Goal: Task Accomplishment & Management: Use online tool/utility

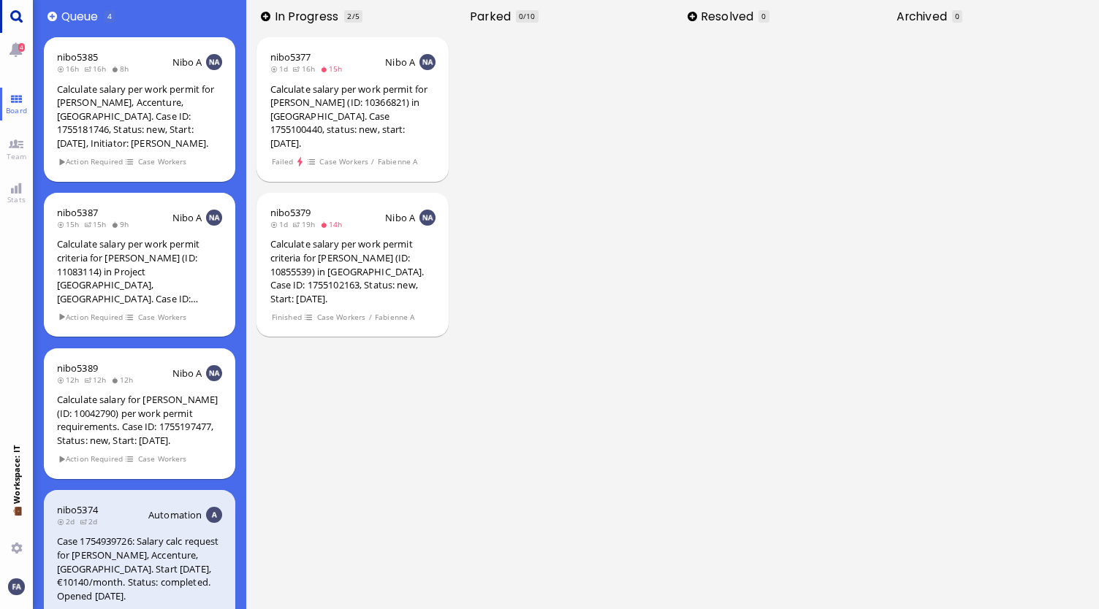
click at [19, 17] on link "Main menu" at bounding box center [16, 16] width 33 height 33
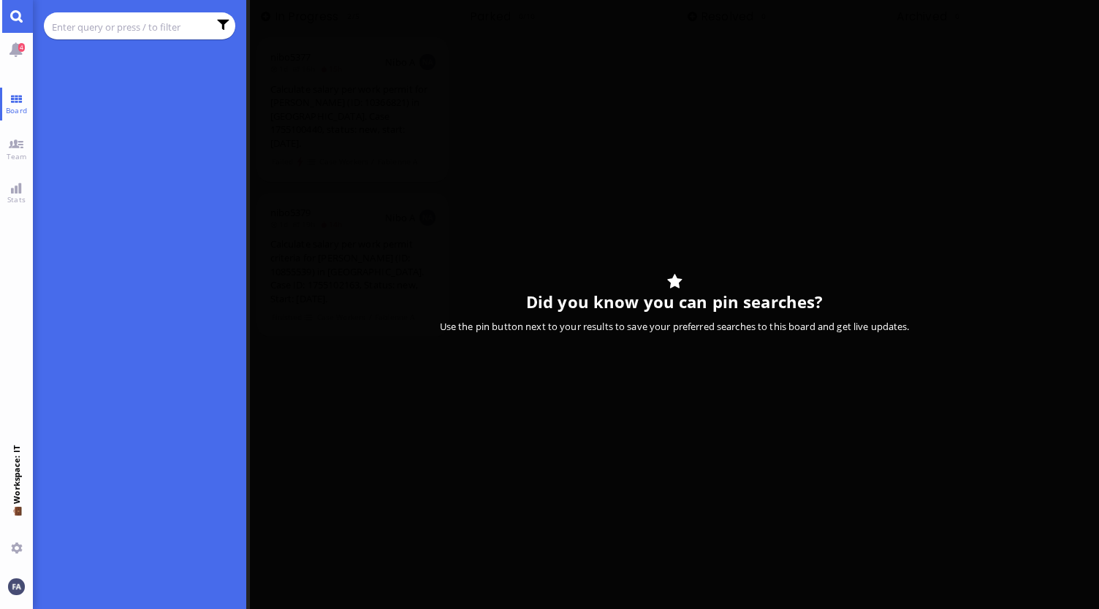
click at [133, 36] on chips at bounding box center [140, 25] width 192 height 27
click at [132, 26] on input "text" at bounding box center [130, 27] width 156 height 16
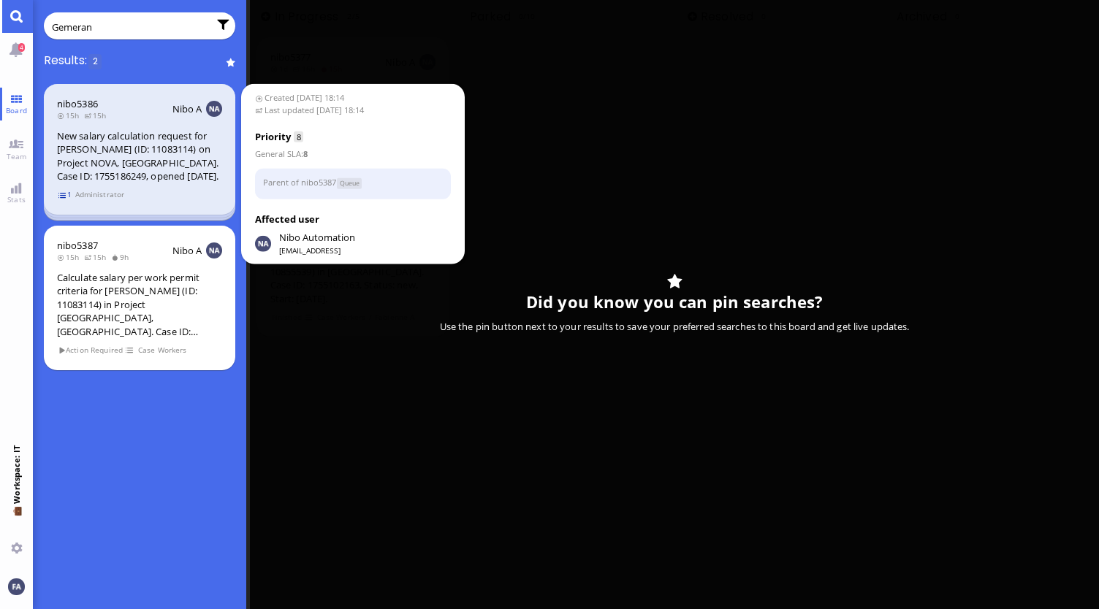
type input "Gemeran"
click at [61, 195] on span "1" at bounding box center [65, 195] width 15 height 12
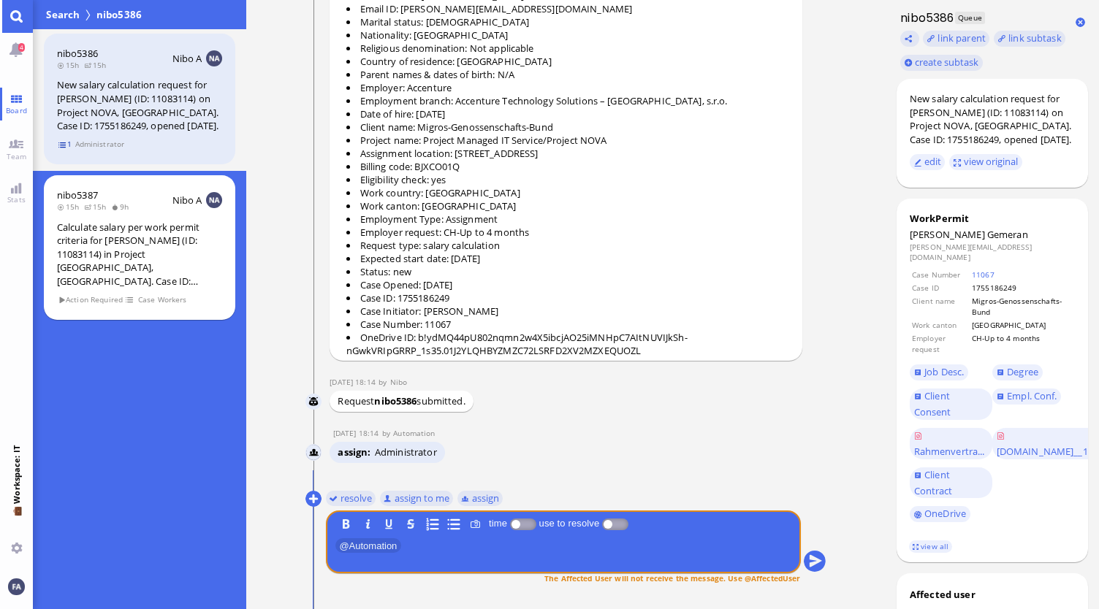
click at [69, 145] on span "1" at bounding box center [65, 144] width 15 height 12
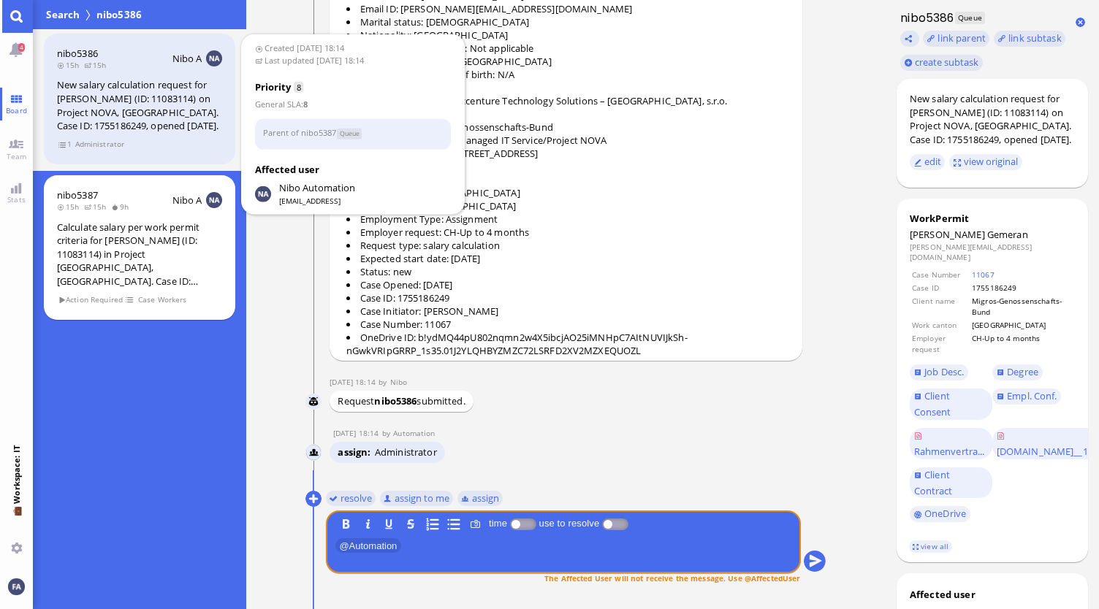
click at [122, 83] on div "New salary calculation request for [PERSON_NAME] (ID: 11083114) on Project NOVA…" at bounding box center [139, 105] width 165 height 54
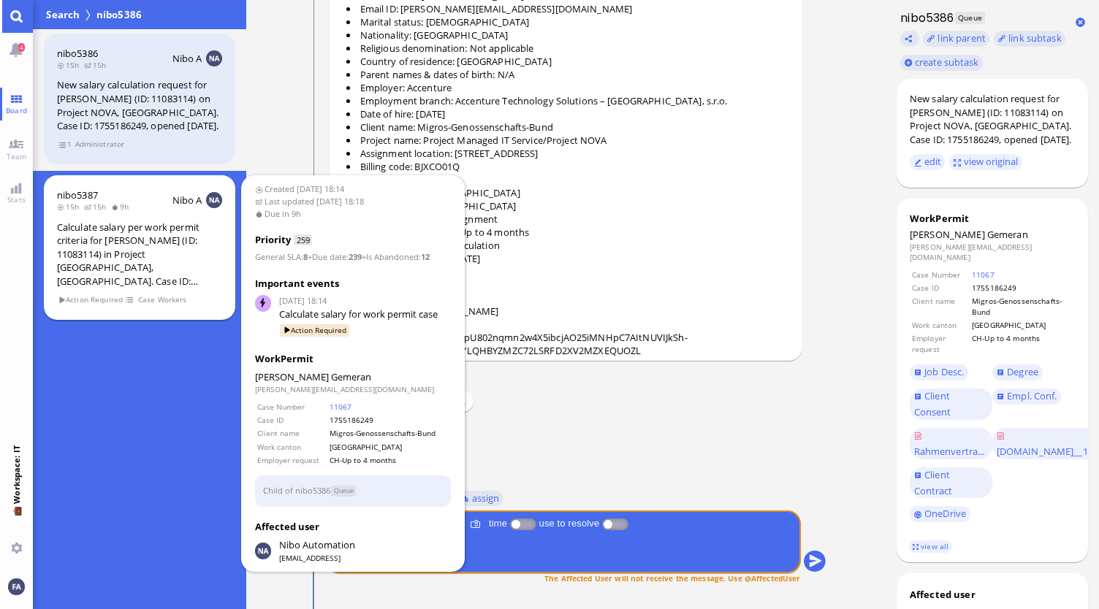
click at [111, 246] on div "Calculate salary per work permit criteria for [PERSON_NAME] (ID: 11083114) in P…" at bounding box center [139, 255] width 165 height 68
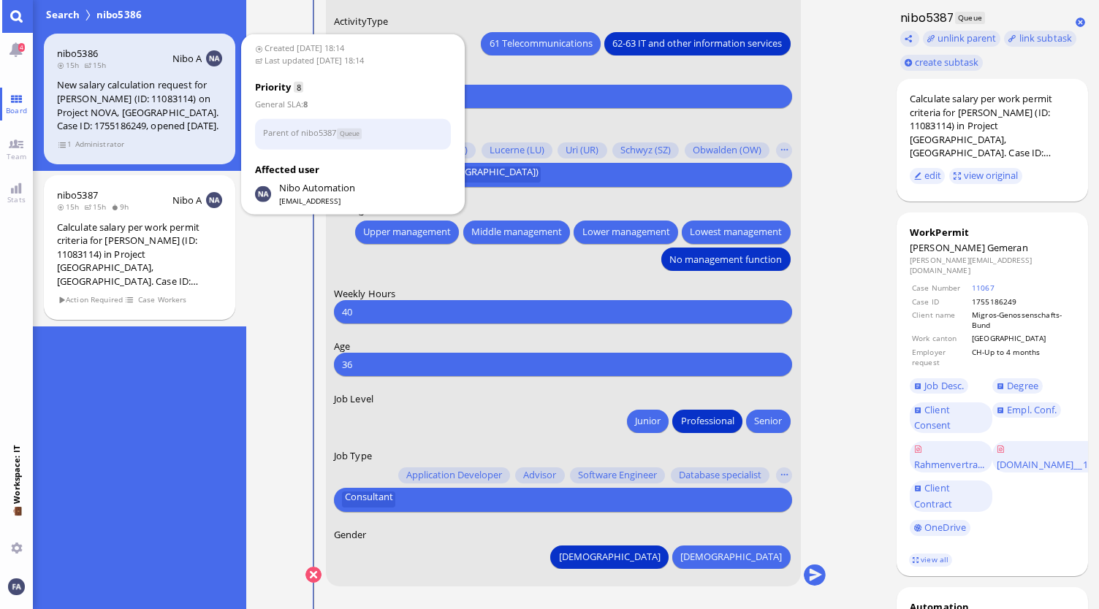
click at [162, 95] on div "New salary calculation request for [PERSON_NAME] (ID: 11083114) on Project NOVA…" at bounding box center [139, 105] width 165 height 54
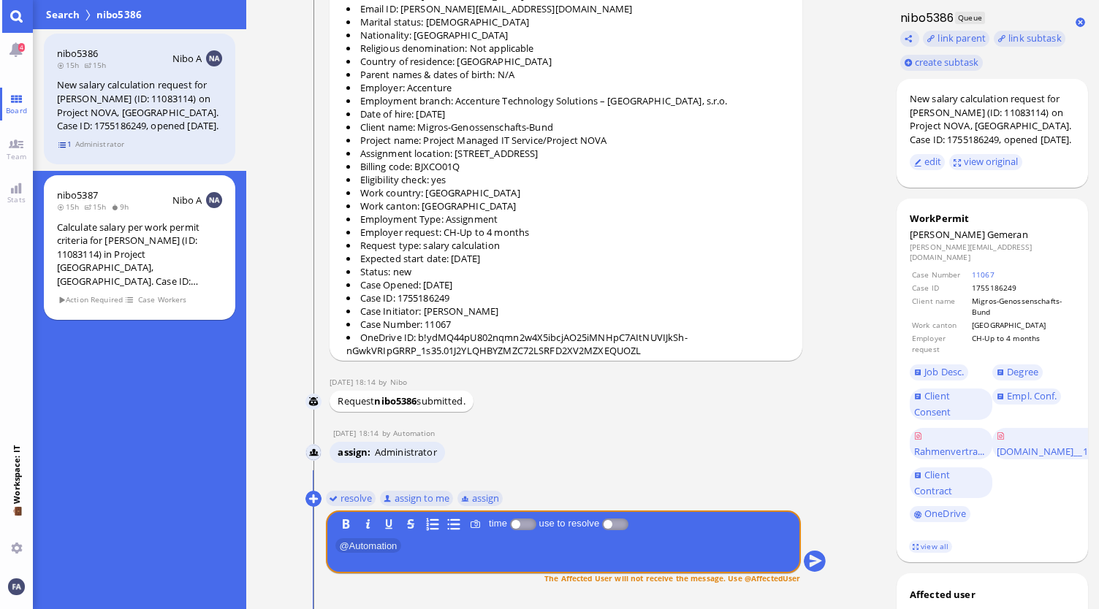
click at [61, 143] on span "1" at bounding box center [65, 144] width 15 height 12
click at [102, 209] on span "15h" at bounding box center [97, 207] width 27 height 10
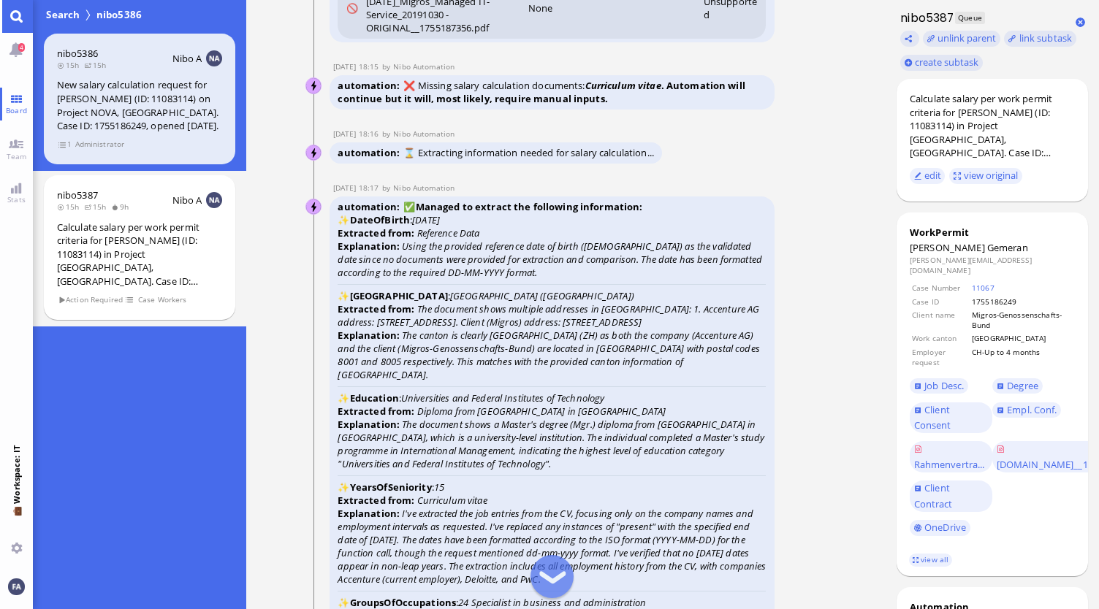
scroll to position [-2817, 0]
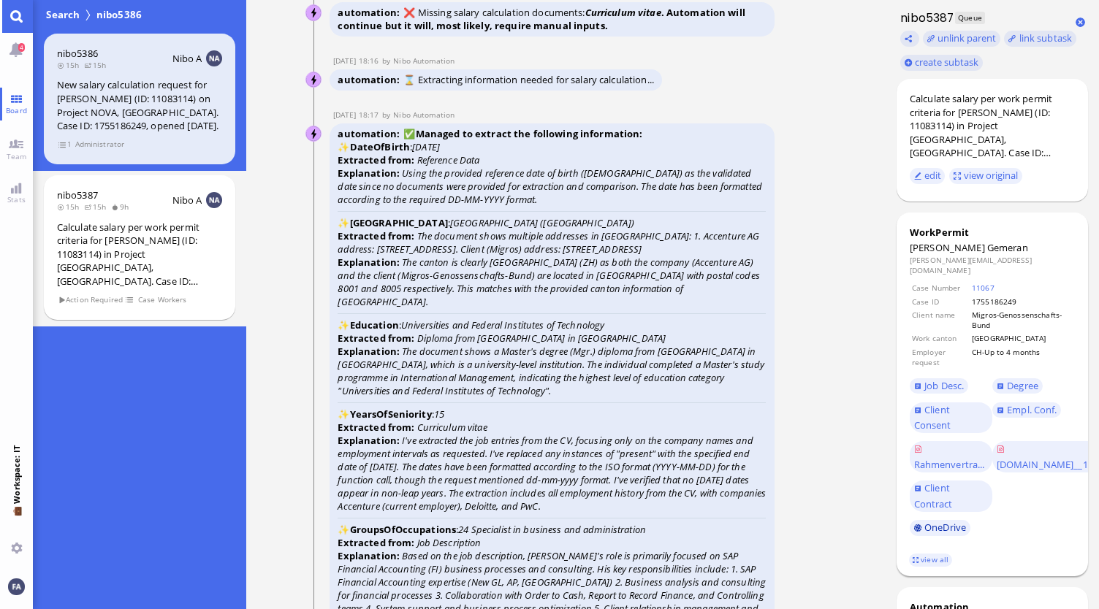
click at [958, 520] on link "OneDrive" at bounding box center [940, 528] width 61 height 16
click at [939, 554] on link "view all" at bounding box center [930, 560] width 42 height 12
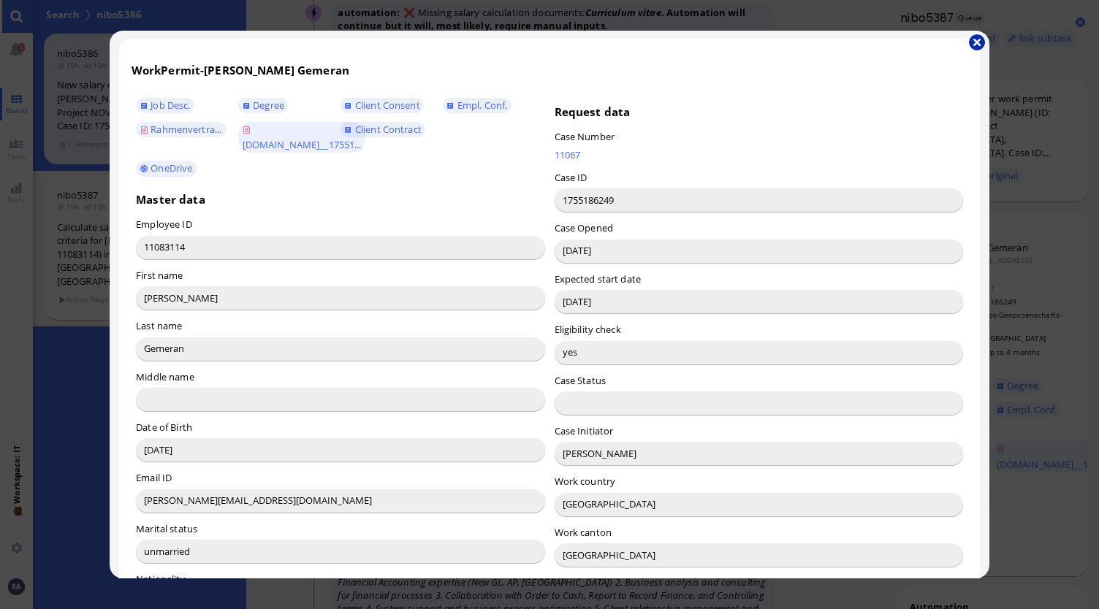
click at [970, 46] on button "button" at bounding box center [977, 42] width 16 height 16
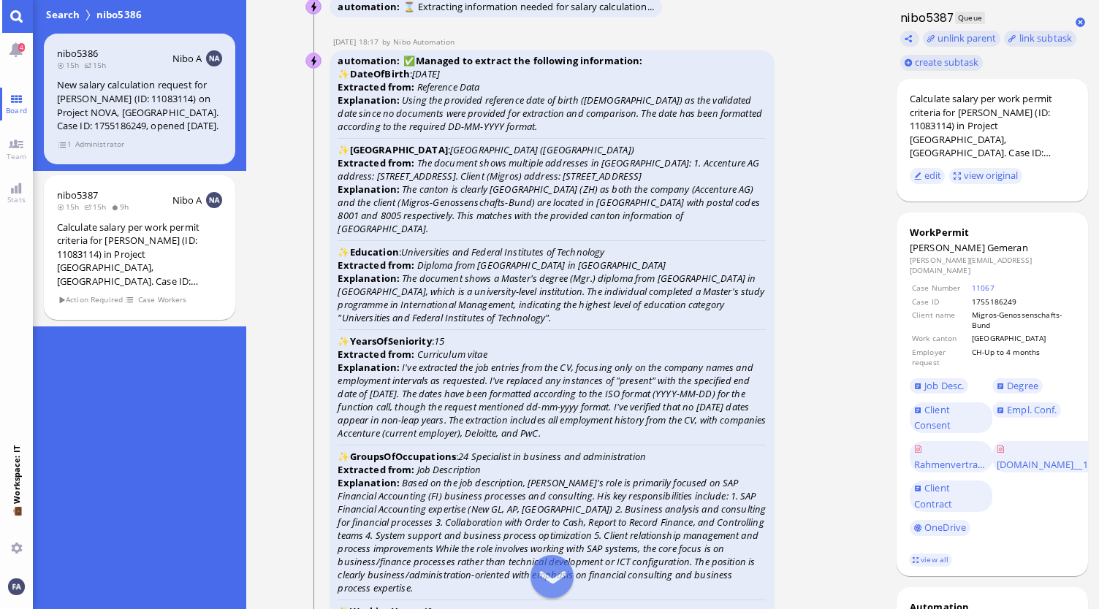
scroll to position [-2671, 0]
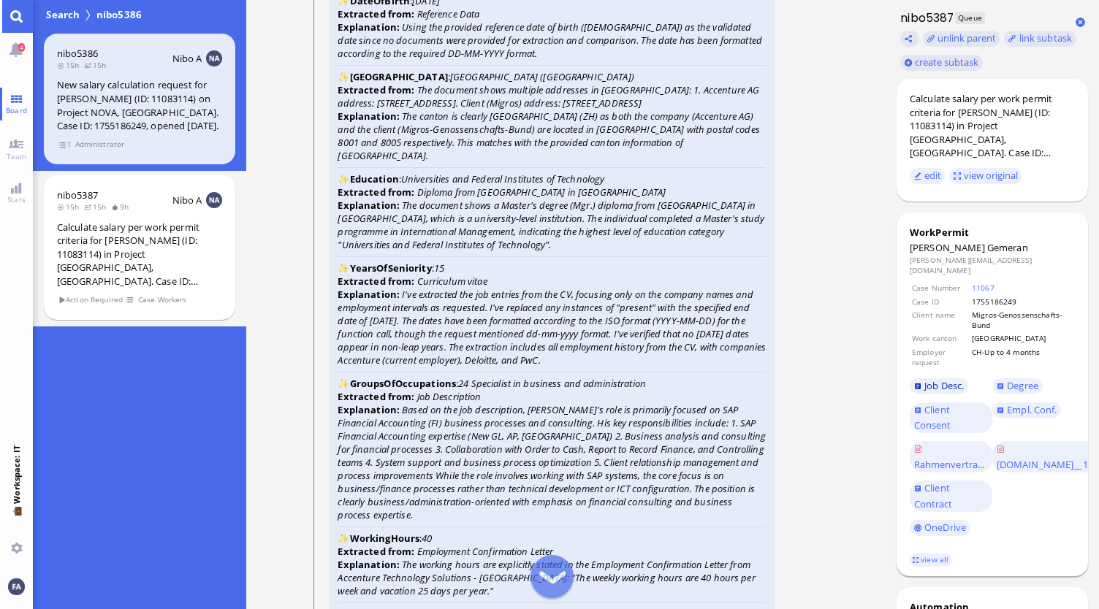
click at [956, 379] on span "Job Desc." at bounding box center [943, 385] width 39 height 13
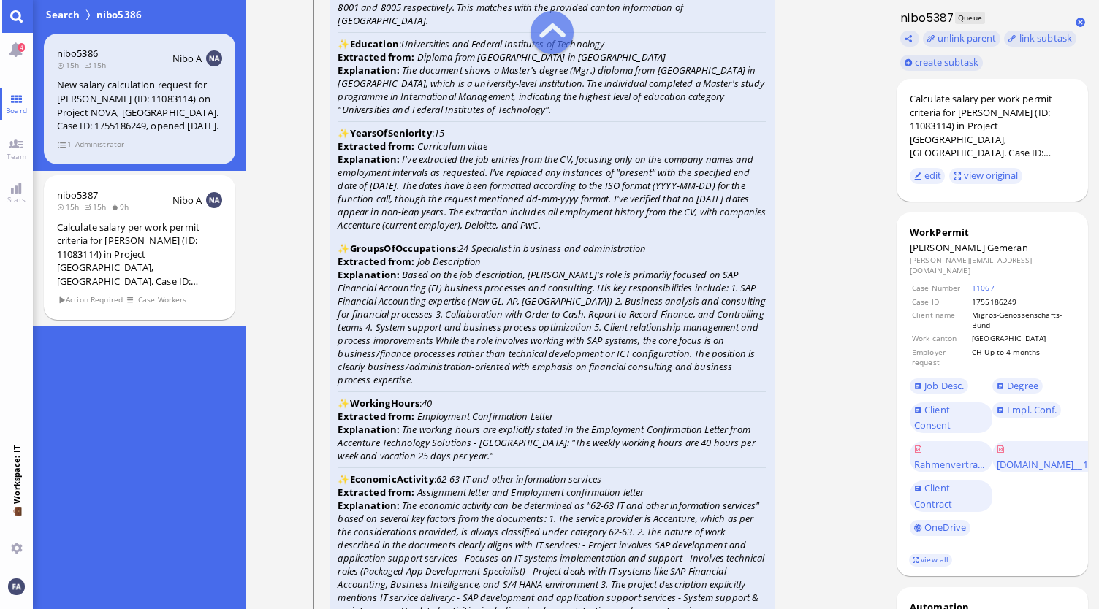
scroll to position [-2525, 0]
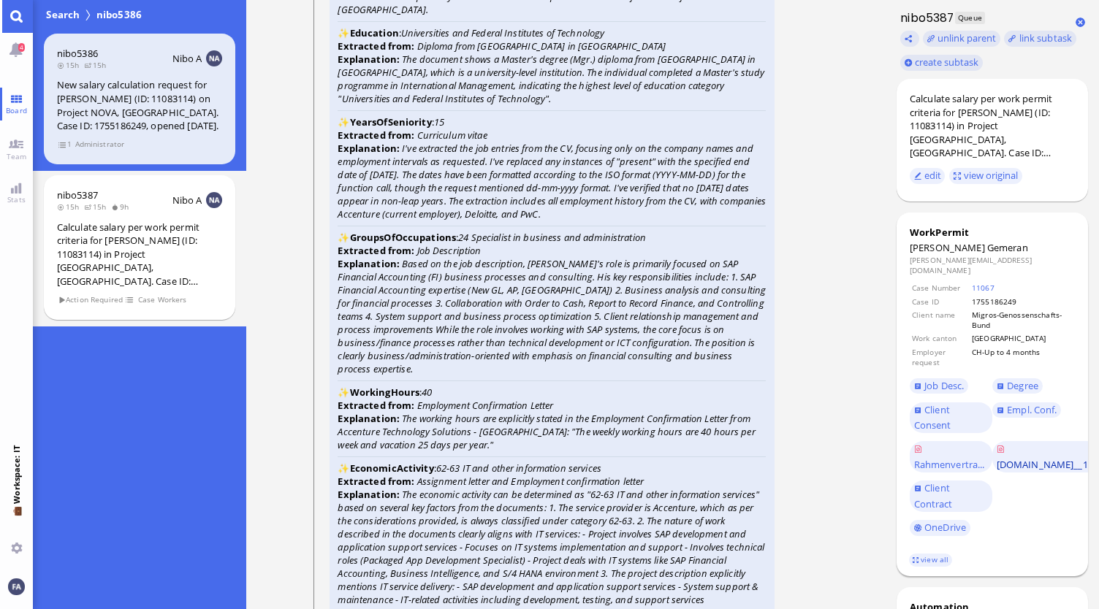
click at [1048, 458] on span "[DOMAIN_NAME]__17551..." at bounding box center [1056, 464] width 119 height 13
click at [1033, 379] on span "Degree" at bounding box center [1022, 385] width 31 height 13
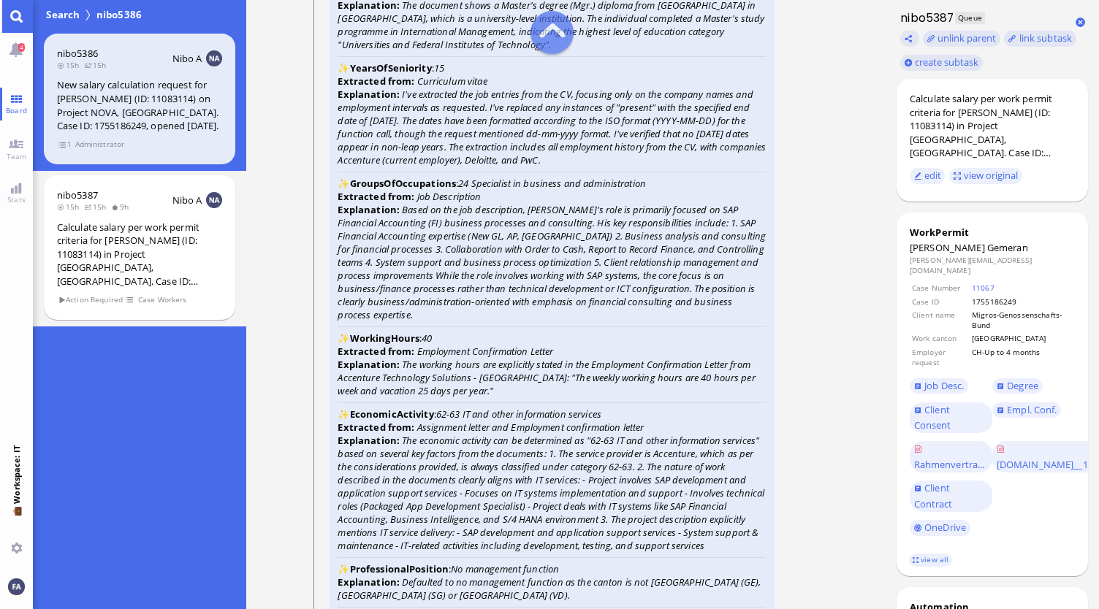
scroll to position [-2452, 0]
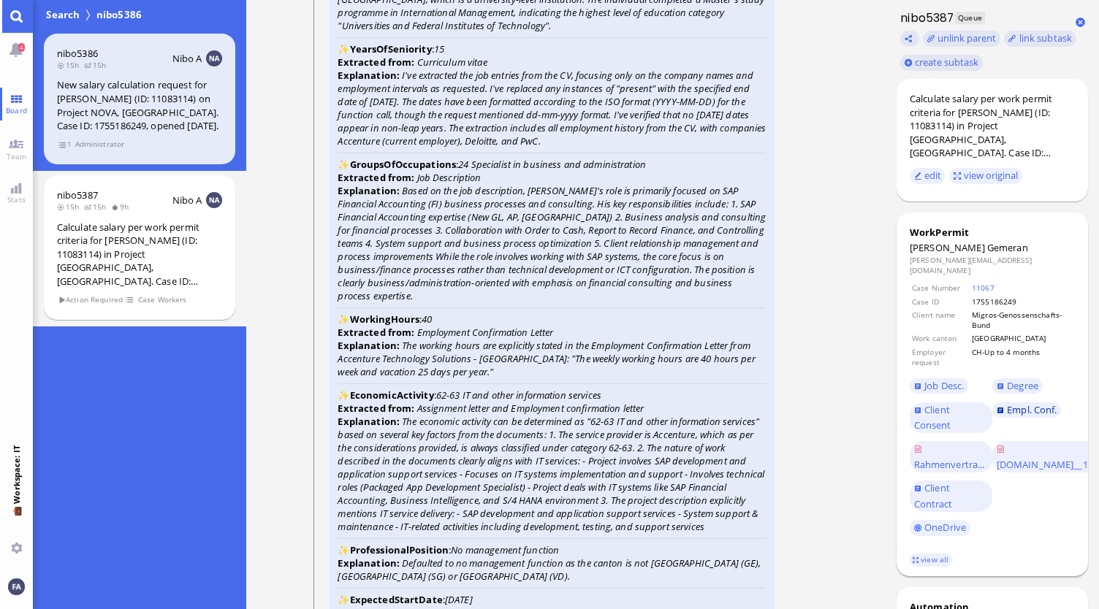
click at [1023, 403] on span "Empl. Conf." at bounding box center [1032, 409] width 50 height 13
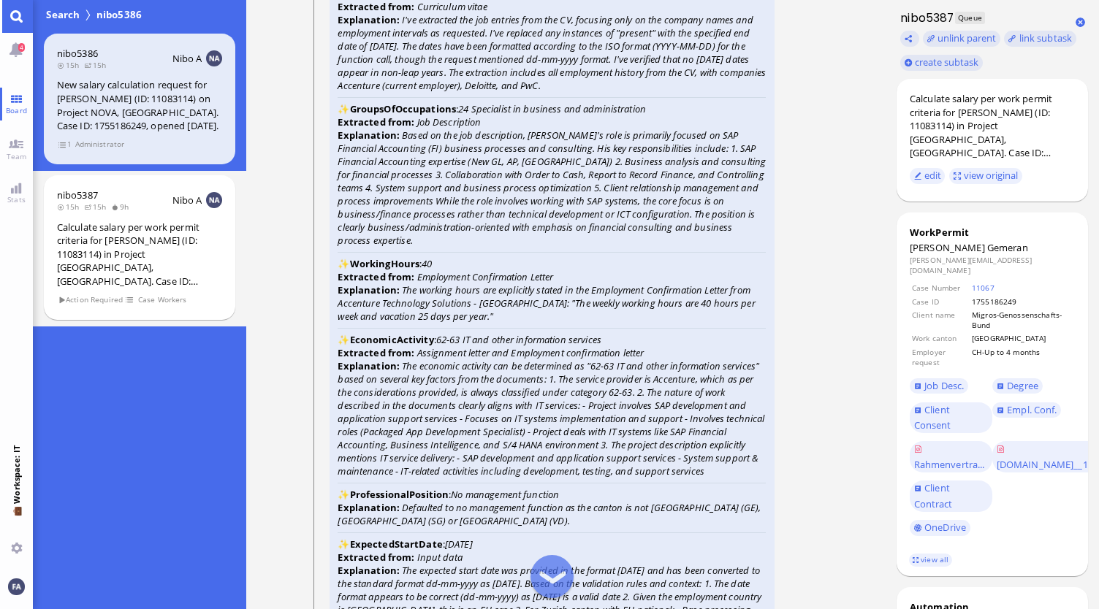
scroll to position [-2379, 0]
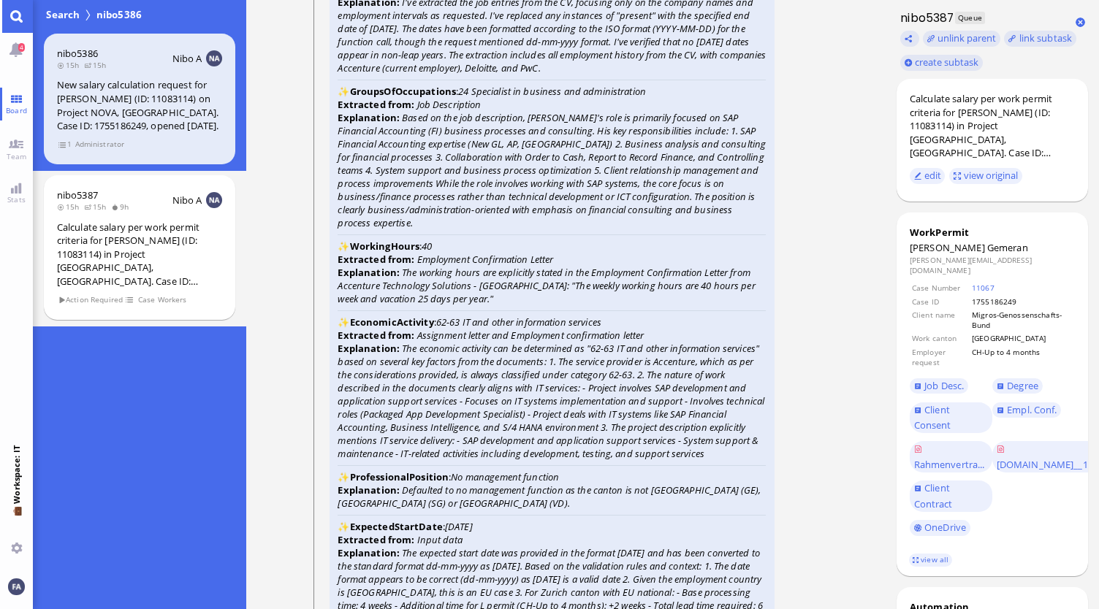
click at [608, 91] on icon "24 Specialist in business and administration" at bounding box center [552, 91] width 188 height 13
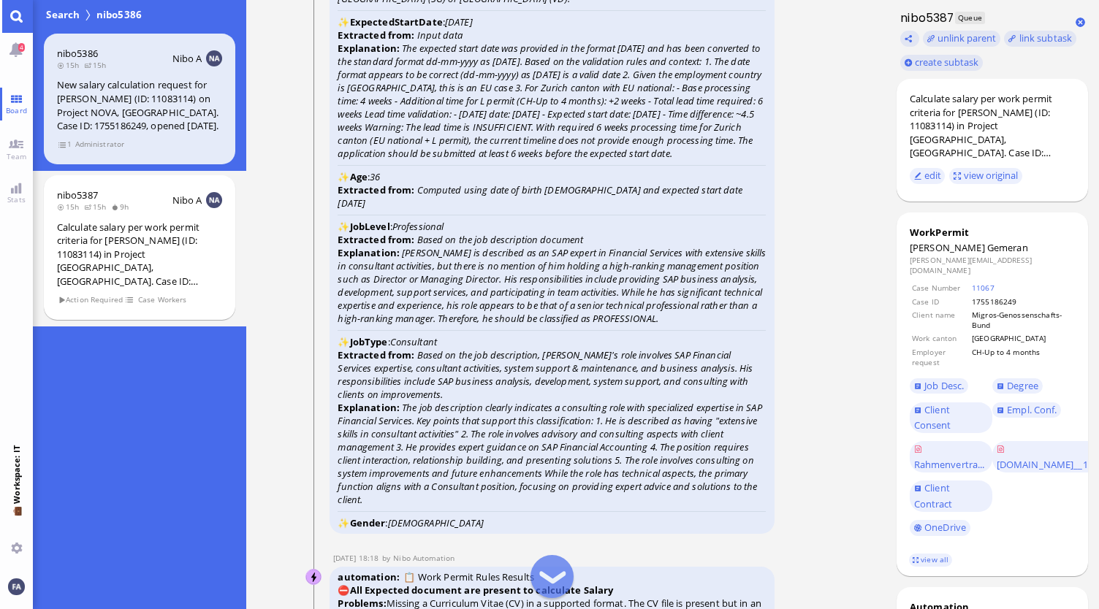
scroll to position [-1868, 0]
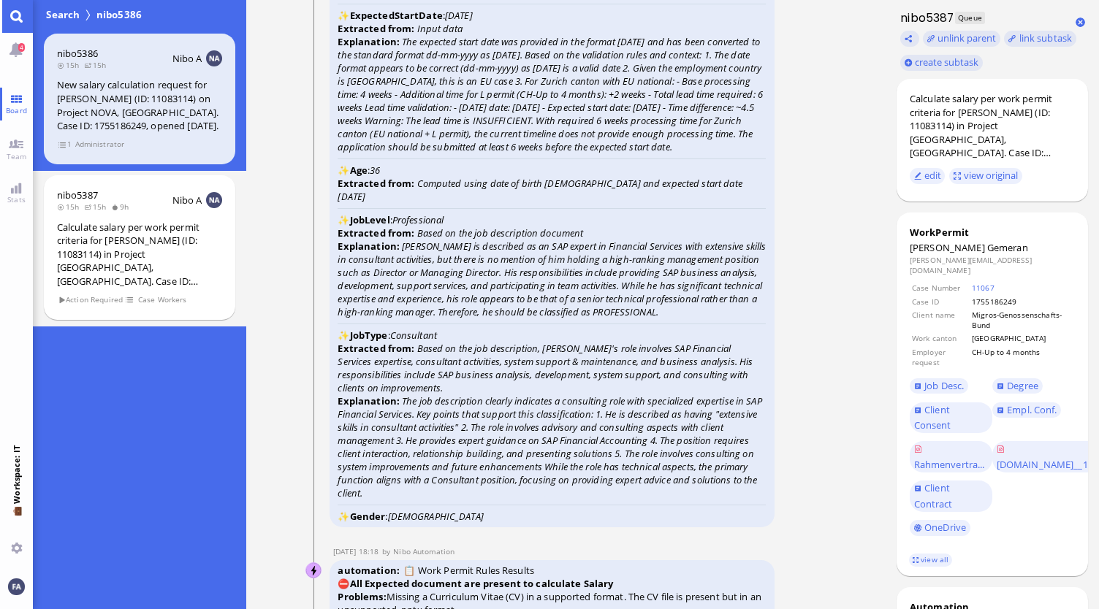
click at [439, 389] on icon "Based on the job description, [PERSON_NAME]'s role involves SAP Financial Servi…" at bounding box center [545, 368] width 415 height 53
drag, startPoint x: 444, startPoint y: 389, endPoint x: 457, endPoint y: 392, distance: 13.5
click at [482, 369] on icon "Based on the job description, [PERSON_NAME]'s role involves SAP Financial Servi…" at bounding box center [545, 368] width 415 height 53
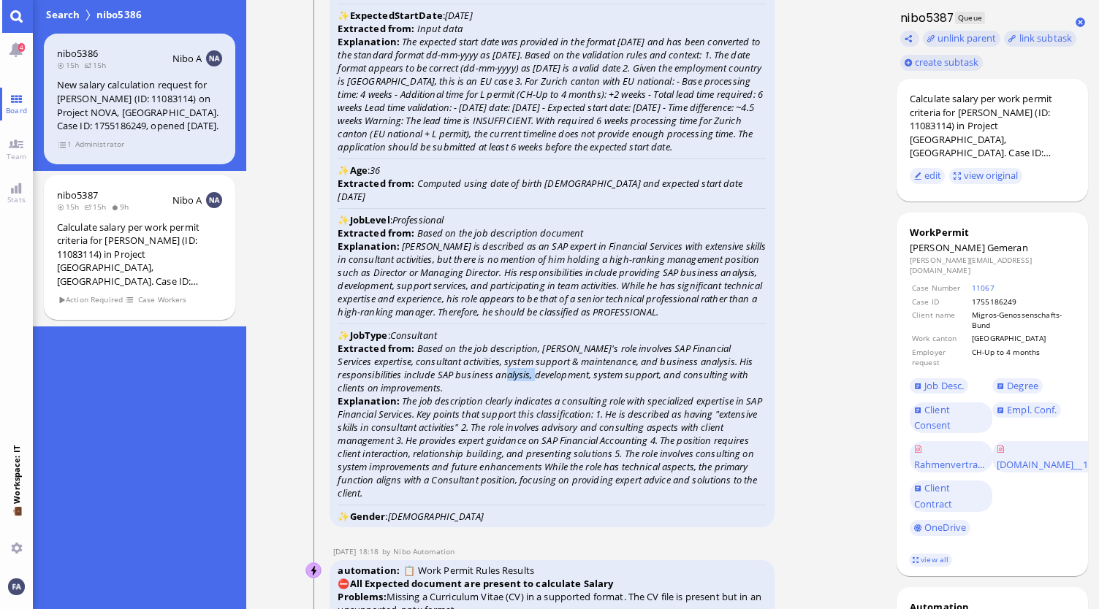
drag, startPoint x: 484, startPoint y: 378, endPoint x: 519, endPoint y: 381, distance: 35.2
click at [519, 381] on icon "Based on the job description, [PERSON_NAME]'s role involves SAP Financial Servi…" at bounding box center [545, 368] width 415 height 53
click at [495, 401] on icon "The job description clearly indicates a consulting role with specialized expert…" at bounding box center [550, 447] width 424 height 105
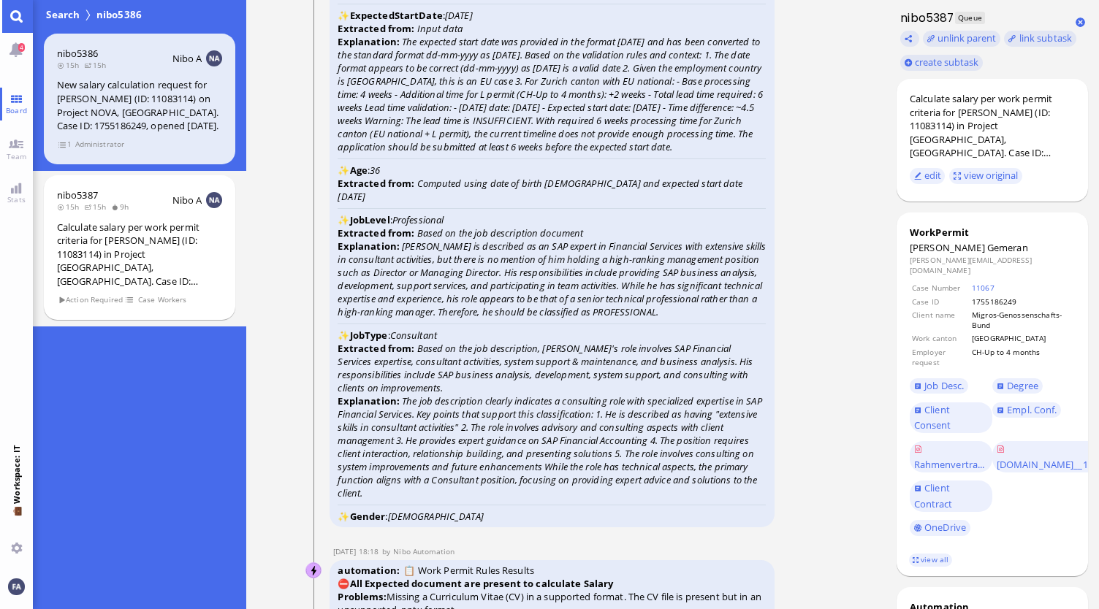
click at [441, 389] on icon "Based on the job description, [PERSON_NAME]'s role involves SAP Financial Servi…" at bounding box center [545, 368] width 415 height 53
click at [440, 389] on icon "Based on the job description, [PERSON_NAME]'s role involves SAP Financial Servi…" at bounding box center [545, 368] width 415 height 53
drag, startPoint x: 444, startPoint y: 389, endPoint x: 453, endPoint y: 390, distance: 8.9
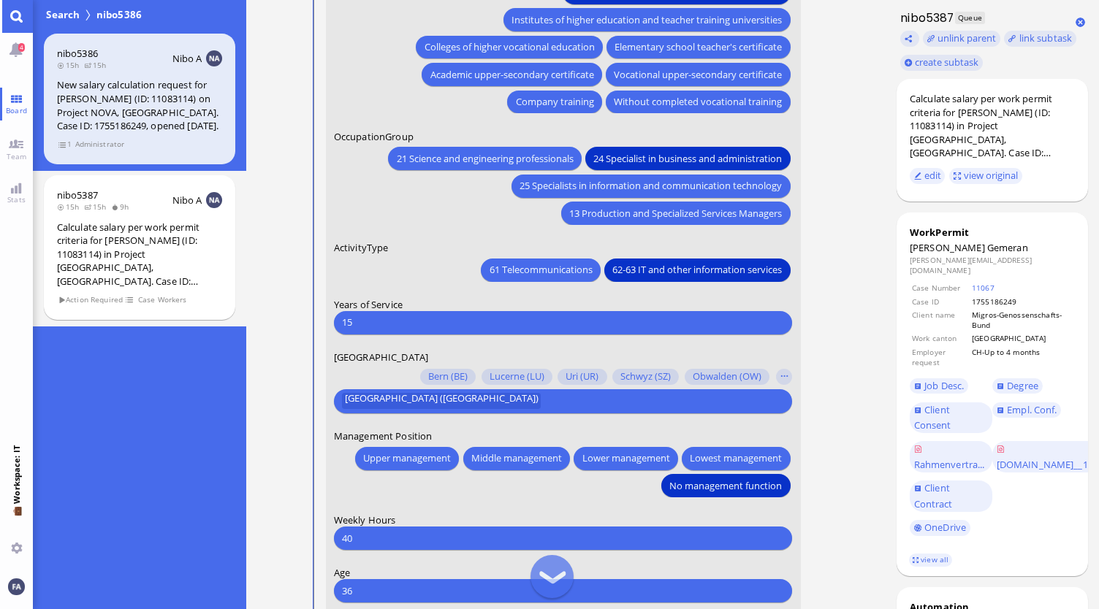
scroll to position [-187, 0]
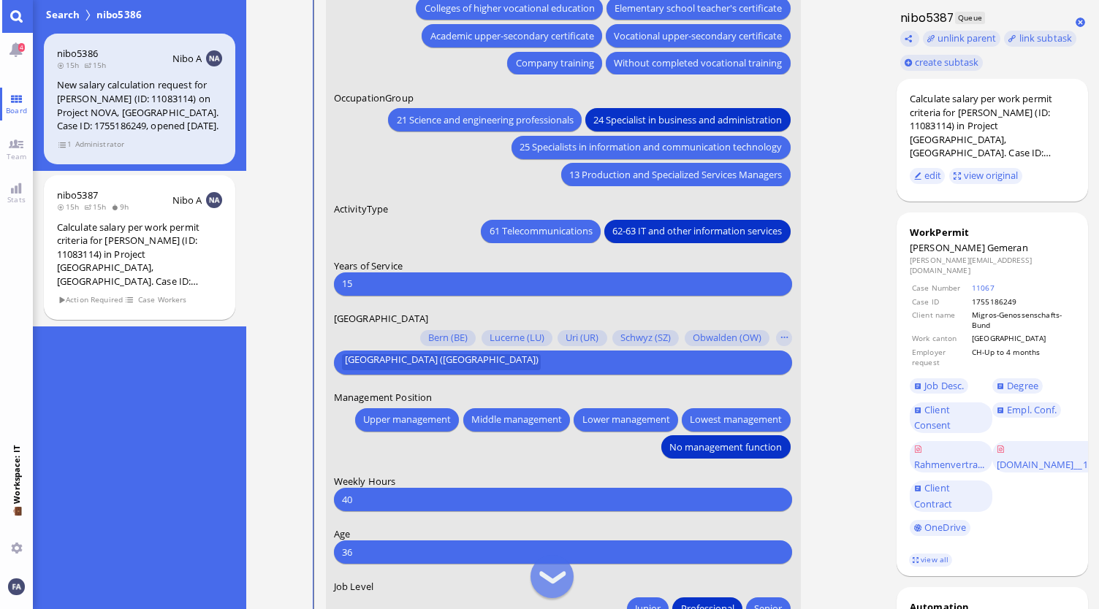
click at [400, 287] on input "15" at bounding box center [563, 283] width 442 height 15
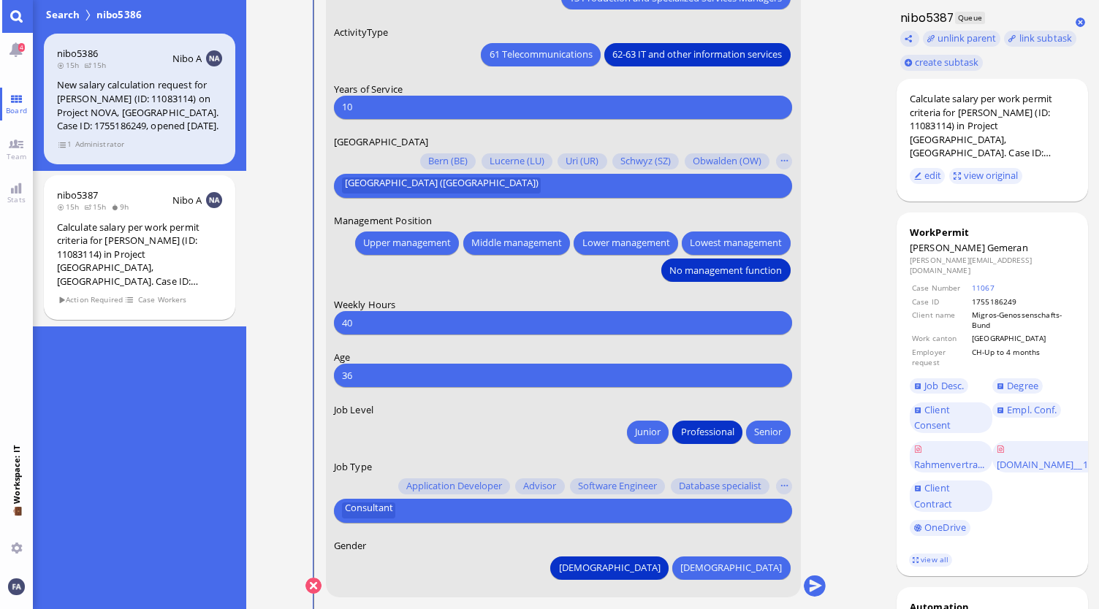
scroll to position [0, 0]
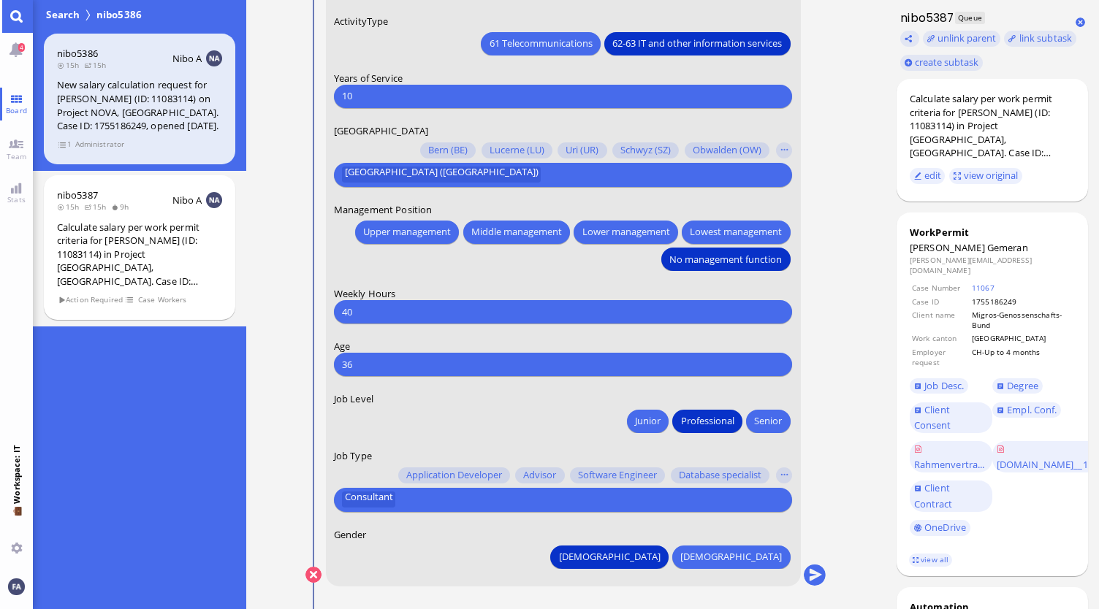
type input "10"
click at [471, 482] on span "Application Developer" at bounding box center [454, 477] width 96 height 12
click at [661, 559] on span "[DEMOGRAPHIC_DATA]" at bounding box center [610, 556] width 102 height 15
click at [688, 558] on div "[DEMOGRAPHIC_DATA] [DEMOGRAPHIC_DATA]" at bounding box center [563, 554] width 459 height 27
click at [669, 554] on button "[DEMOGRAPHIC_DATA]" at bounding box center [610, 557] width 118 height 23
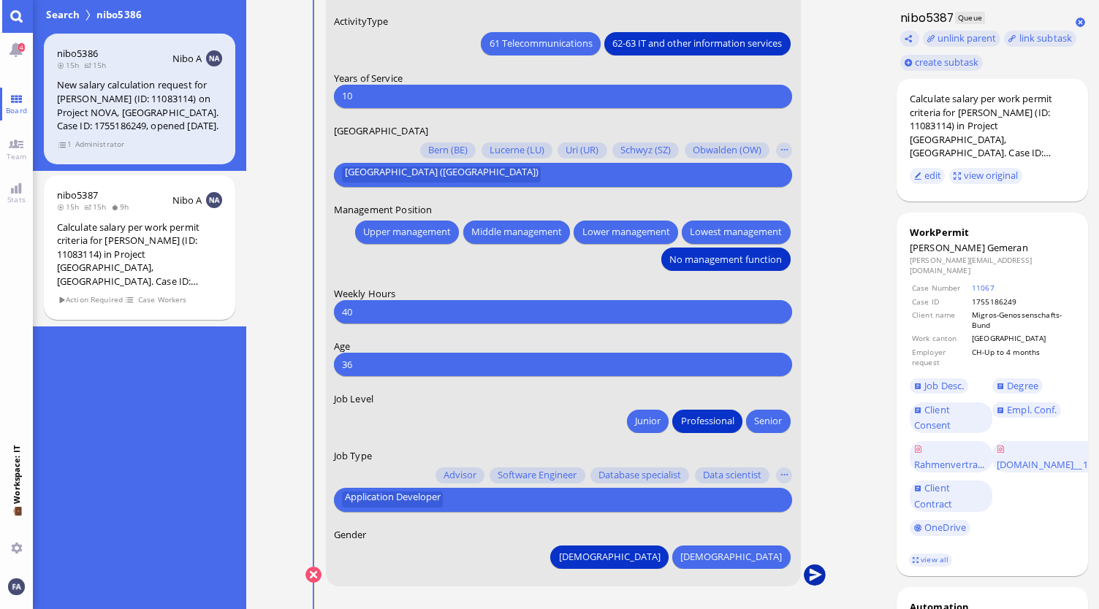
click at [812, 576] on button "submit" at bounding box center [815, 576] width 22 height 22
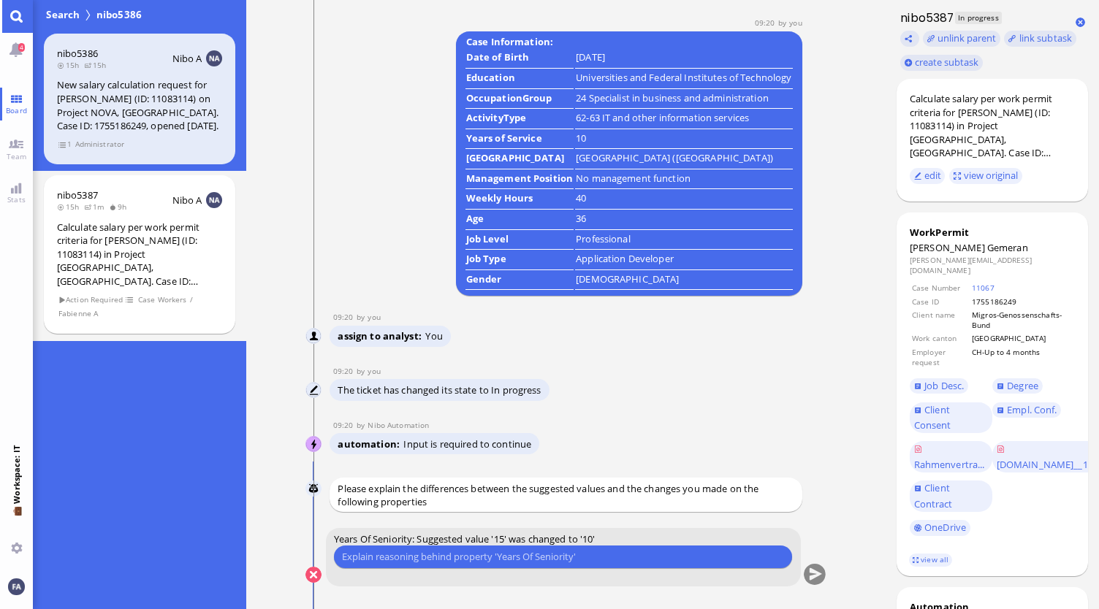
click at [541, 569] on form "Years Of Seniority: Suggested value '15' was changed to '10' Please type someth…" at bounding box center [563, 557] width 475 height 58
click at [536, 562] on input "text" at bounding box center [563, 556] width 442 height 15
type input "Last Salary calculation indicated 9 years, so now a few months later it's 10 ye…"
click at [824, 579] on conversation-line "You Years Of Seniority: Suggested value '15' was changed to '10' Last Salary ca…" at bounding box center [565, 566] width 521 height 77
click at [822, 582] on button "submit" at bounding box center [815, 576] width 22 height 22
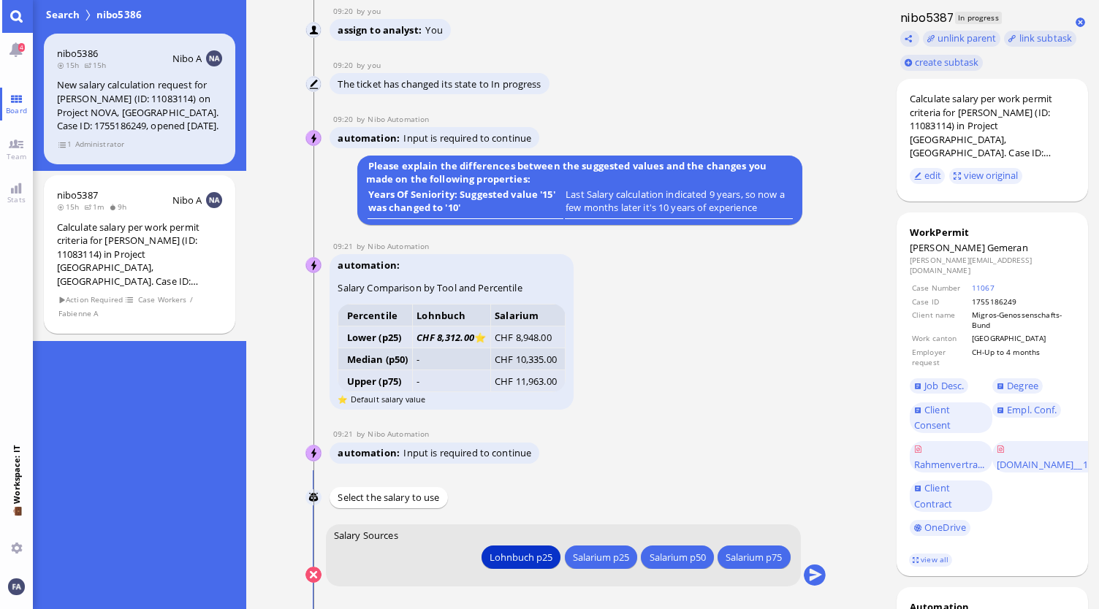
click at [596, 569] on button "Salarium p25" at bounding box center [601, 557] width 72 height 23
click at [810, 579] on button "submit" at bounding box center [815, 576] width 22 height 22
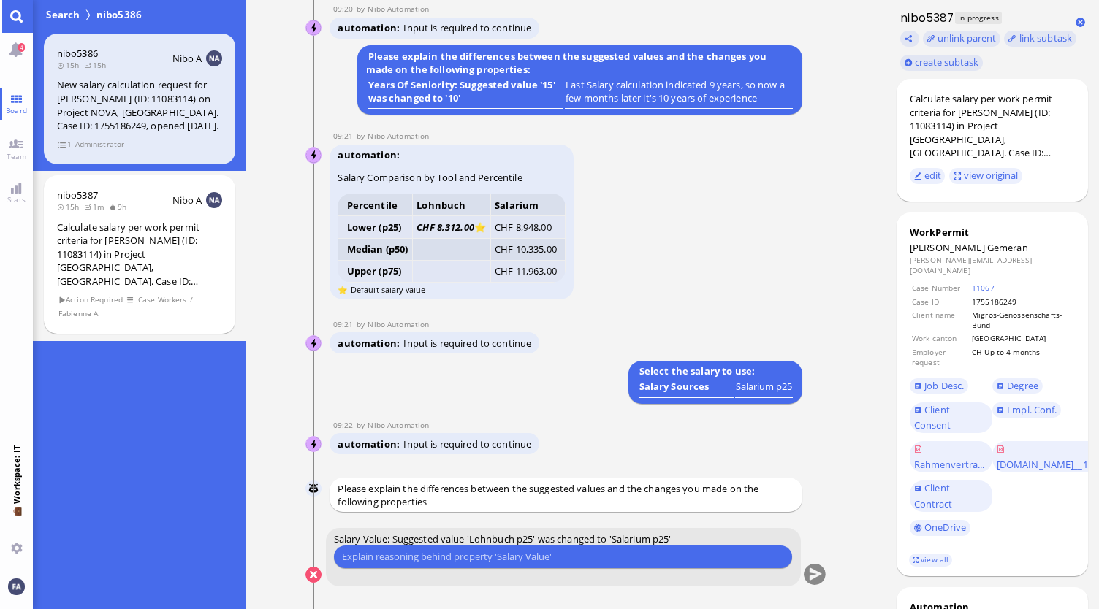
click at [519, 559] on input "text" at bounding box center [563, 556] width 442 height 15
type input "Previous case also used Salarium and not the Lohnbuch, so to provide concistenc…"
click at [821, 574] on button "submit" at bounding box center [815, 576] width 22 height 22
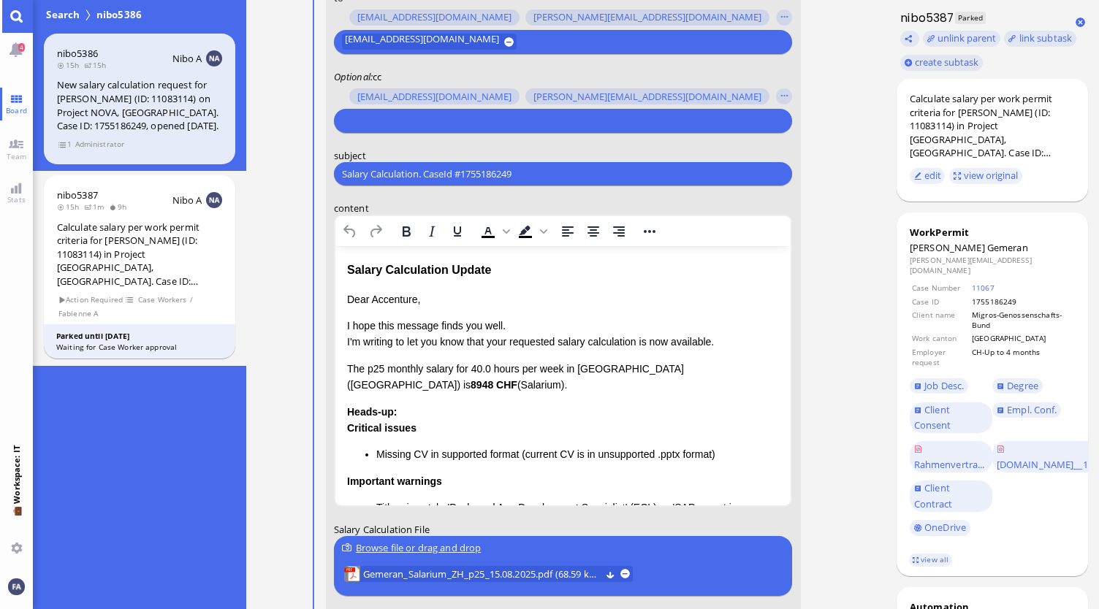
scroll to position [-219, 0]
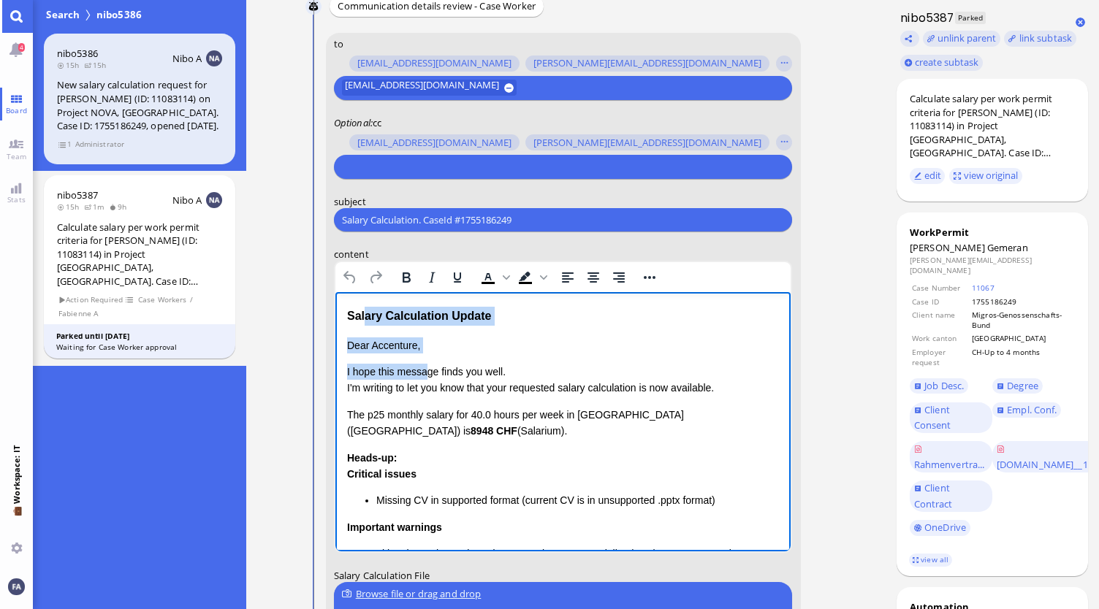
drag, startPoint x: 427, startPoint y: 363, endPoint x: 365, endPoint y: 325, distance: 73.4
click at [363, 325] on div "Salary Calculation Update Dear Accenture, I hope this message finds you well. I…" at bounding box center [562, 525] width 433 height 437
click at [568, 345] on p "Dear Accenture," at bounding box center [562, 346] width 433 height 16
drag, startPoint x: 427, startPoint y: 343, endPoint x: 343, endPoint y: 320, distance: 87.2
click at [343, 320] on html "Salary Calculation Update Dear Accenture, I hope this message finds you well. I…" at bounding box center [563, 525] width 456 height 466
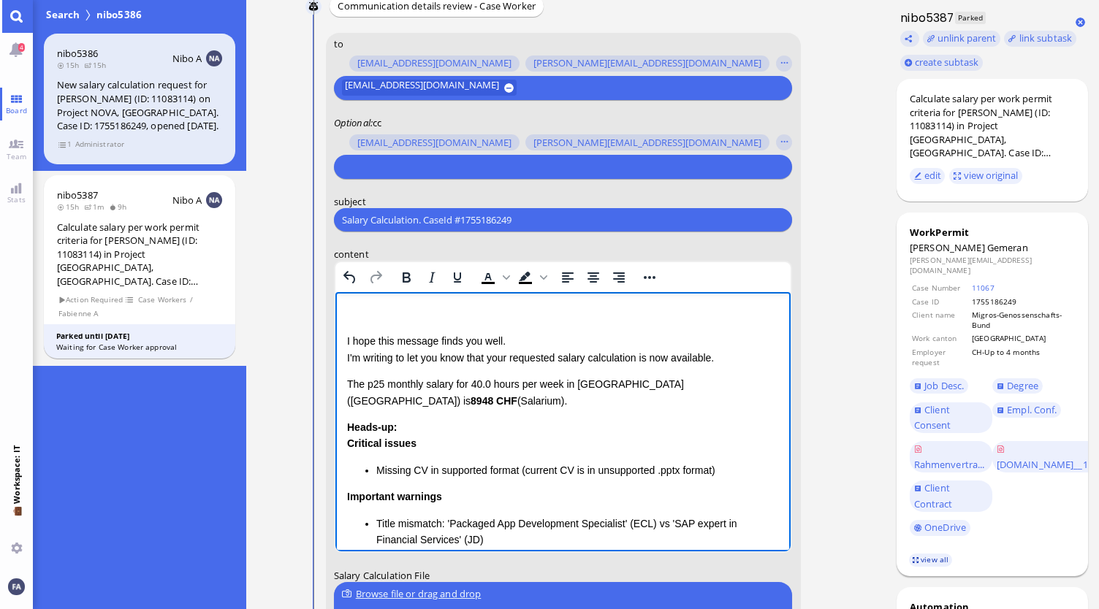
click at [918, 554] on link "view all" at bounding box center [930, 560] width 42 height 12
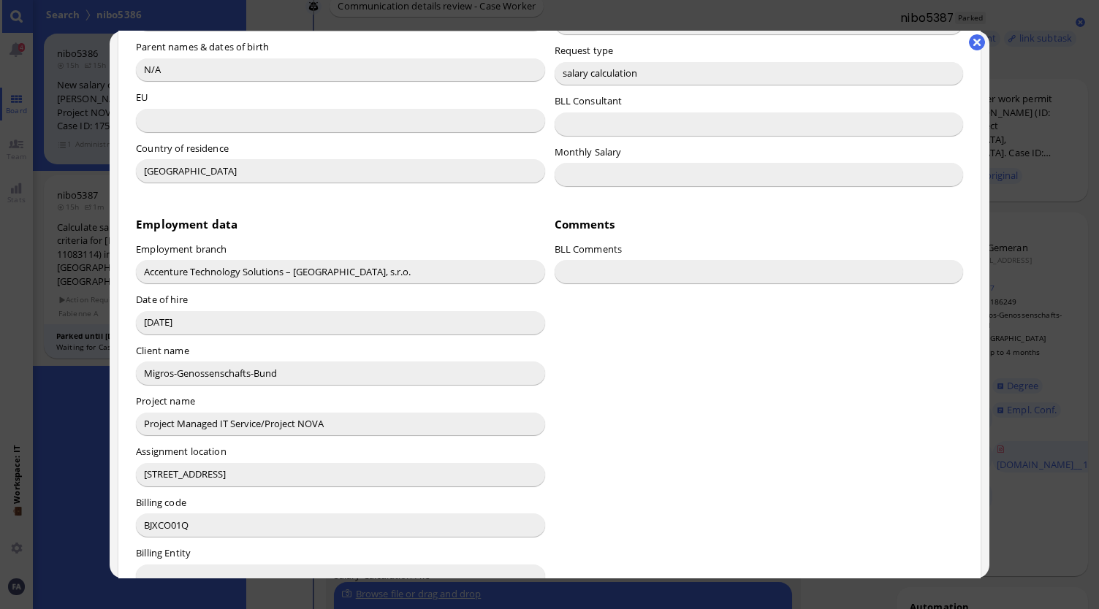
scroll to position [683, 0]
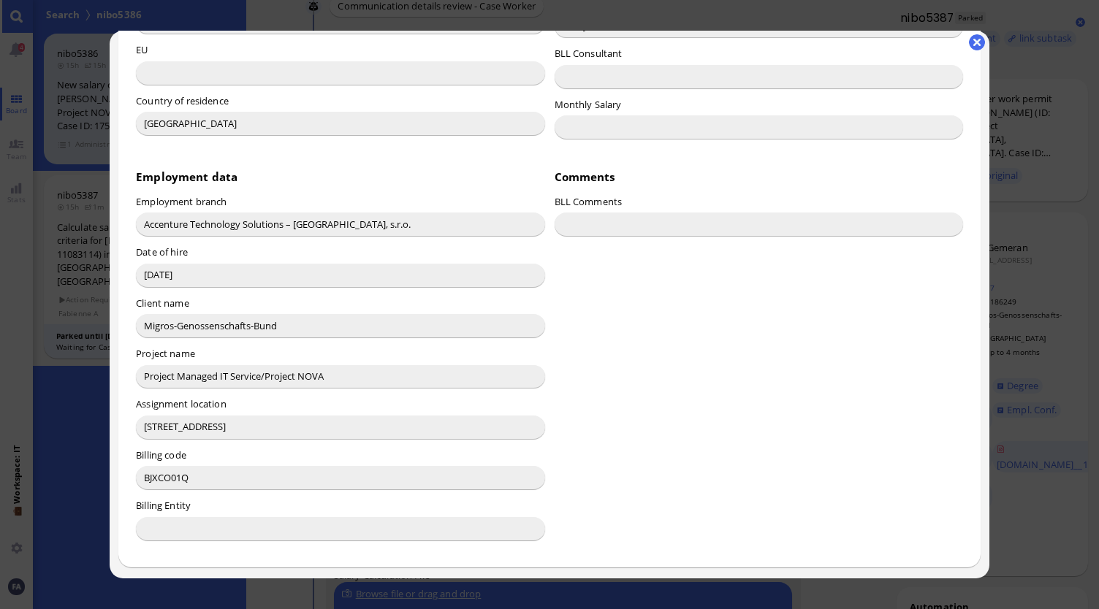
click at [88, 435] on div at bounding box center [549, 304] width 1099 height 609
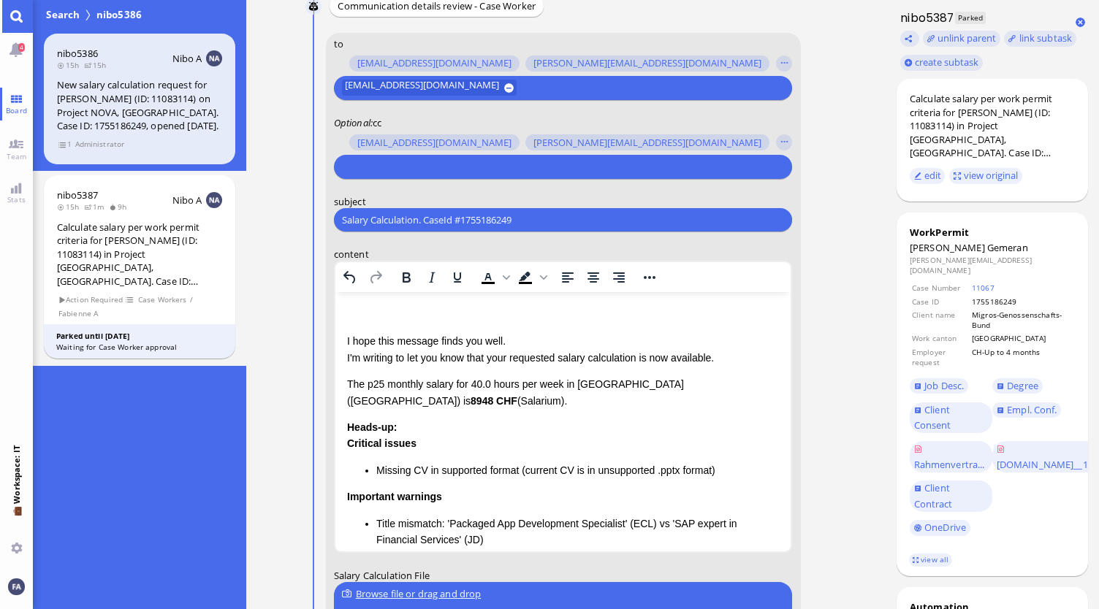
click at [572, 402] on p "The p25 monthly salary for 40.0 hours per week in [GEOGRAPHIC_DATA] ([GEOGRAPHI…" at bounding box center [562, 392] width 433 height 33
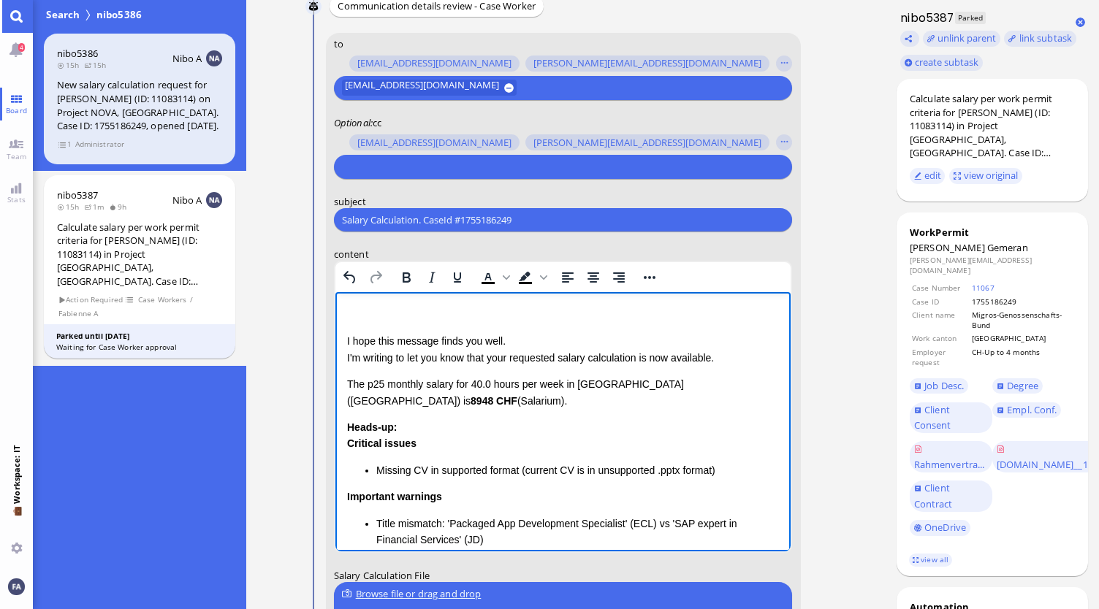
click at [421, 300] on html "I hope this message finds you well. I'm writing to let you know that your reque…" at bounding box center [563, 510] width 456 height 436
click at [926, 554] on link "view all" at bounding box center [930, 560] width 42 height 12
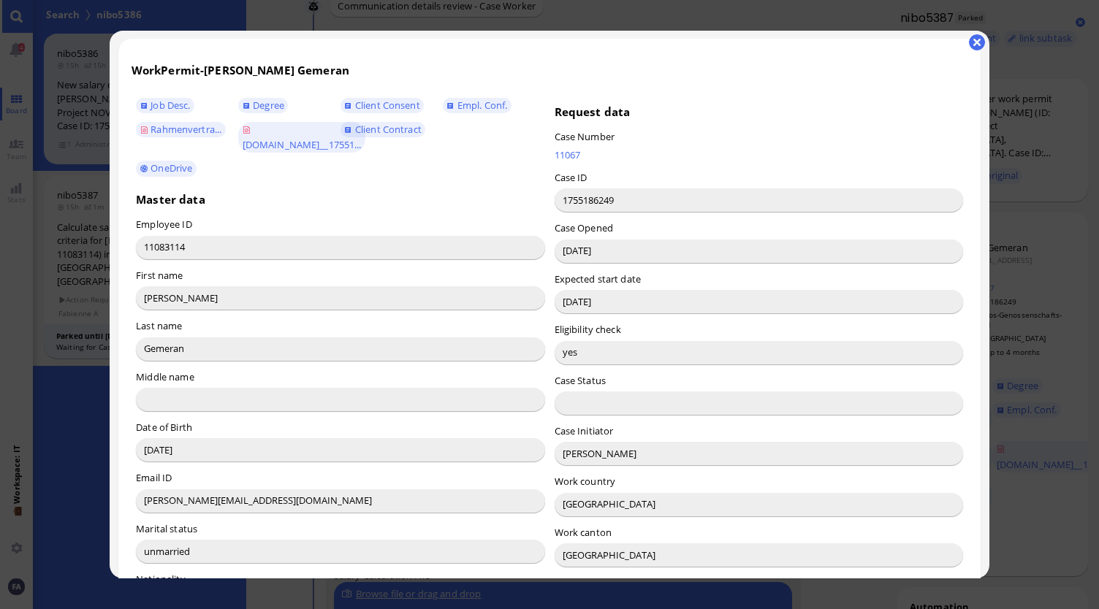
click at [1034, 395] on div at bounding box center [549, 304] width 1099 height 609
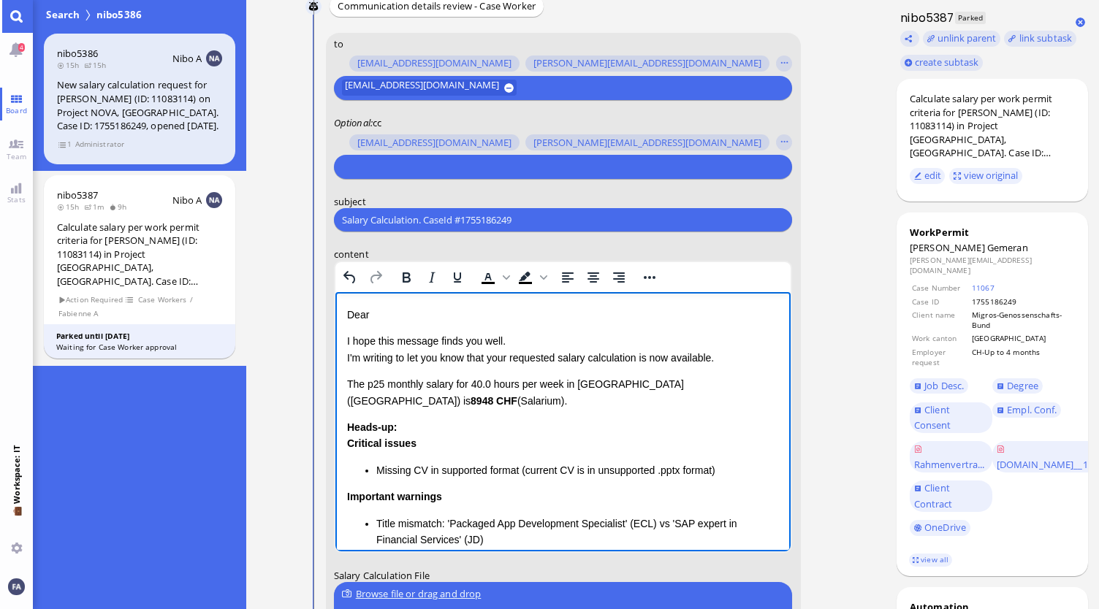
click at [461, 311] on p "Dear" at bounding box center [562, 315] width 433 height 16
click at [508, 359] on p "I hope this message finds you well. I'm writing to let you know that your reque…" at bounding box center [562, 349] width 433 height 33
click at [511, 359] on p "I hope this message finds you well. I'm writing to let you know that your reque…" at bounding box center [562, 349] width 433 height 33
drag, startPoint x: 726, startPoint y: 361, endPoint x: 634, endPoint y: 362, distance: 91.3
click at [634, 362] on p "I hope this message finds you well. I'm writing to let you know that the reques…" at bounding box center [562, 349] width 433 height 33
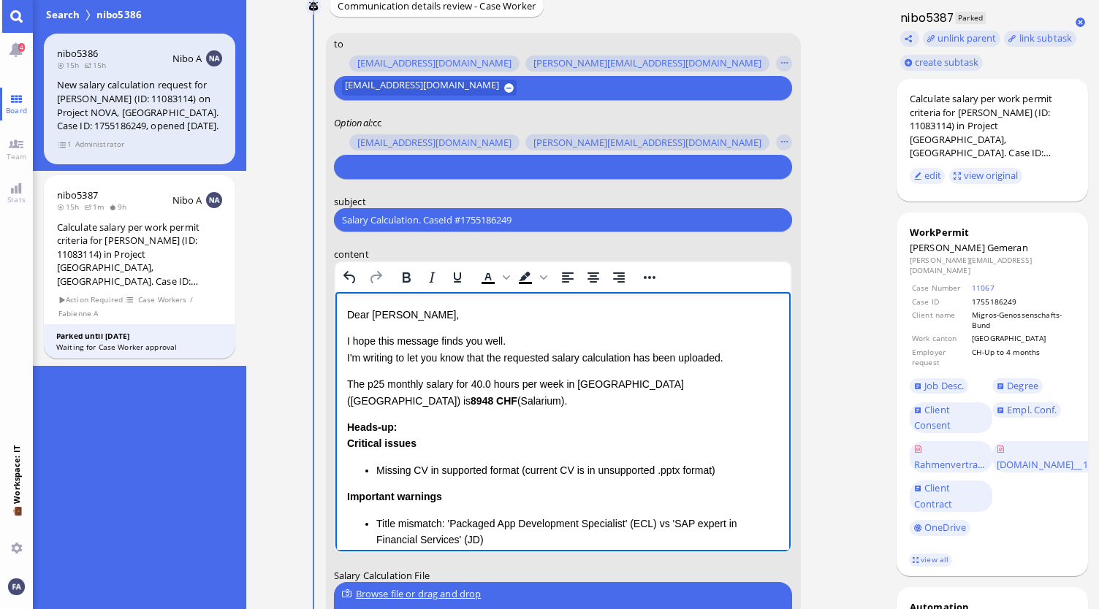
click at [634, 362] on p "I hope this message finds you well. I'm writing to let you know that the reques…" at bounding box center [562, 349] width 433 height 33
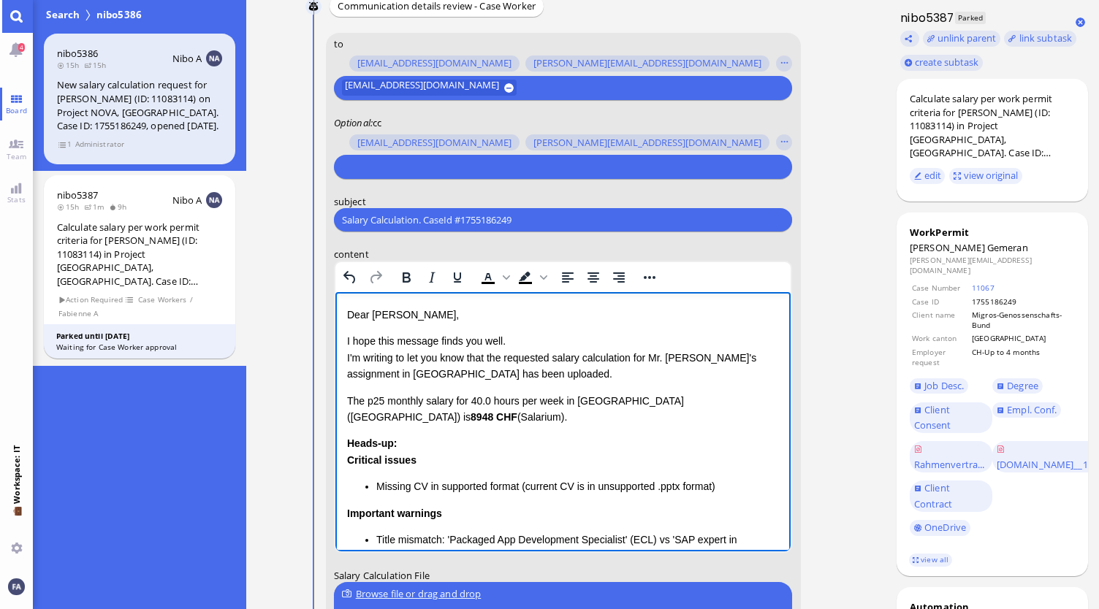
click at [669, 368] on p "I hope this message finds you well. I'm writing to let you know that the reques…" at bounding box center [562, 357] width 433 height 49
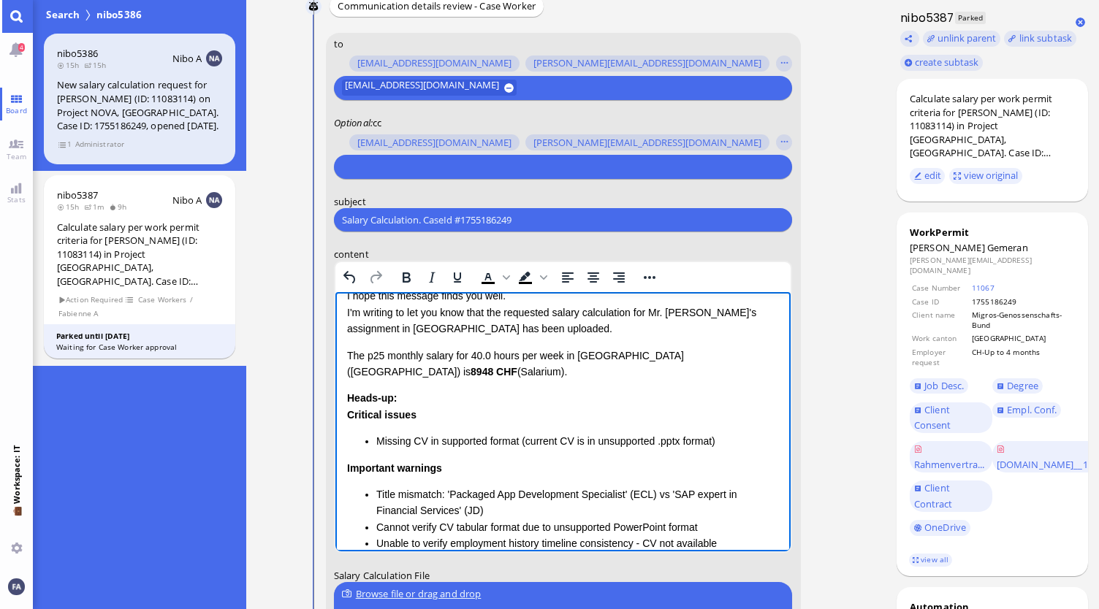
scroll to position [73, 0]
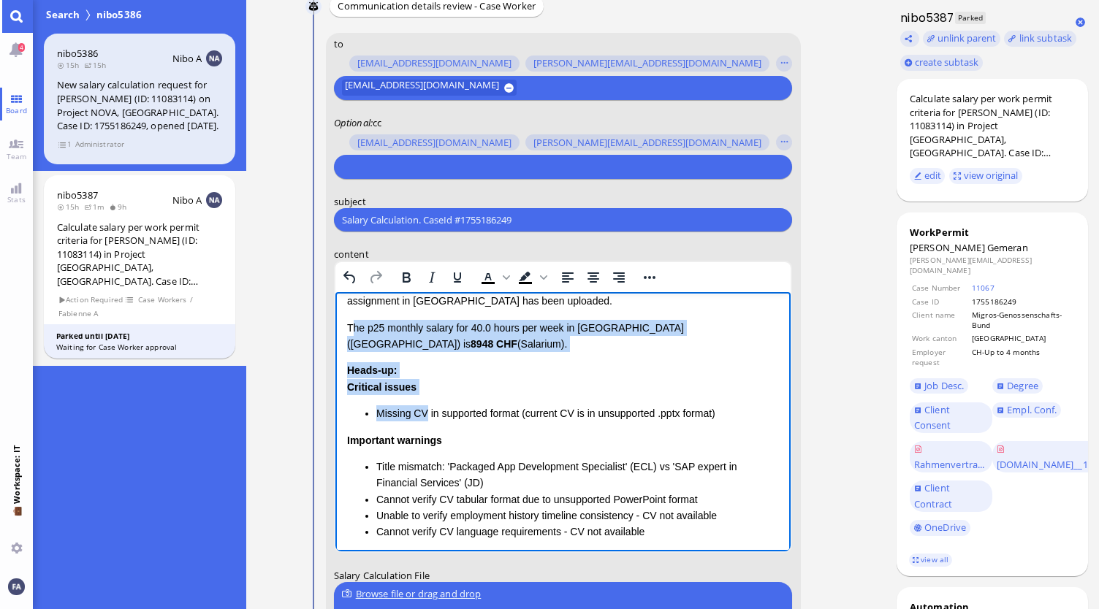
drag, startPoint x: 423, startPoint y: 396, endPoint x: 351, endPoint y: 326, distance: 100.8
click at [351, 326] on div "Dear [PERSON_NAME], I hope this message finds you well. I'm writing to let you …" at bounding box center [562, 430] width 433 height 392
click at [441, 382] on div "Critical issues Missing CV in supported format (current CV is in unsupported .p…" at bounding box center [562, 400] width 433 height 43
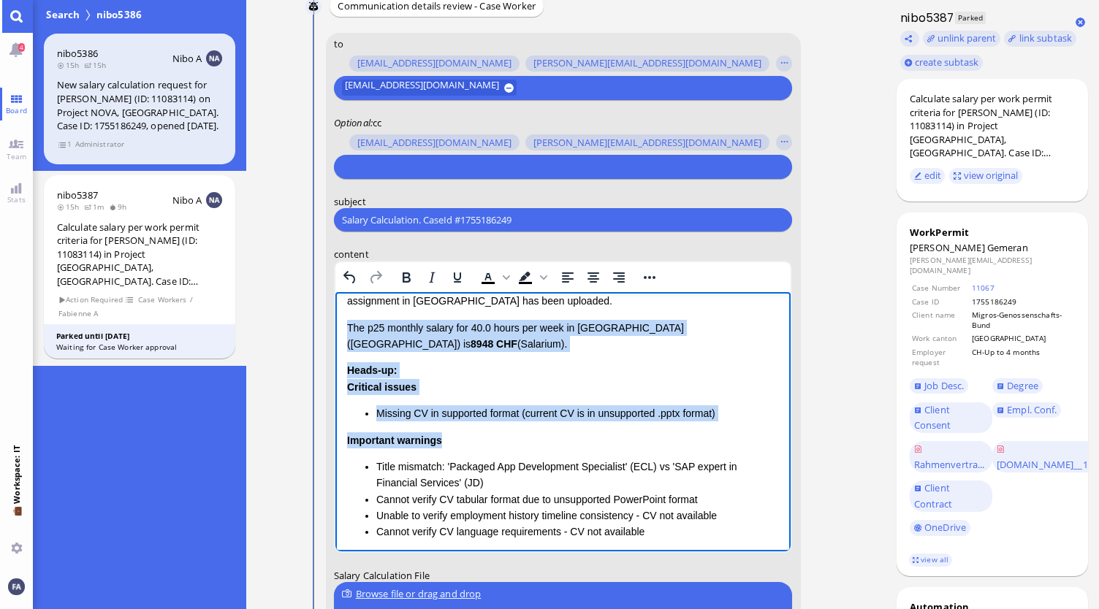
drag, startPoint x: 458, startPoint y: 445, endPoint x: 335, endPoint y: 331, distance: 168.0
click at [335, 331] on html "Dear [PERSON_NAME], I hope this message finds you well. I'm writing to let you …" at bounding box center [563, 445] width 456 height 452
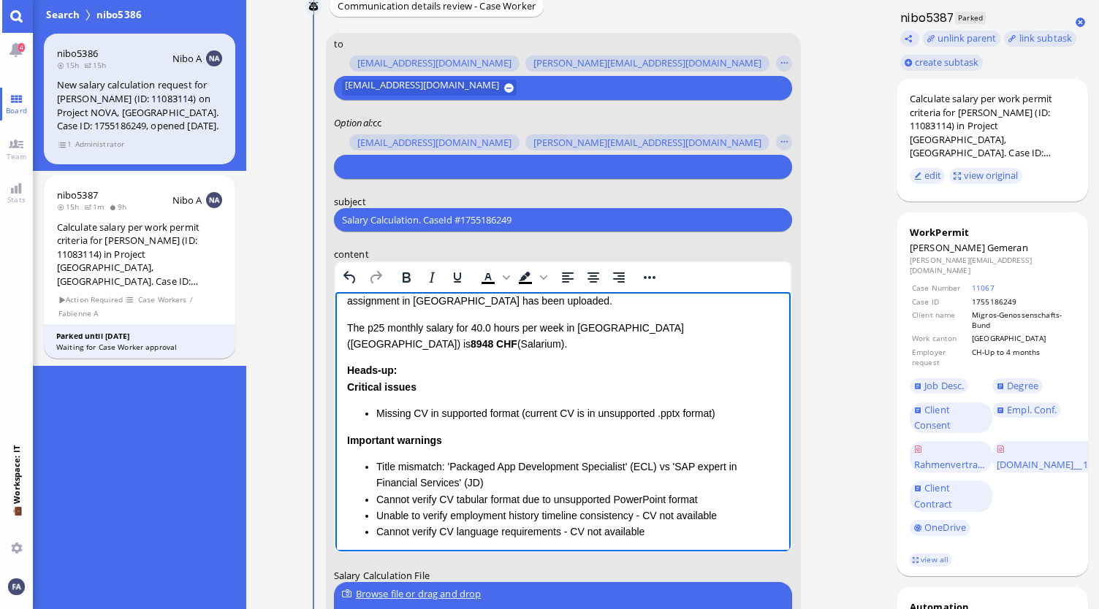
scroll to position [53, 0]
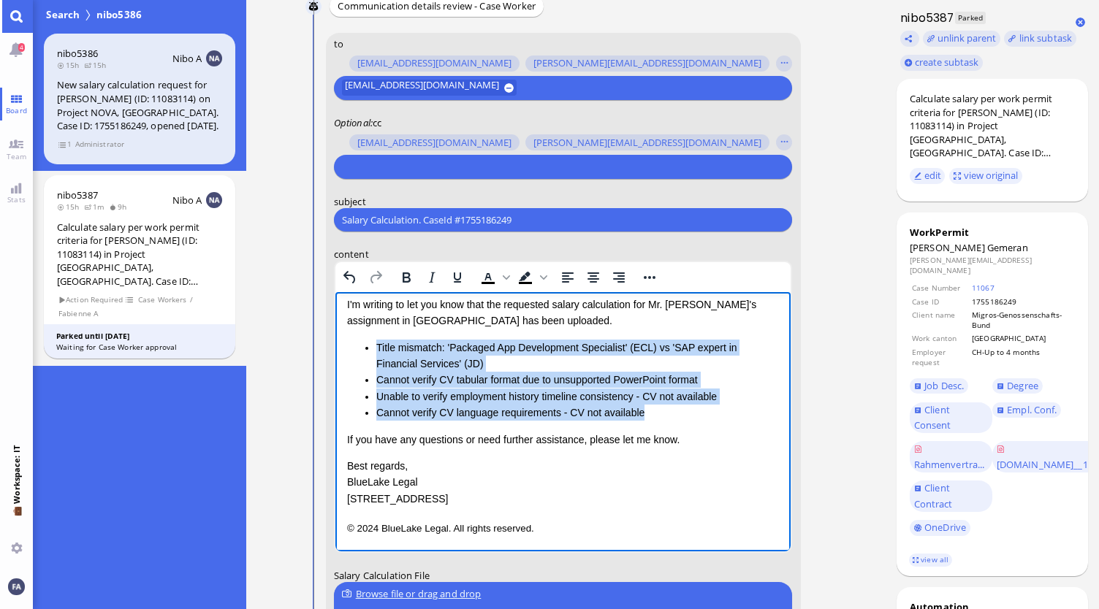
drag, startPoint x: 655, startPoint y: 410, endPoint x: 358, endPoint y: 346, distance: 303.5
click at [358, 346] on ul "Title mismatch: 'Packaged App Development Specialist' (ECL) vs 'SAP expert in F…" at bounding box center [562, 381] width 433 height 82
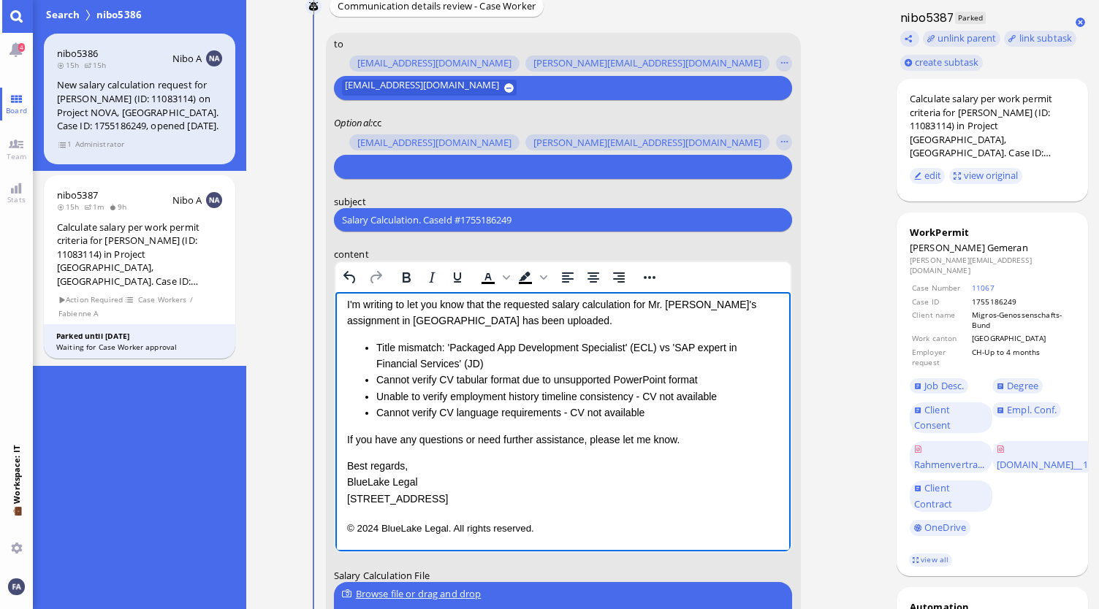
scroll to position [0, 0]
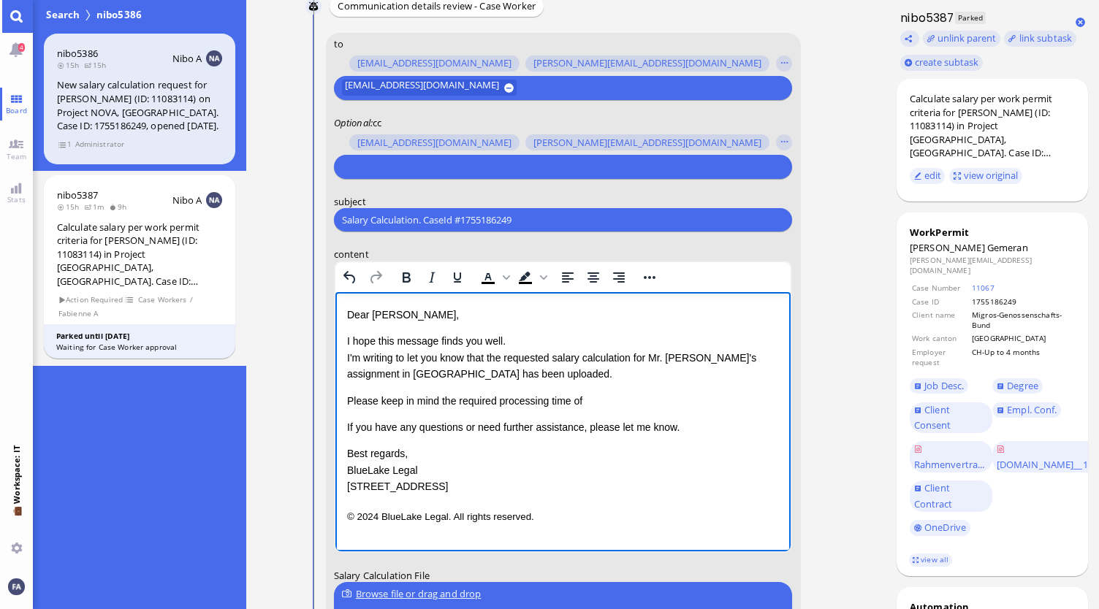
click at [660, 416] on div "Dear [PERSON_NAME], I hope this message finds you well. I'm writing to let you …" at bounding box center [562, 401] width 433 height 189
click at [657, 399] on p "Please keep in mind the required processing time of" at bounding box center [562, 401] width 433 height 16
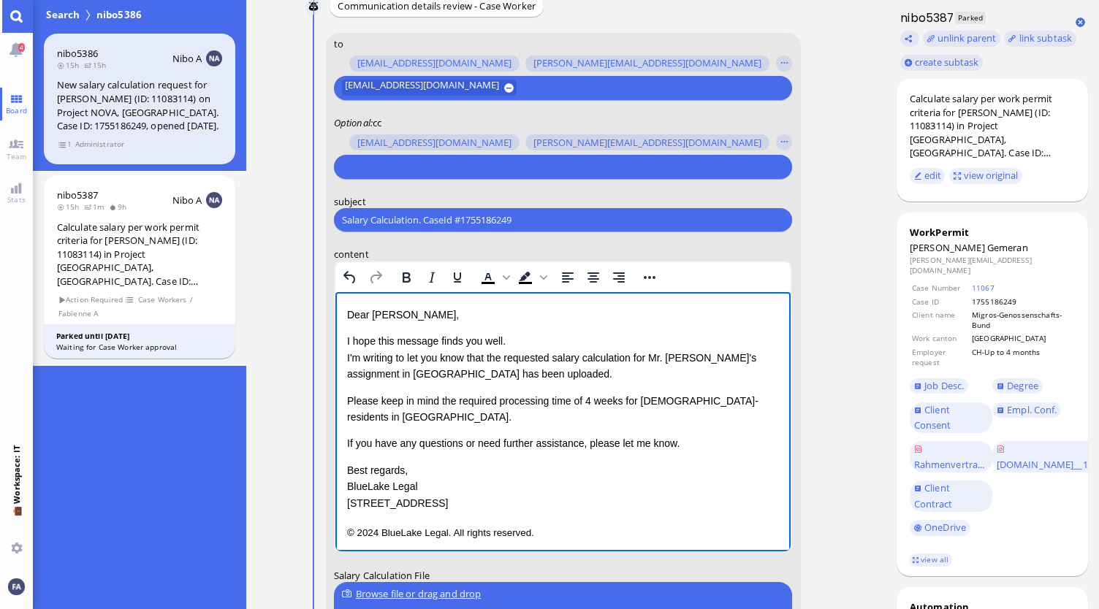
drag, startPoint x: 557, startPoint y: 526, endPoint x: 410, endPoint y: 498, distance: 150.2
click at [410, 498] on html "Dear [PERSON_NAME], I hope this message finds you well. I'm writing to let you …" at bounding box center [563, 424] width 456 height 265
drag, startPoint x: 415, startPoint y: 500, endPoint x: 438, endPoint y: 514, distance: 27.0
click at [416, 501] on div "Dear [PERSON_NAME], I hope this message finds you well. I'm writing to let you …" at bounding box center [562, 424] width 433 height 235
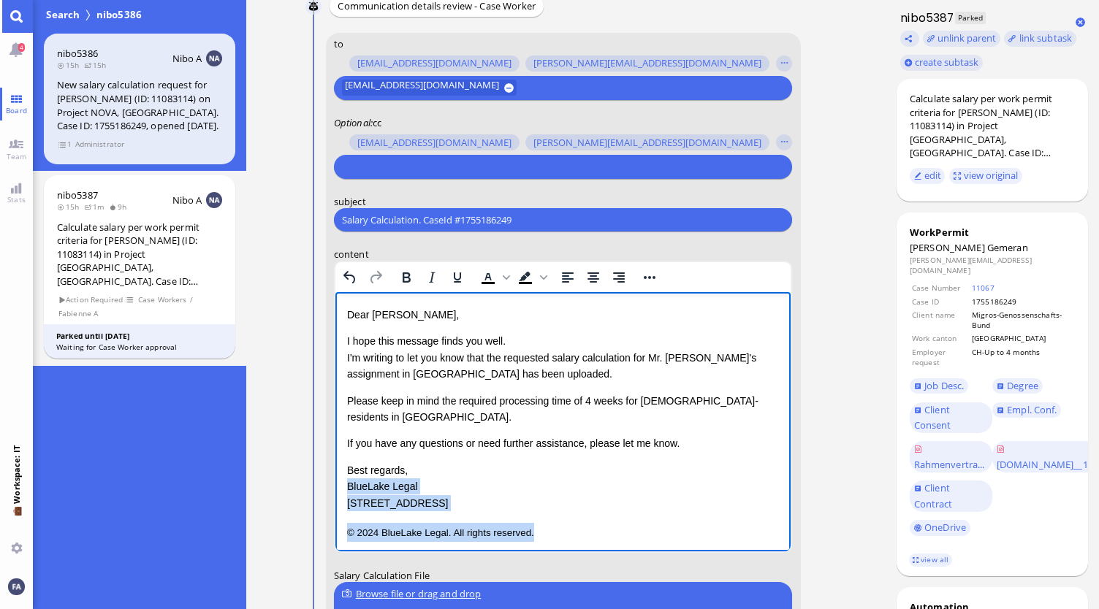
drag, startPoint x: 530, startPoint y: 516, endPoint x: 334, endPoint y: 473, distance: 200.4
click at [335, 473] on html "Dear [PERSON_NAME], I hope this message finds you well. I'm writing to let you …" at bounding box center [563, 424] width 456 height 265
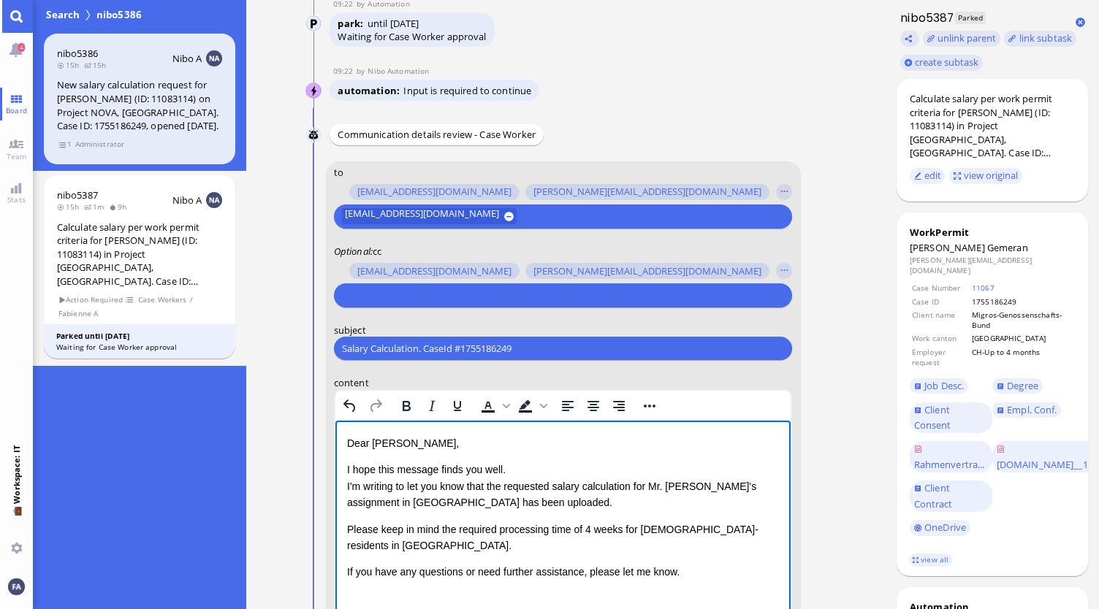
scroll to position [-365, 0]
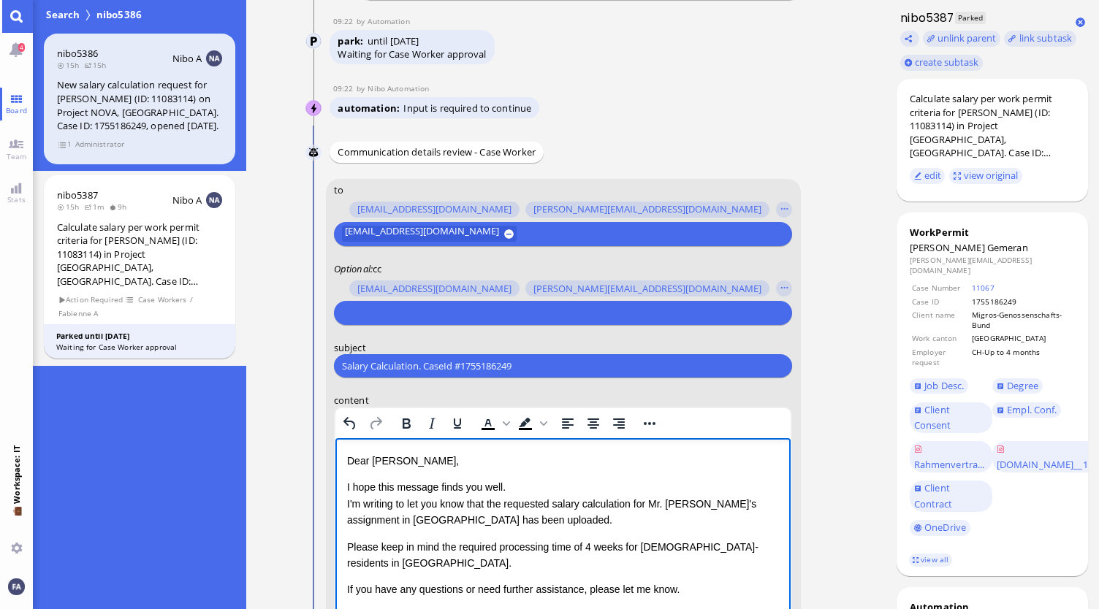
click at [501, 319] on input "text" at bounding box center [561, 312] width 438 height 15
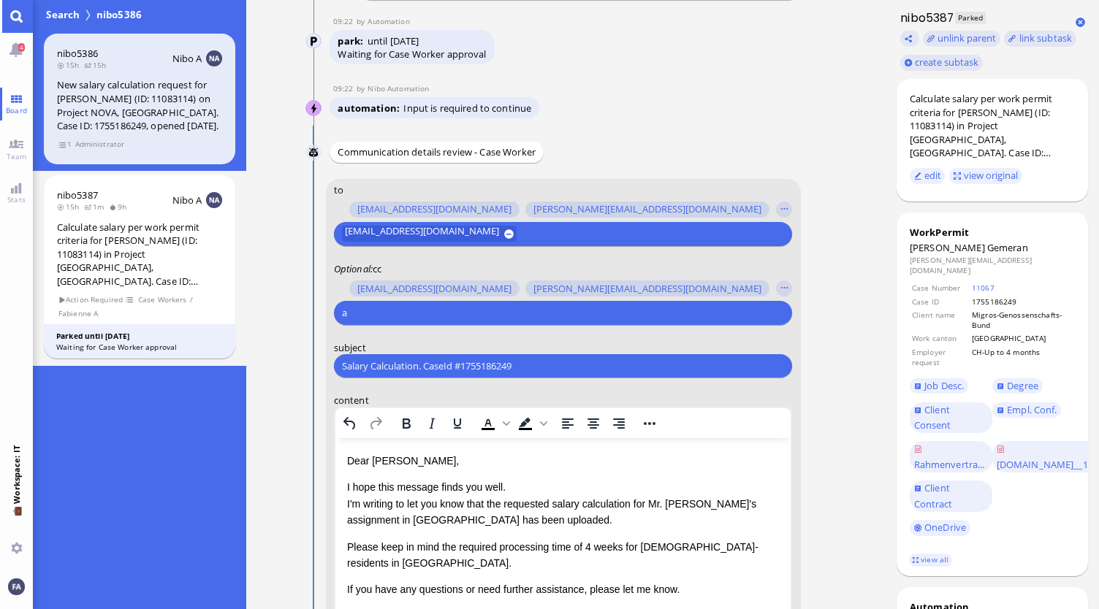
scroll to position [-364, 0]
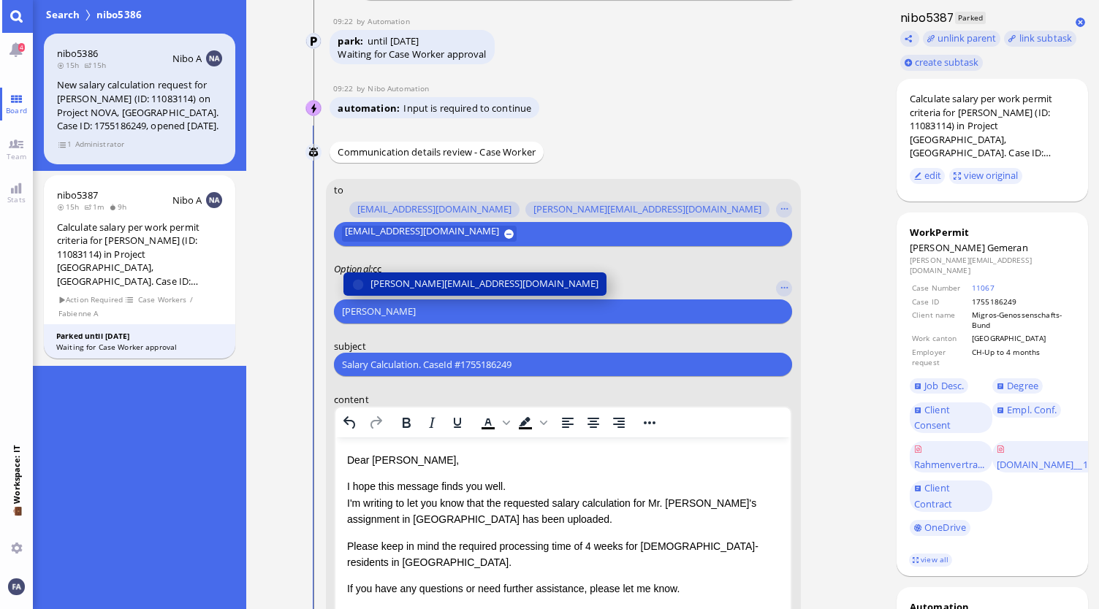
type input "[PERSON_NAME]"
click at [480, 289] on span "[PERSON_NAME][EMAIL_ADDRESS][DOMAIN_NAME]" at bounding box center [484, 283] width 228 height 15
type input "den"
click at [454, 284] on span "[EMAIL_ADDRESS][DOMAIN_NAME]" at bounding box center [447, 283] width 154 height 15
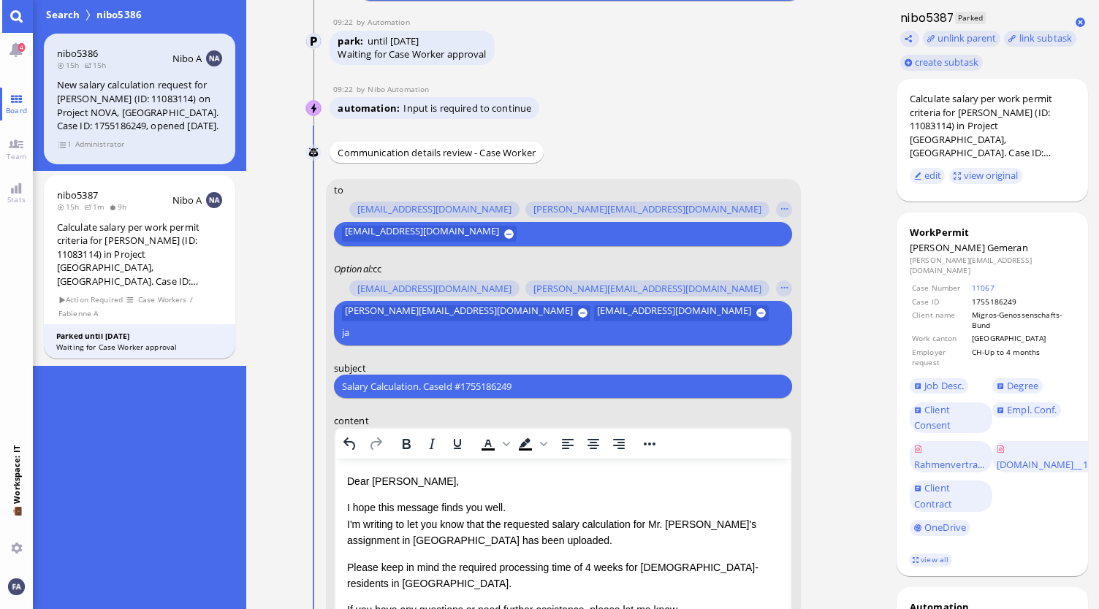
scroll to position [-384, 0]
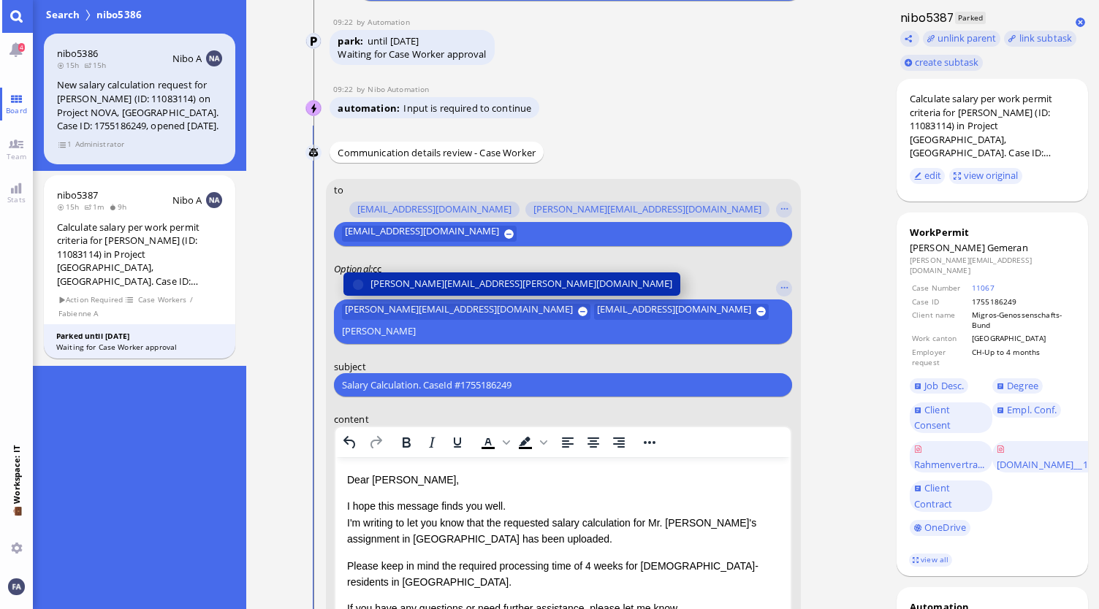
type input "[PERSON_NAME]"
click at [476, 283] on span "[PERSON_NAME][EMAIL_ADDRESS][PERSON_NAME][DOMAIN_NAME]" at bounding box center [521, 284] width 302 height 15
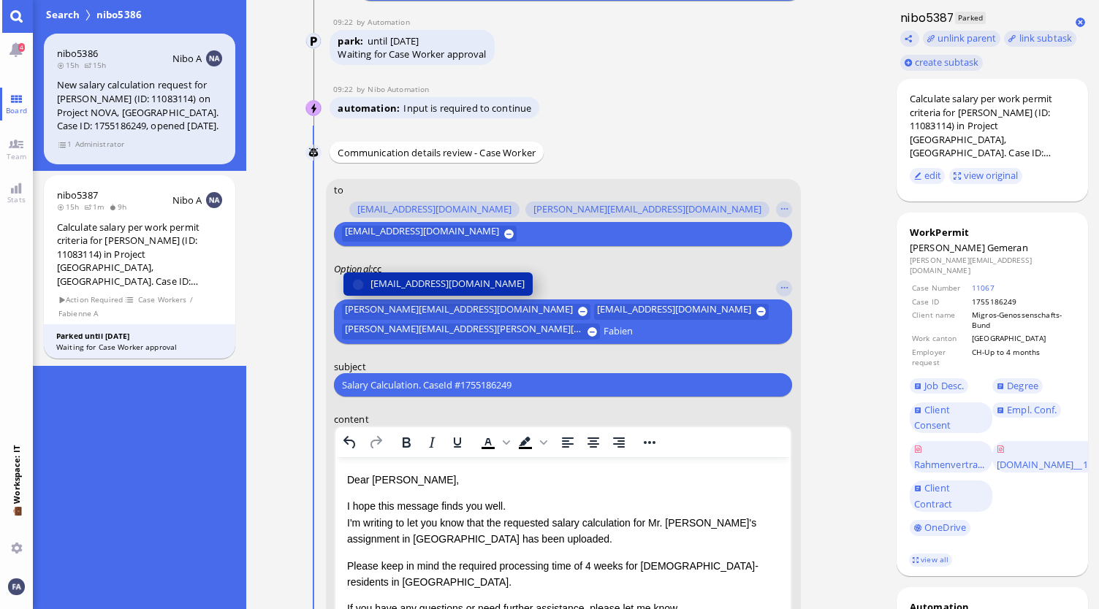
type input "Fabien"
click at [469, 275] on button "[EMAIL_ADDRESS][DOMAIN_NAME]" at bounding box center [437, 284] width 189 height 23
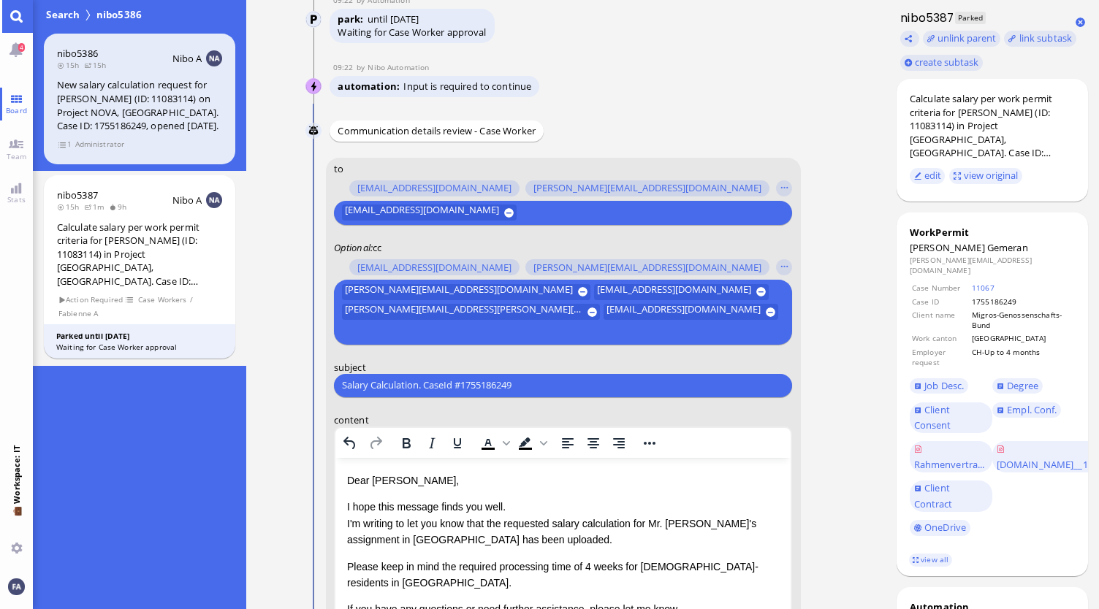
scroll to position [-406, 0]
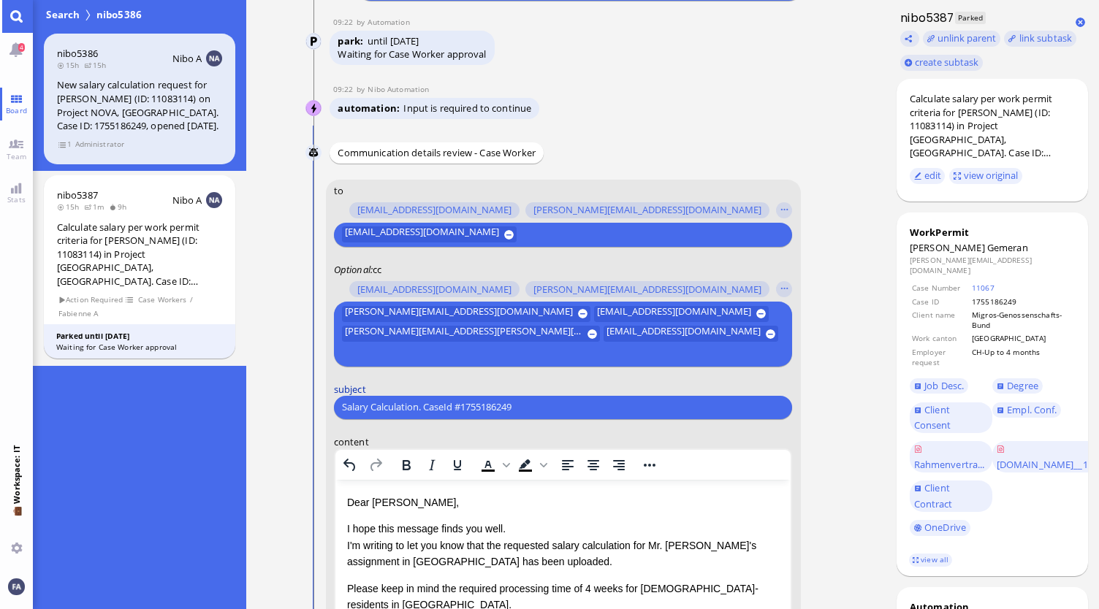
click at [547, 383] on label "subject" at bounding box center [563, 388] width 459 height 13
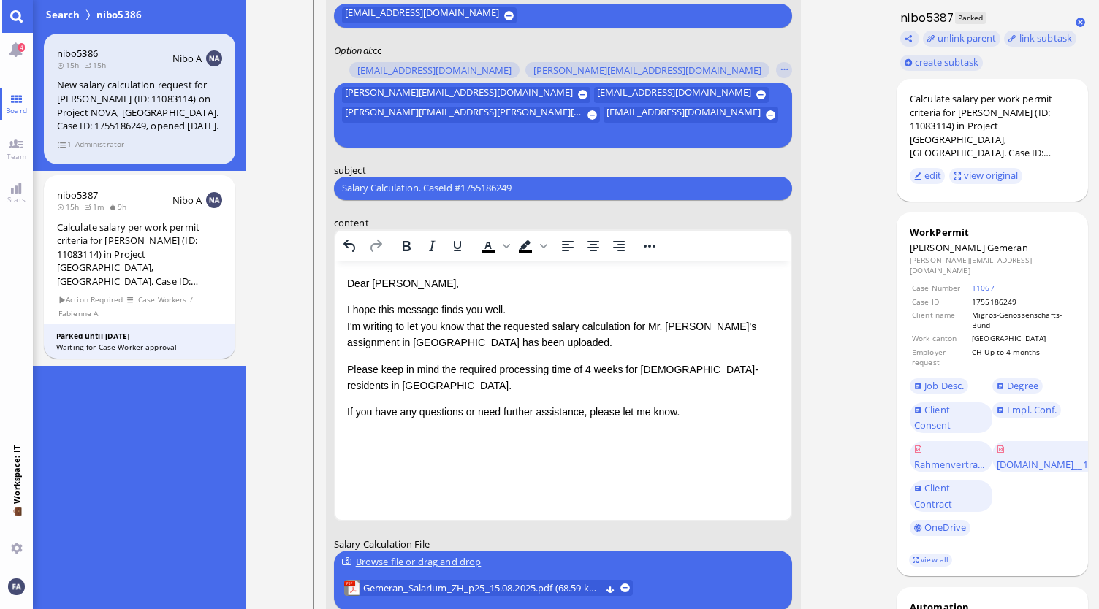
scroll to position [-113, 0]
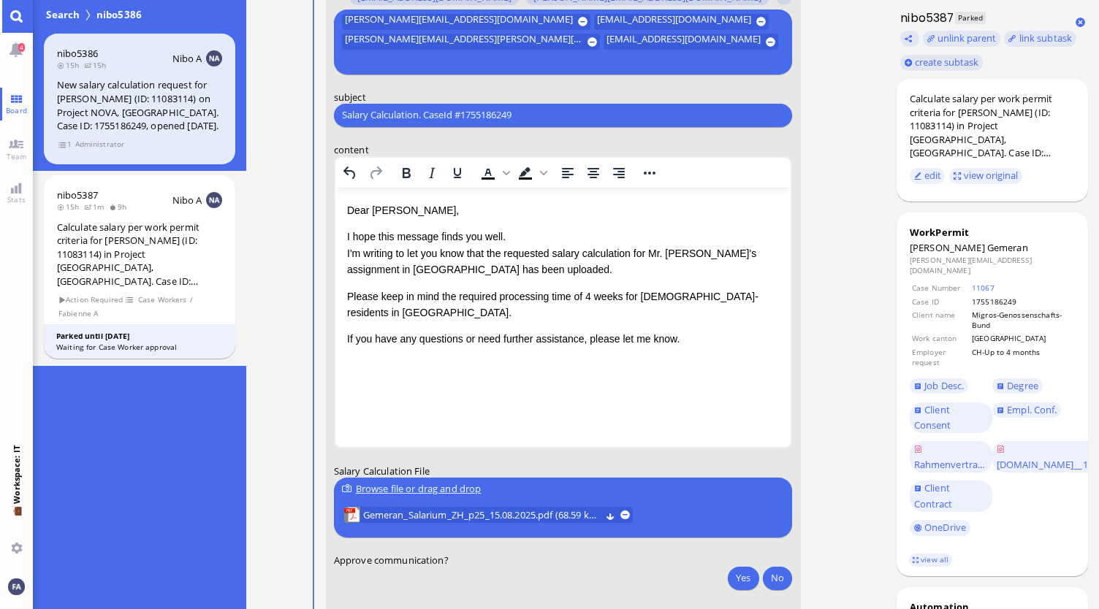
click at [688, 330] on p "If you have any questions or need further assistance, please let me know." at bounding box center [562, 338] width 433 height 16
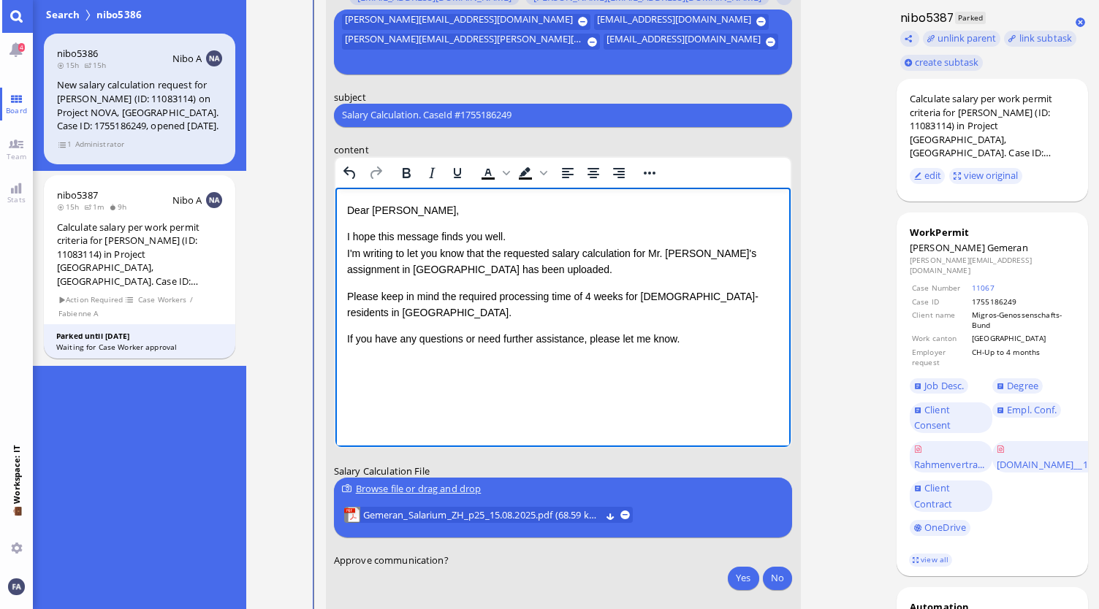
click at [696, 330] on p "If you have any questions or need further assistance, please let me know." at bounding box center [562, 338] width 433 height 16
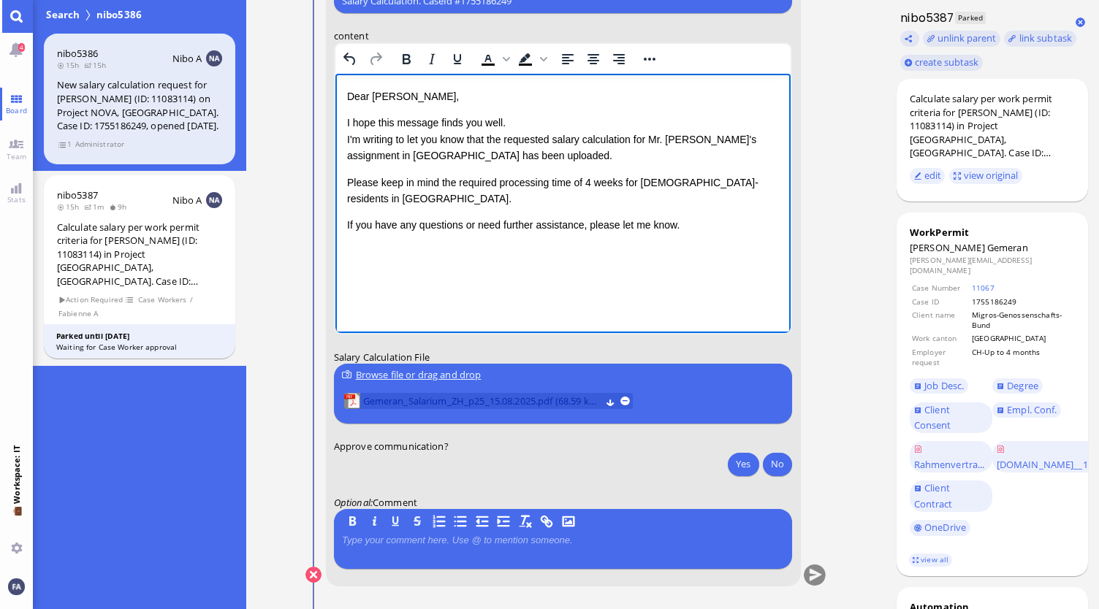
click at [476, 399] on span "Gemeran_Salarium_ZH_p25_15.08.2025.pdf (68.59 kB)" at bounding box center [481, 401] width 237 height 16
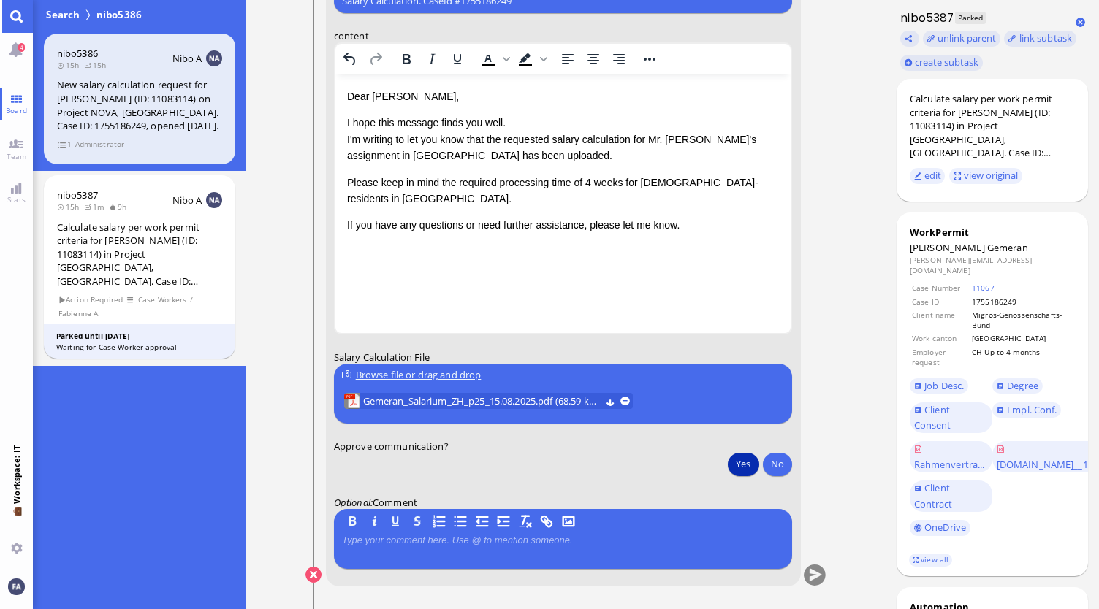
click at [740, 464] on button "Yes" at bounding box center [743, 463] width 31 height 23
click at [821, 571] on button "submit" at bounding box center [815, 576] width 22 height 22
click at [9, 15] on link "Main menu" at bounding box center [16, 16] width 33 height 33
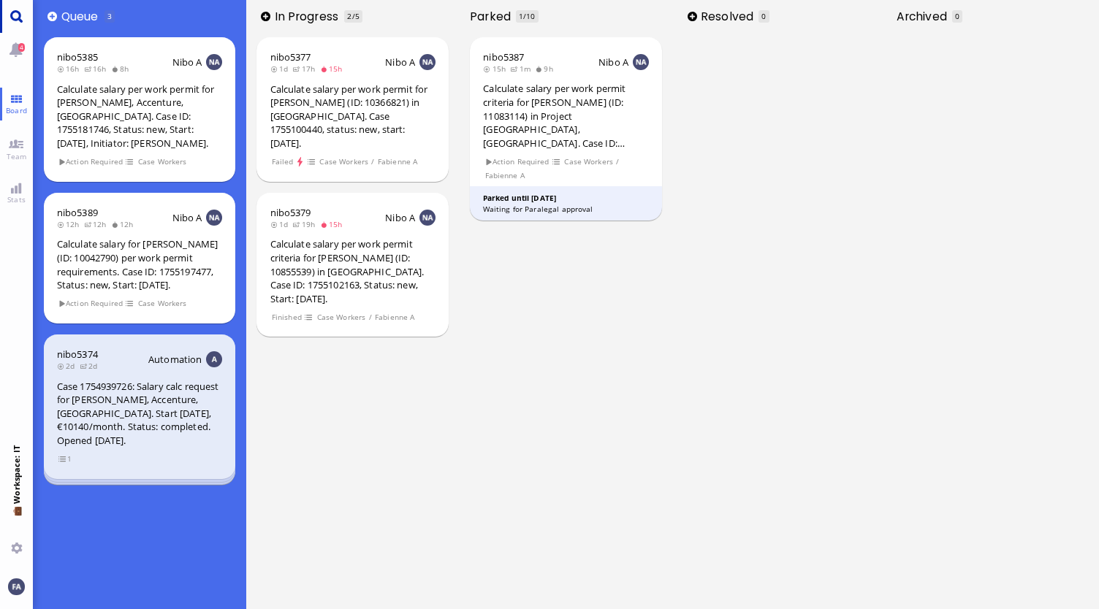
click at [20, 12] on link "Main menu" at bounding box center [16, 16] width 33 height 33
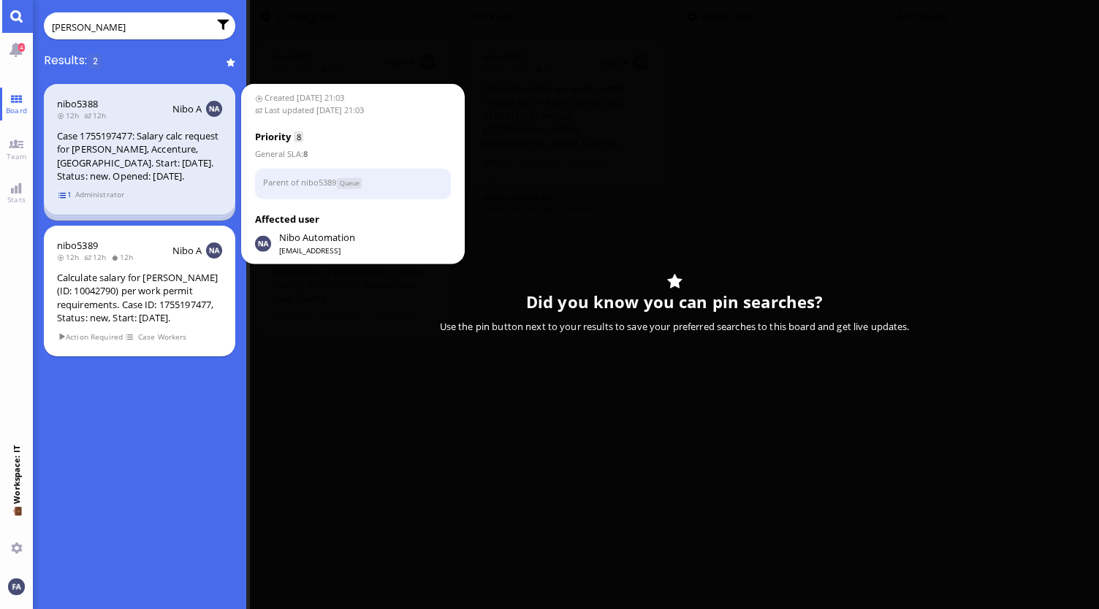
type input "[PERSON_NAME]"
click at [65, 194] on span "1" at bounding box center [65, 195] width 15 height 12
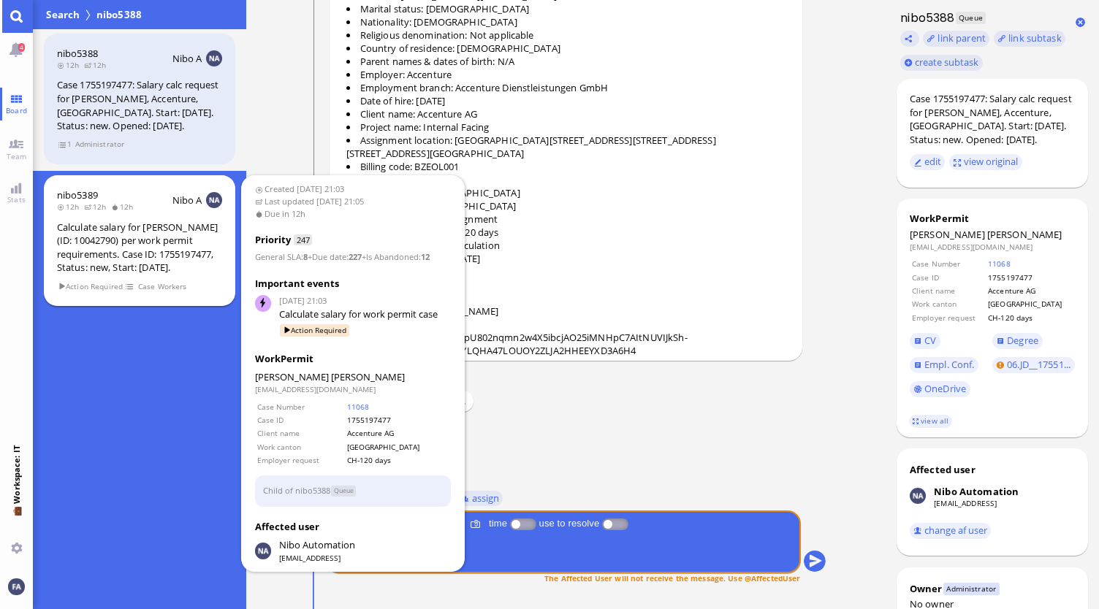
click at [132, 243] on div "Calculate salary for [PERSON_NAME] (ID: 10042790) per work permit requirements.…" at bounding box center [139, 248] width 165 height 54
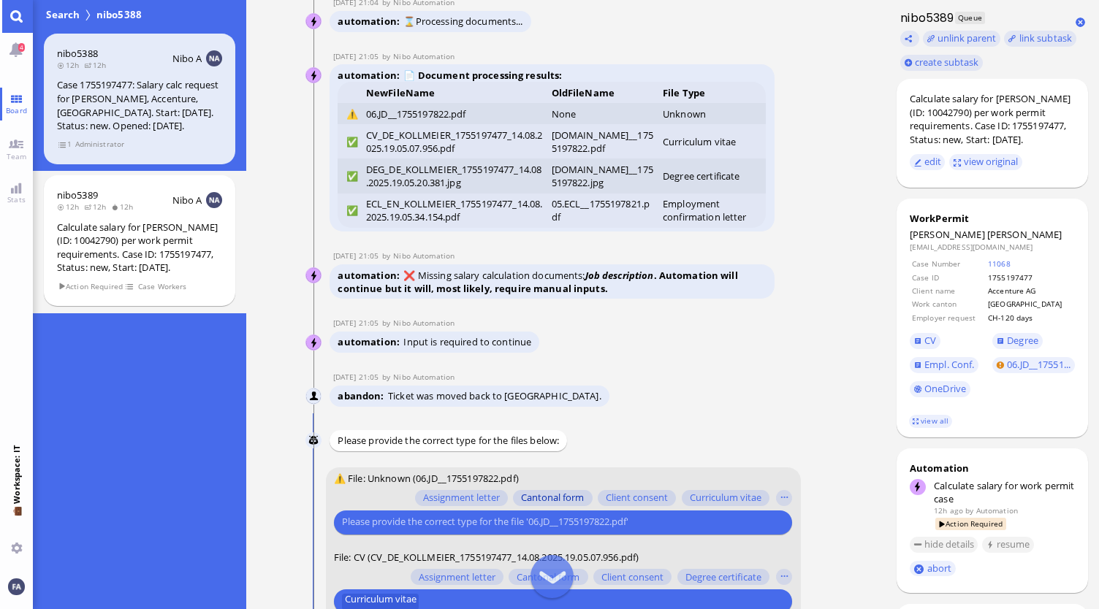
scroll to position [-109, 0]
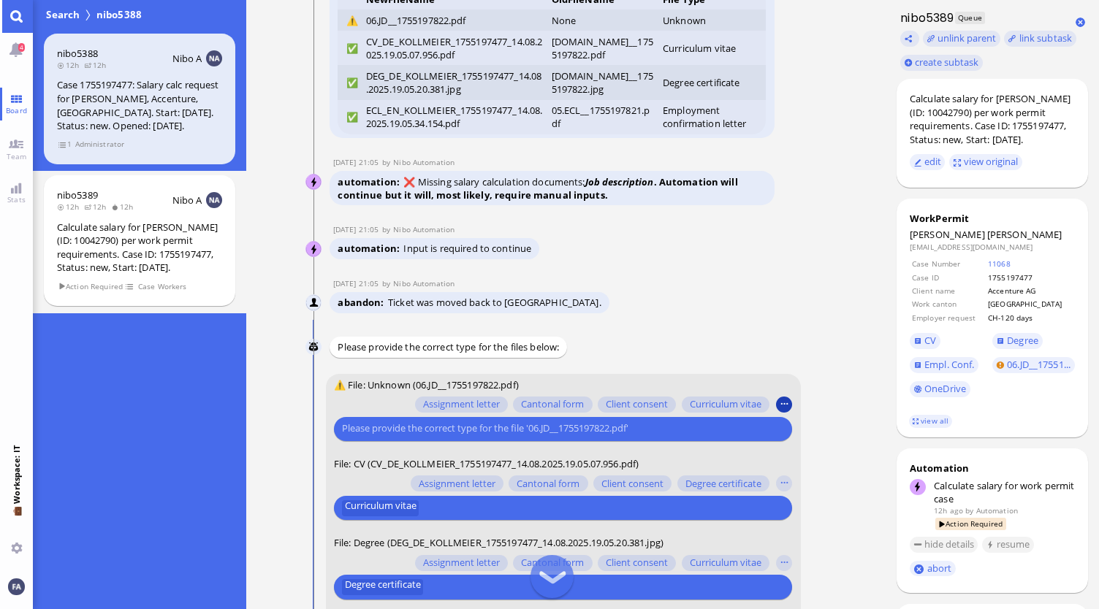
click at [782, 400] on button "button" at bounding box center [784, 405] width 16 height 16
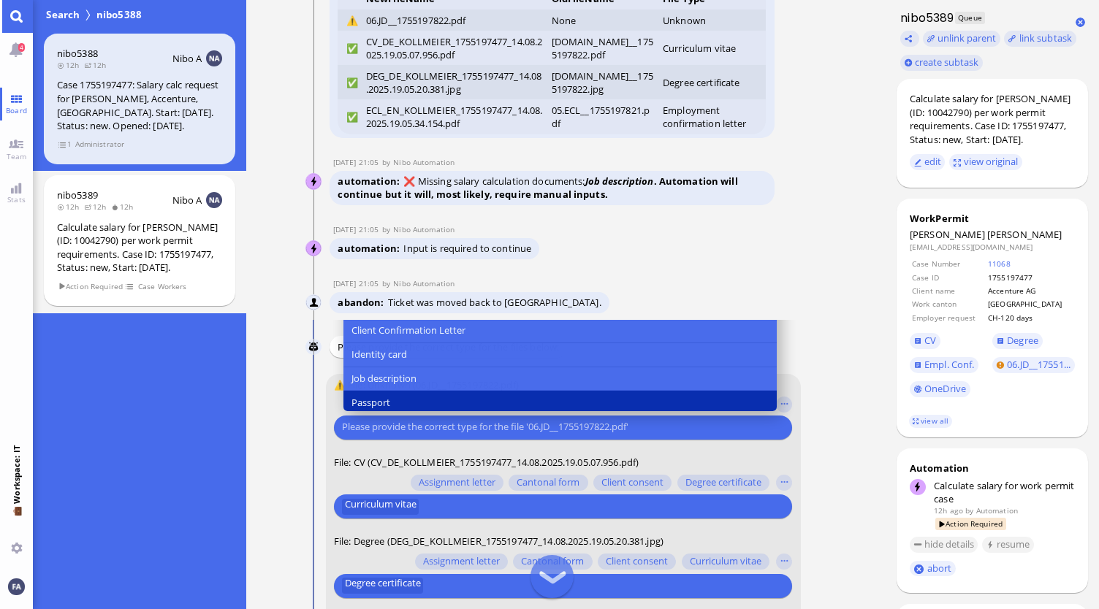
scroll to position [146, 0]
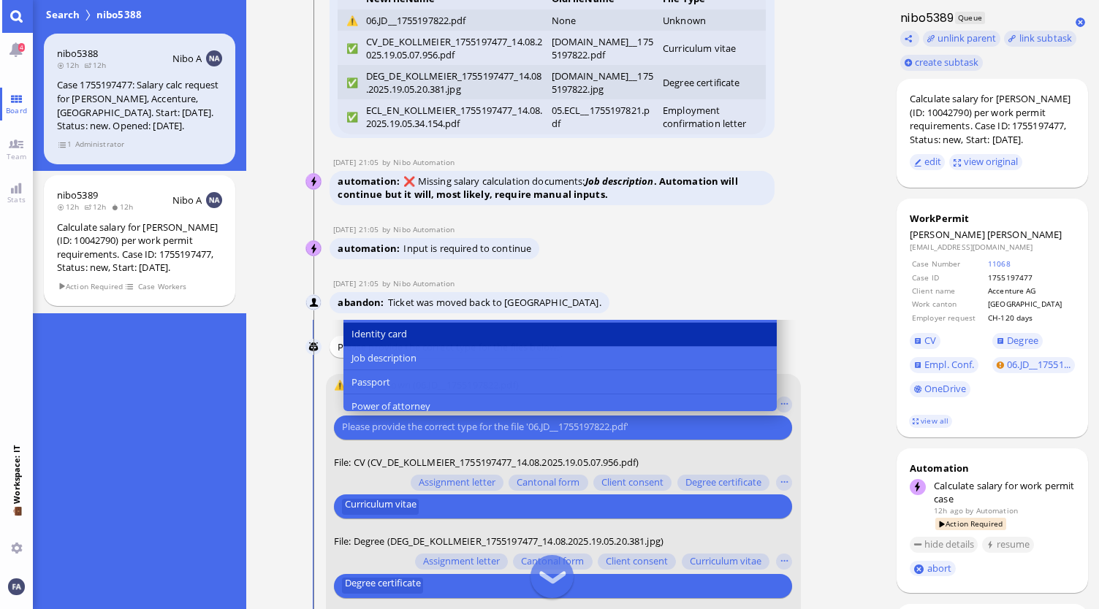
click at [386, 343] on button "Identity card" at bounding box center [559, 334] width 433 height 24
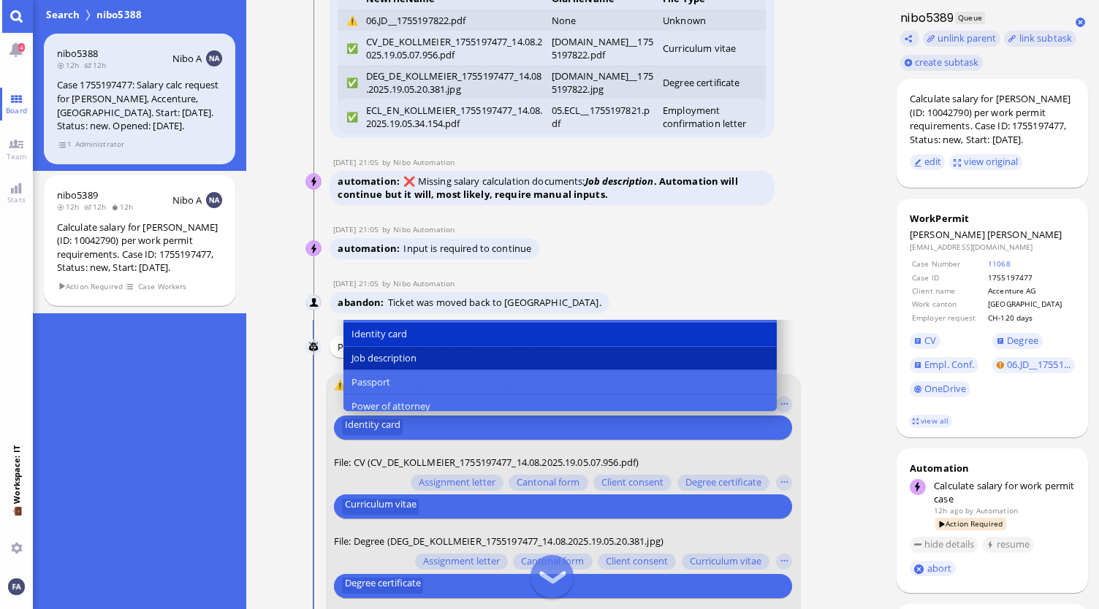
drag, startPoint x: 386, startPoint y: 343, endPoint x: 390, endPoint y: 354, distance: 11.8
click at [390, 354] on div "Assignment letter Cantonal form Client consent Curriculum vitae Degree certific…" at bounding box center [559, 394] width 433 height 528
click at [440, 357] on button "Job description" at bounding box center [559, 358] width 433 height 24
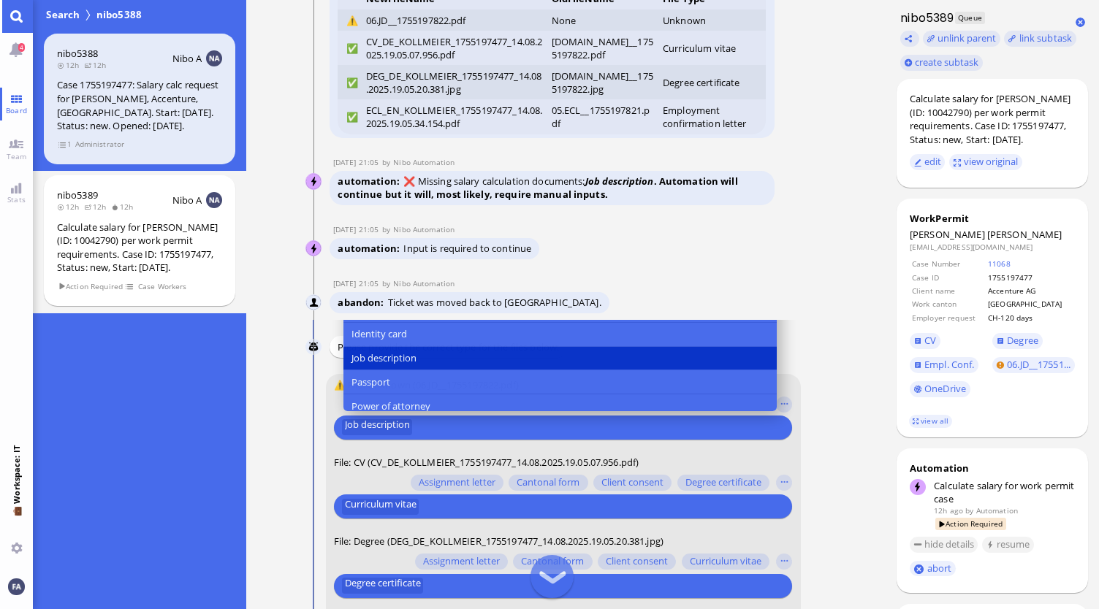
click at [820, 347] on conversation-line "Nibo Please provide the correct type for the files below:" at bounding box center [565, 346] width 521 height 21
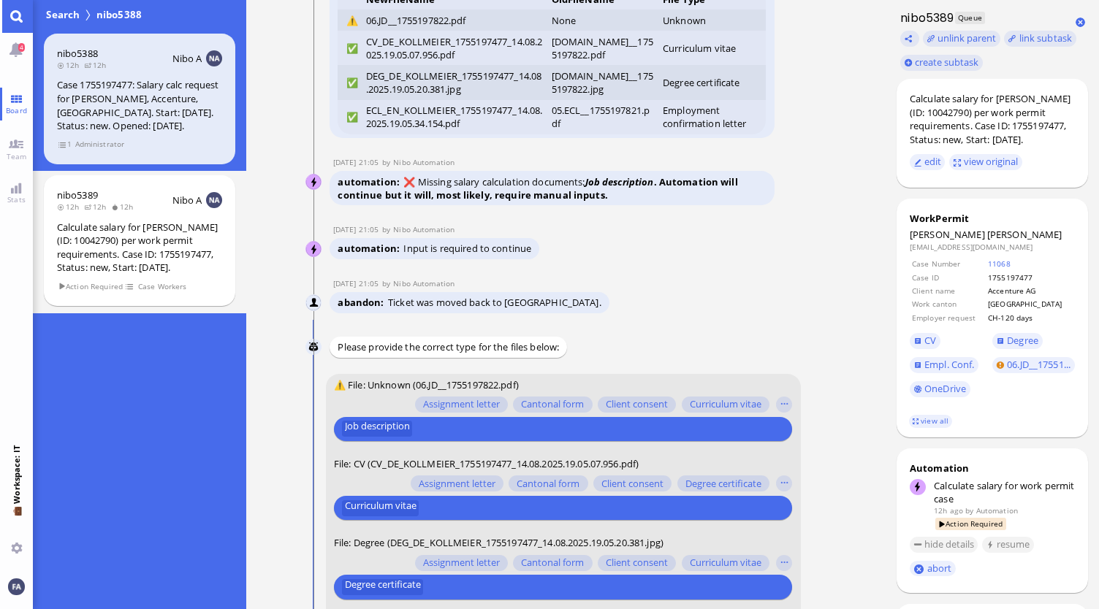
click at [827, 416] on nitautoscroll "[DATE] 21:03 by Automation Automation Calculate eligible salary for work permit…" at bounding box center [566, 304] width 579 height 609
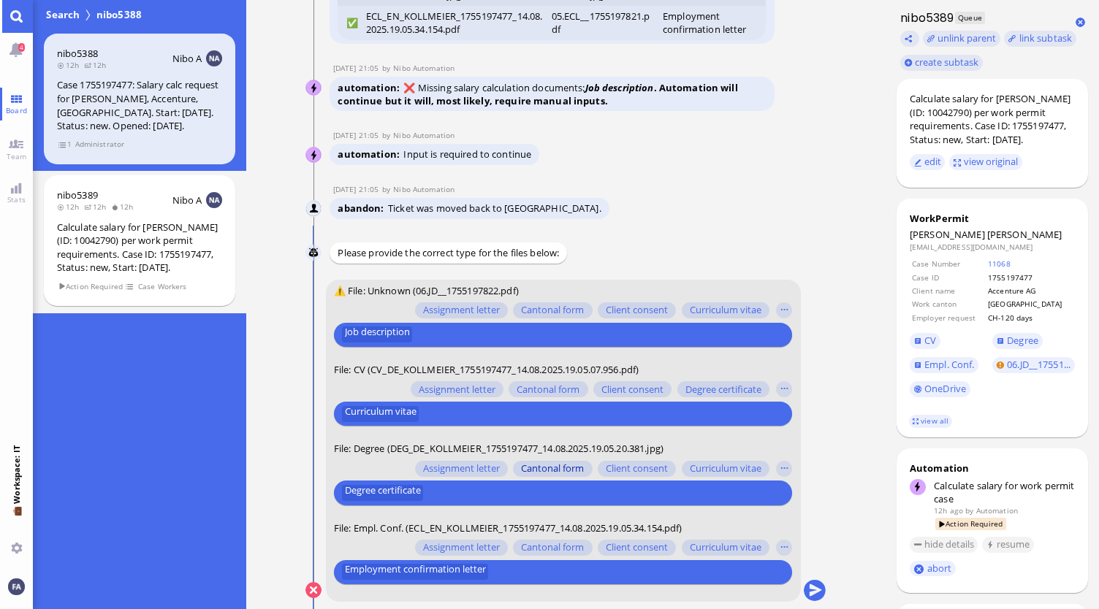
scroll to position [0, 0]
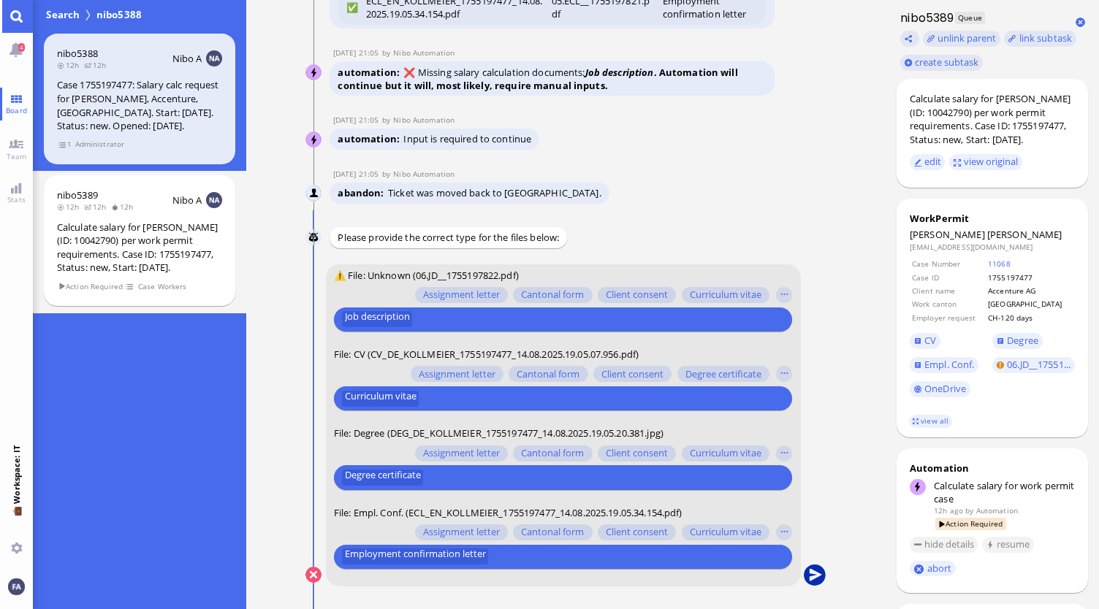
click at [810, 575] on button "submit" at bounding box center [815, 576] width 22 height 22
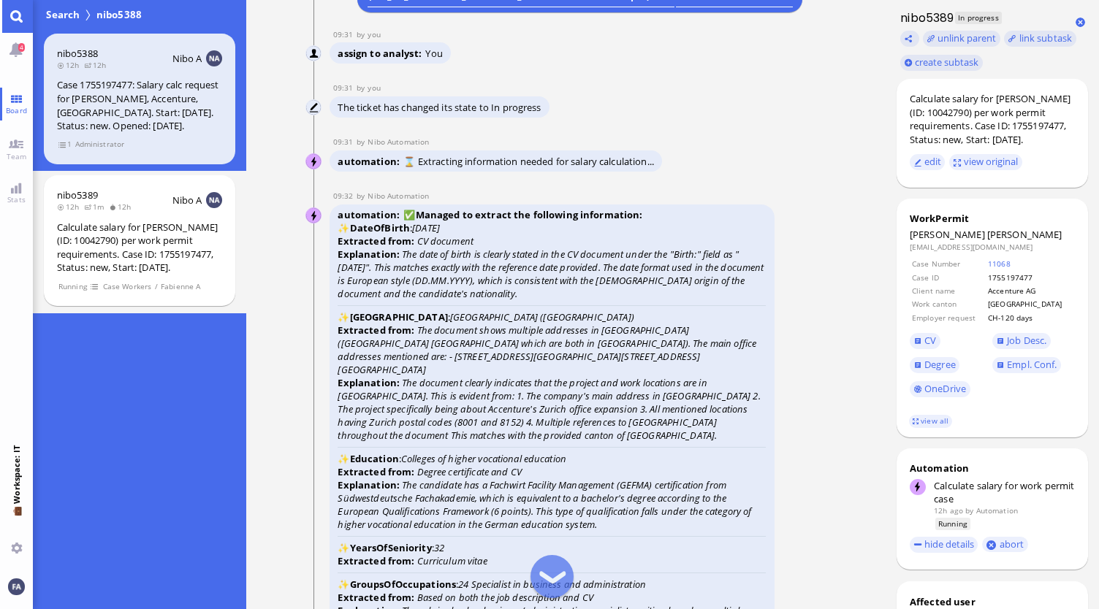
scroll to position [-1096, 0]
click at [916, 425] on link "view all" at bounding box center [930, 421] width 42 height 12
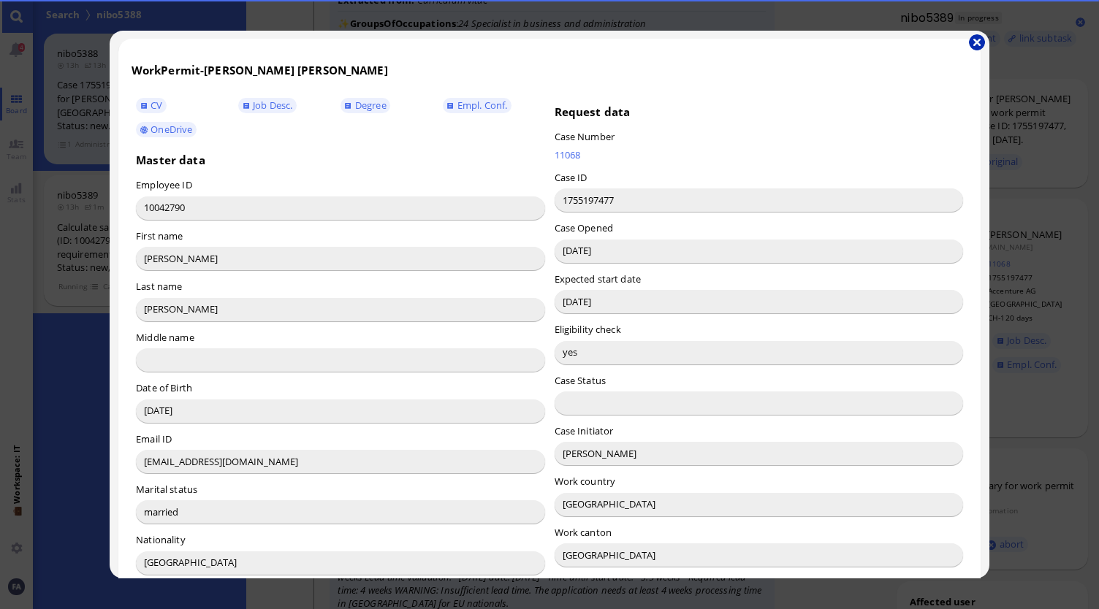
scroll to position [-1824, 0]
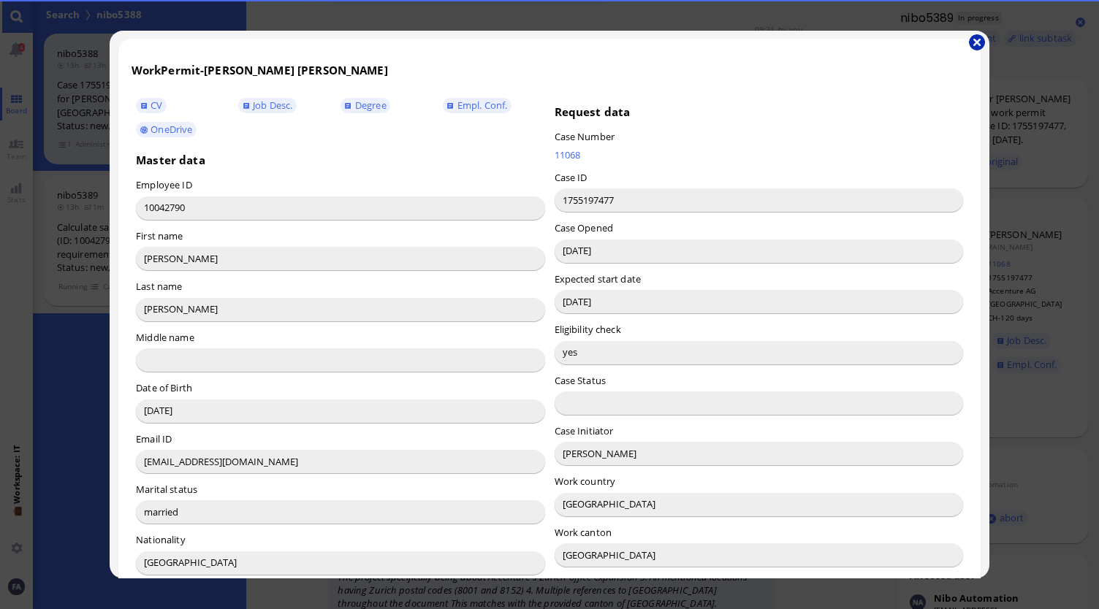
click at [981, 39] on button "button" at bounding box center [977, 42] width 16 height 16
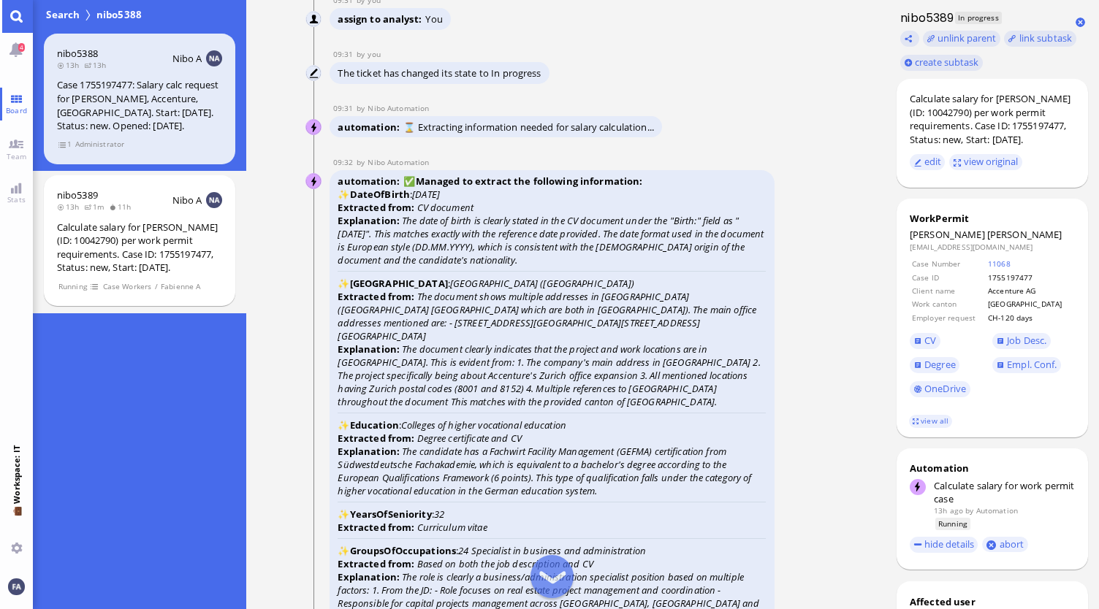
scroll to position [-1605, 0]
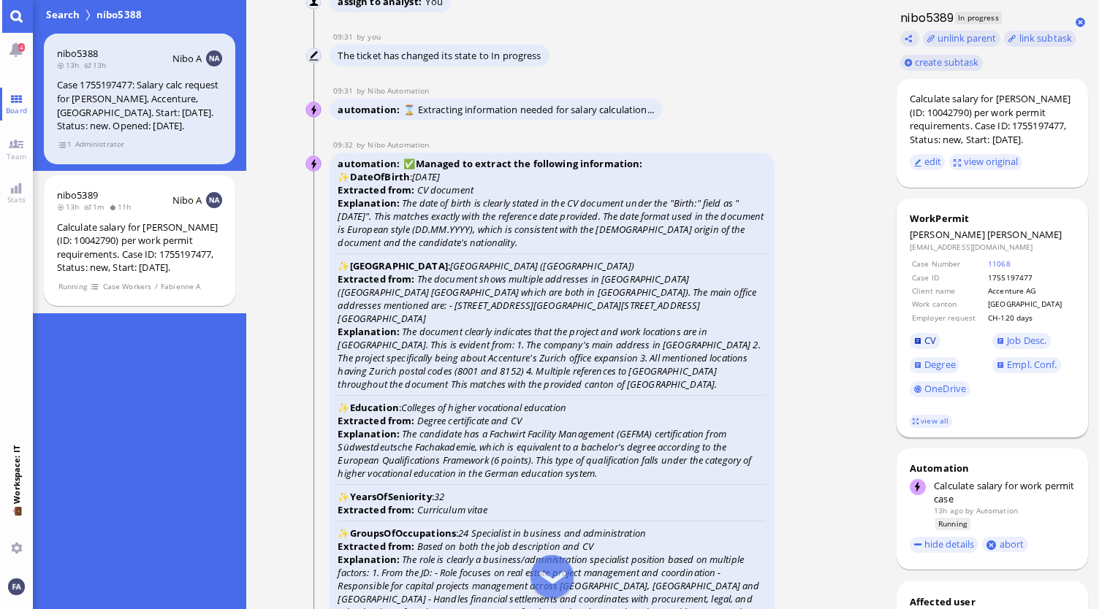
click at [925, 346] on span "CV" at bounding box center [930, 340] width 12 height 13
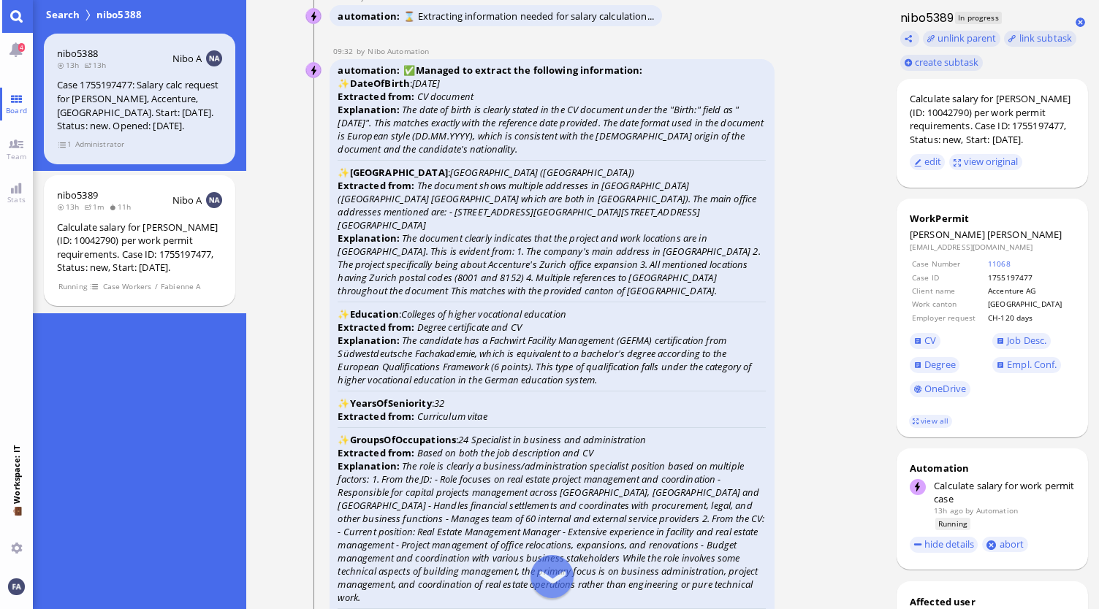
scroll to position [-1459, 0]
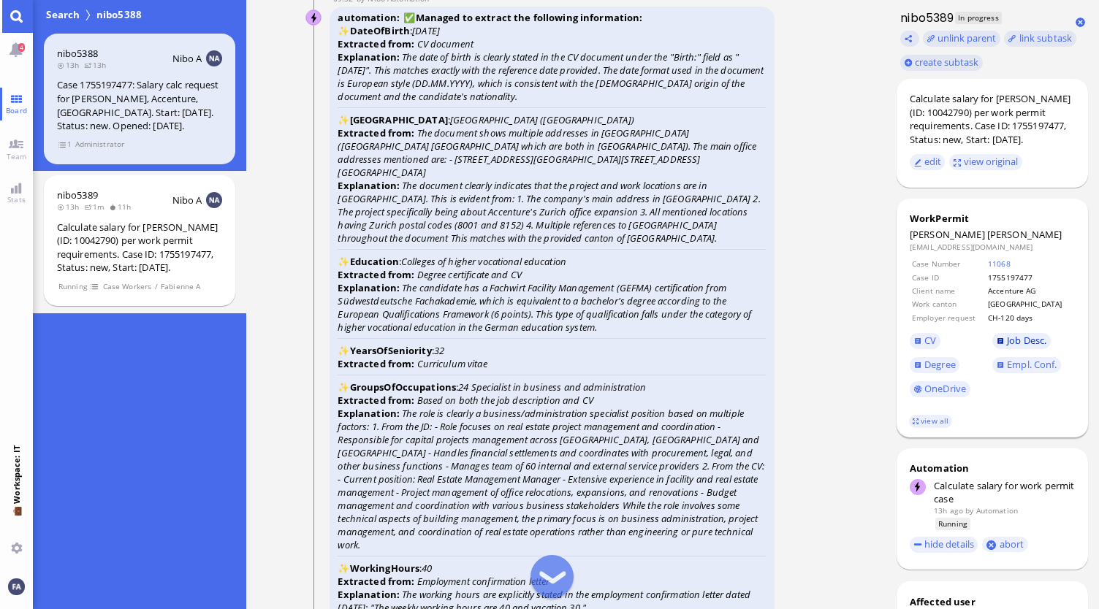
click at [1011, 340] on span "Job Desc." at bounding box center [1026, 340] width 39 height 13
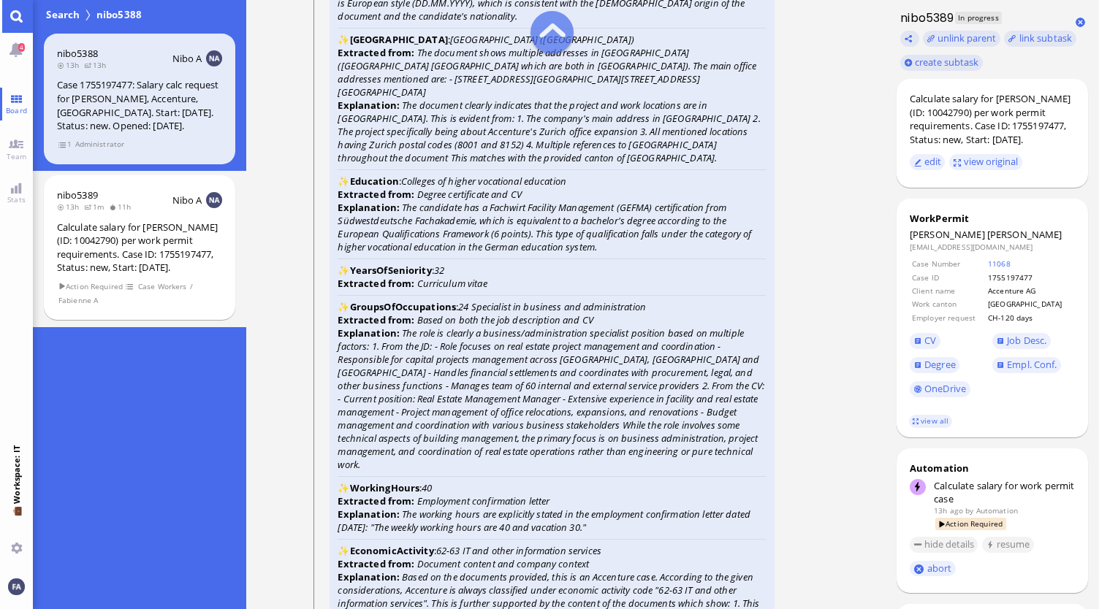
scroll to position [-2462, 0]
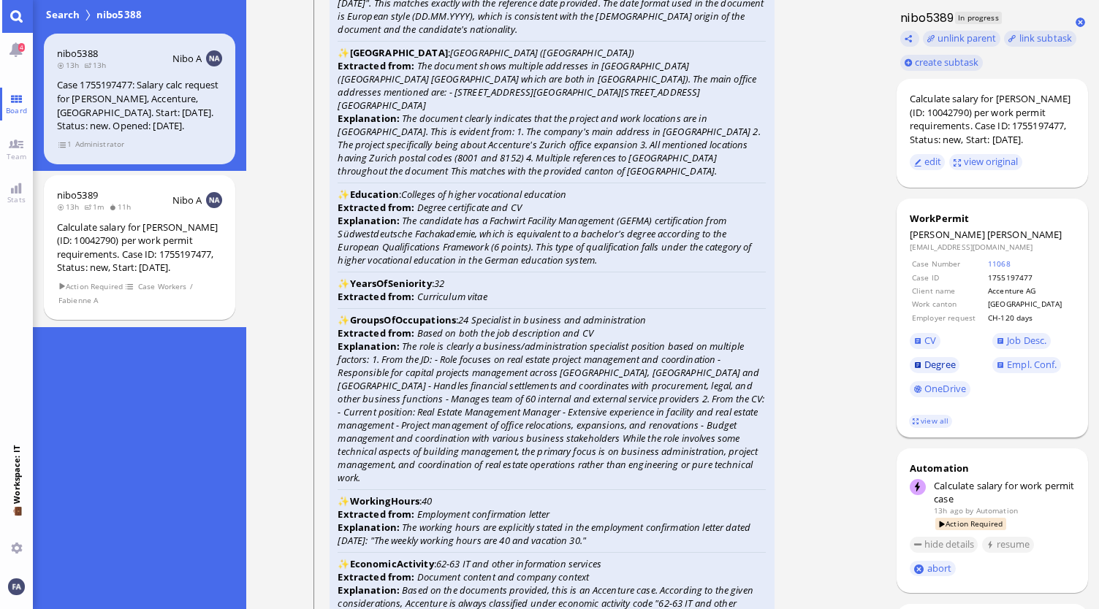
click at [945, 366] on span "Degree" at bounding box center [939, 364] width 31 height 13
click at [922, 344] on link "CV" at bounding box center [925, 341] width 31 height 16
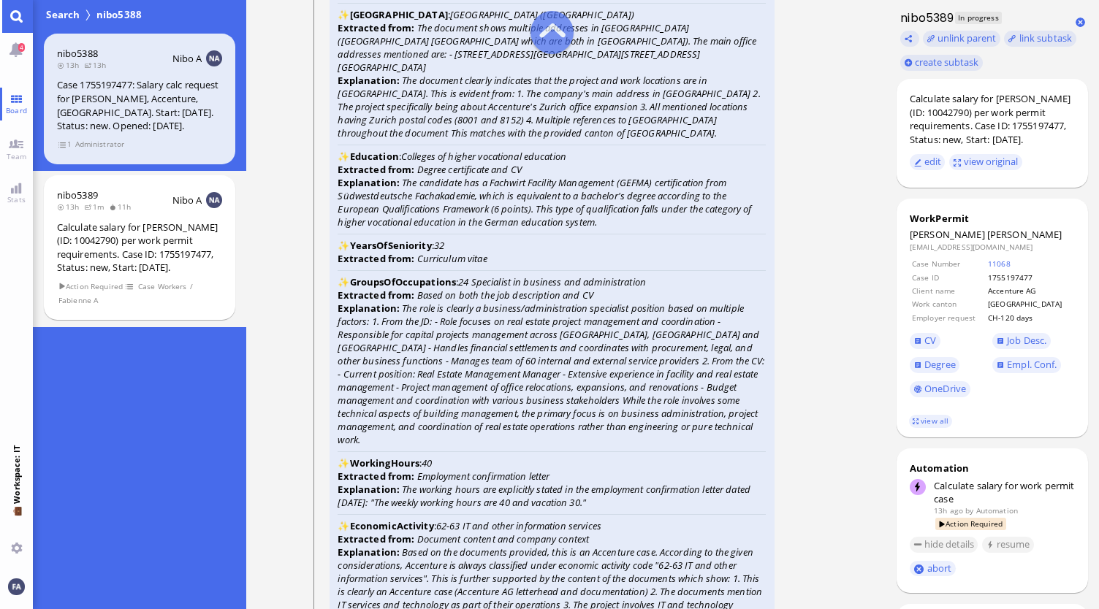
scroll to position [-2389, 0]
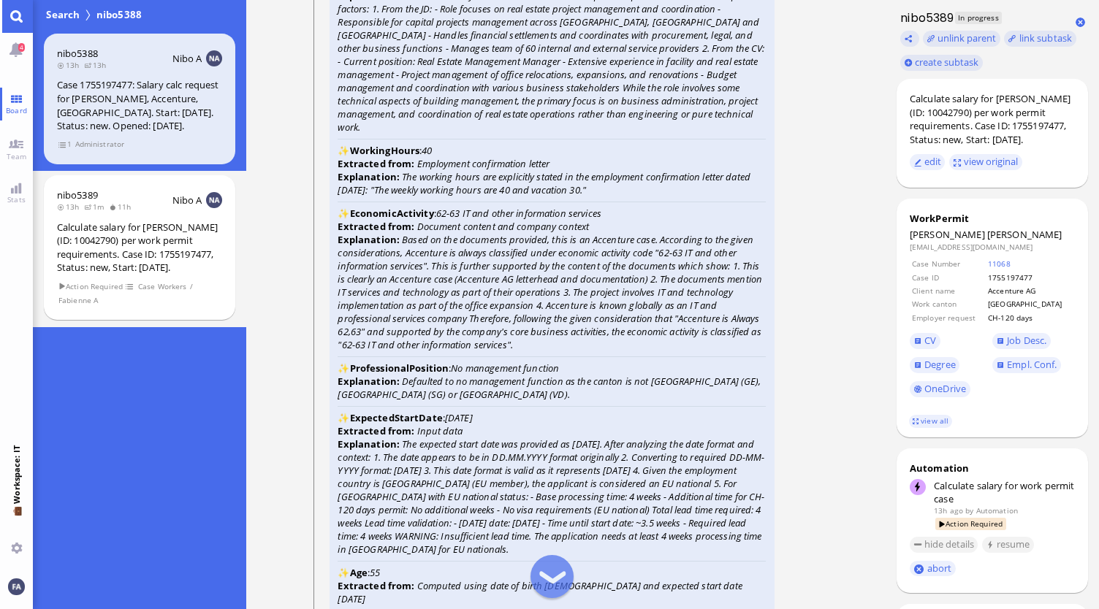
scroll to position [-2097, 0]
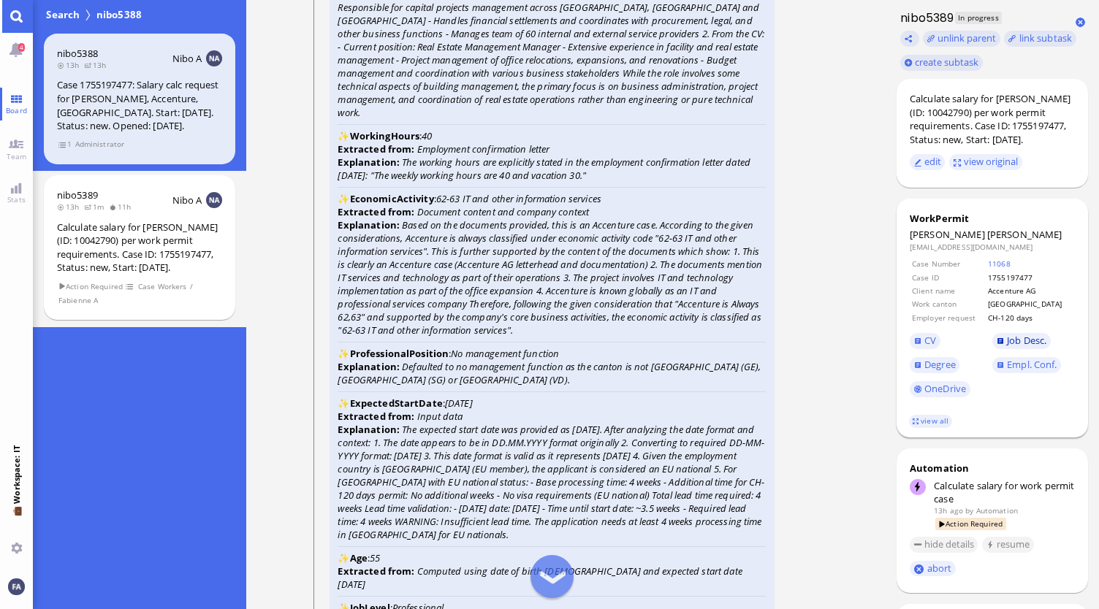
click at [1021, 344] on span "Job Desc." at bounding box center [1026, 340] width 39 height 13
click at [1004, 363] on link "Empl. Conf." at bounding box center [1026, 365] width 69 height 16
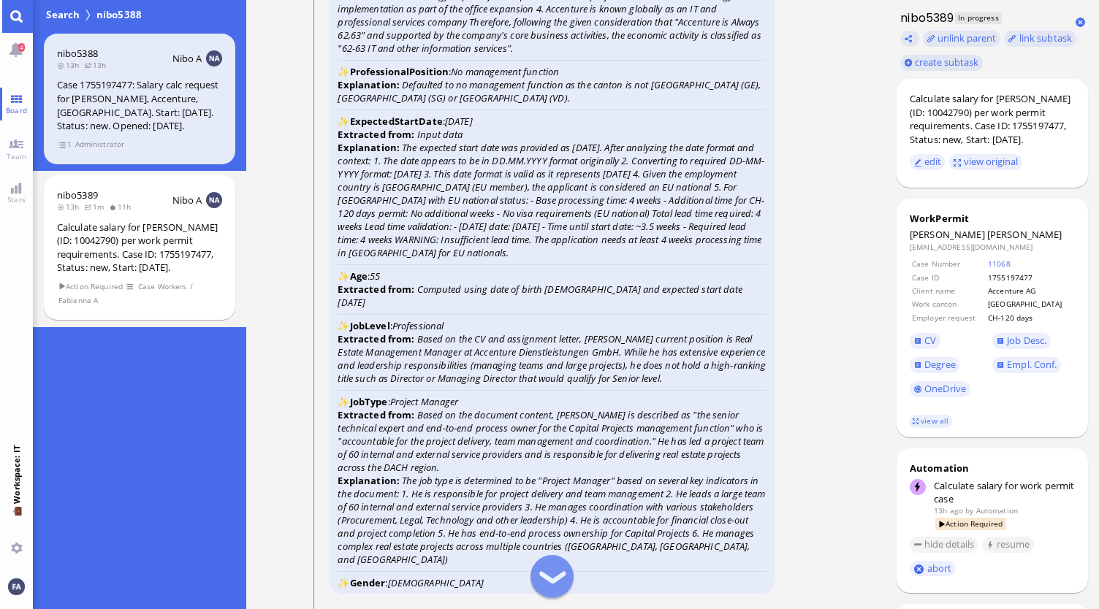
scroll to position [-1732, 0]
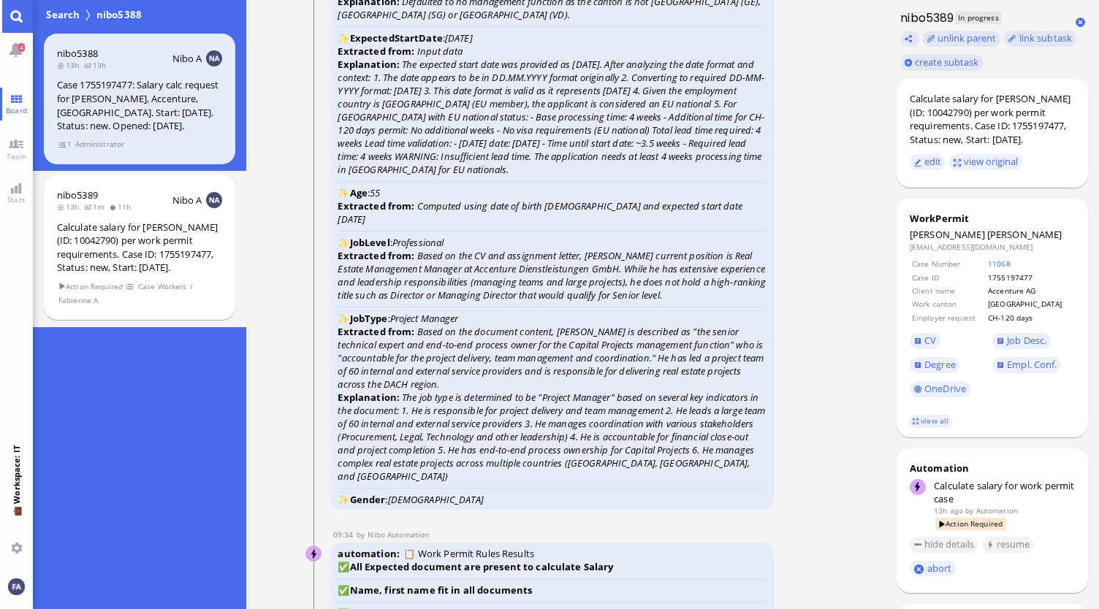
click at [411, 332] on strong "Extracted from:" at bounding box center [376, 331] width 77 height 13
click at [431, 325] on icon "Project Manager" at bounding box center [424, 318] width 69 height 13
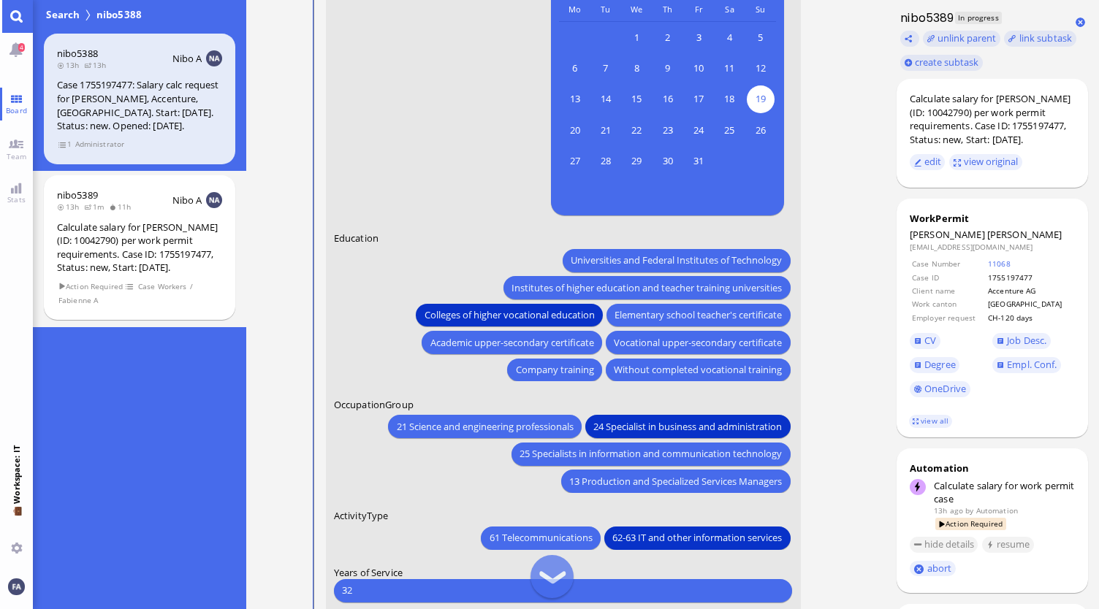
scroll to position [-490, 0]
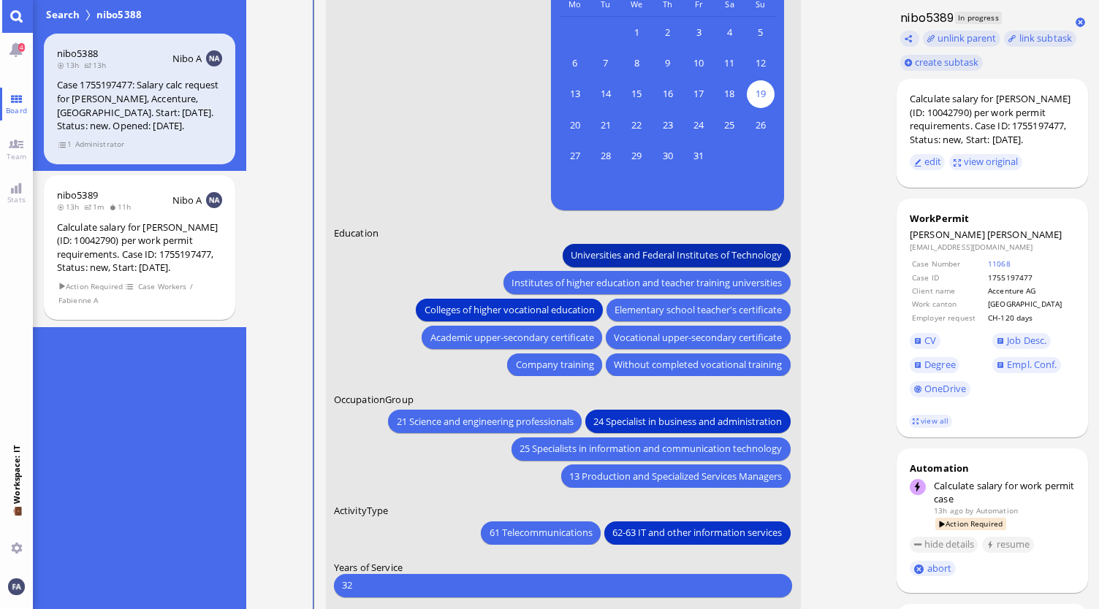
click at [620, 252] on span "Universities and Federal Institutes of Technology" at bounding box center [676, 255] width 211 height 15
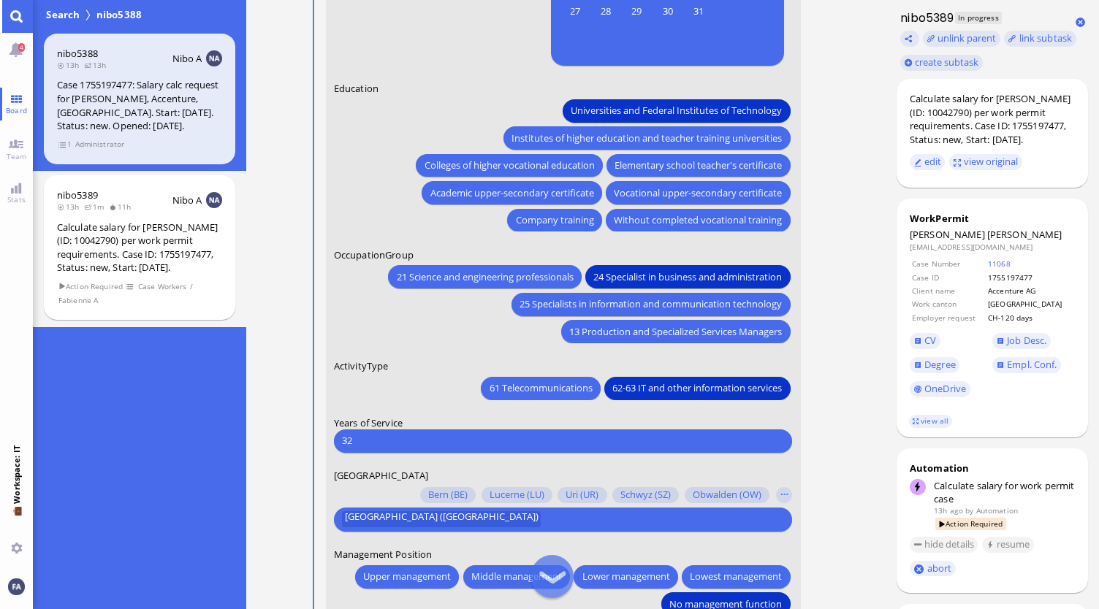
scroll to position [-343, 0]
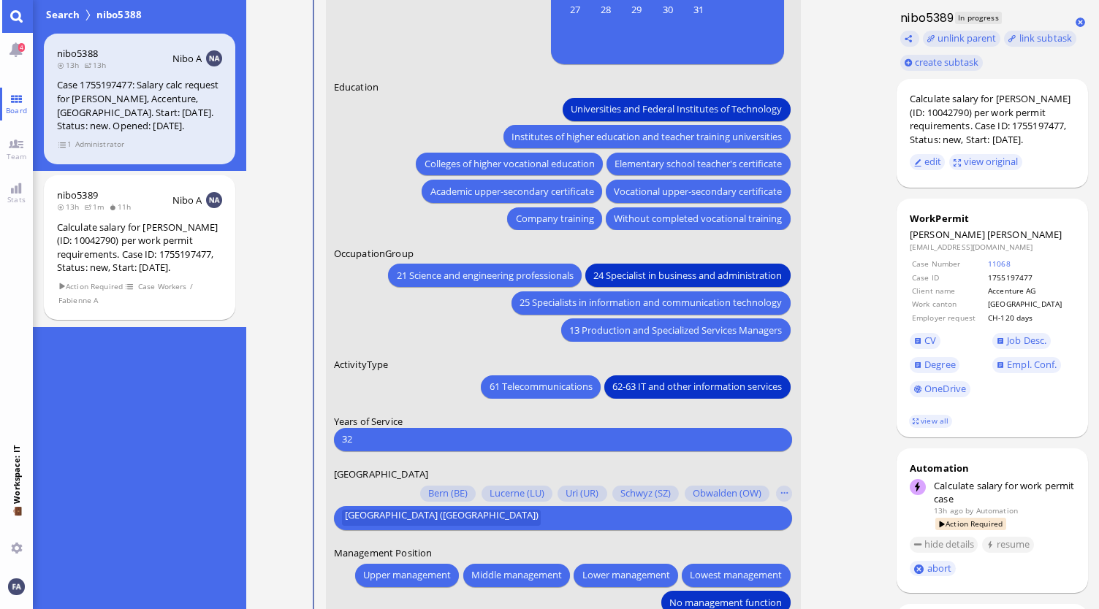
click at [406, 444] on input "32" at bounding box center [563, 439] width 442 height 15
type input "3"
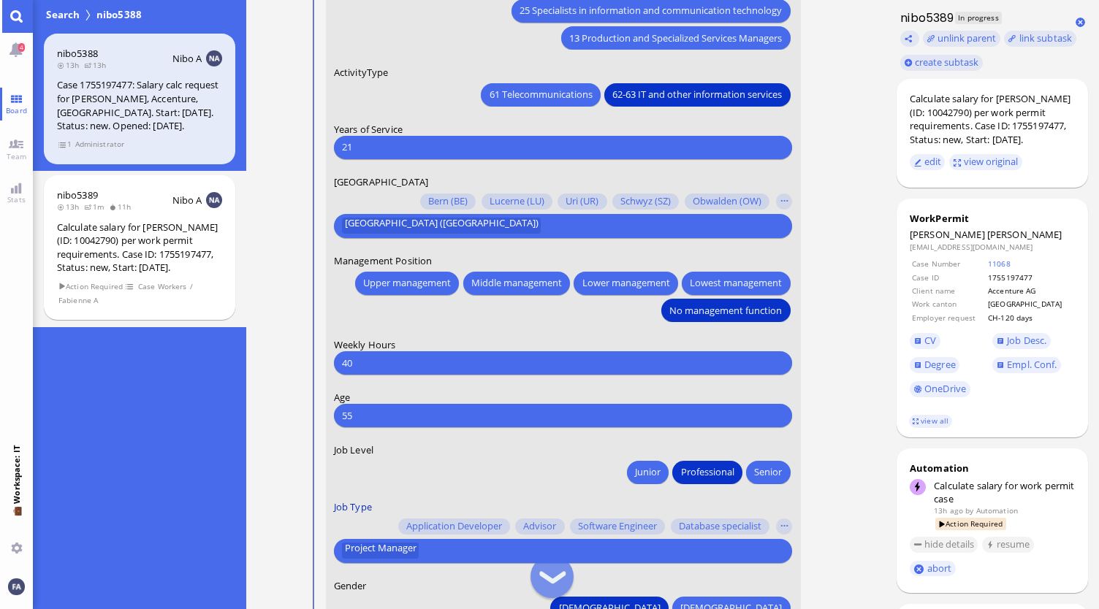
scroll to position [0, 0]
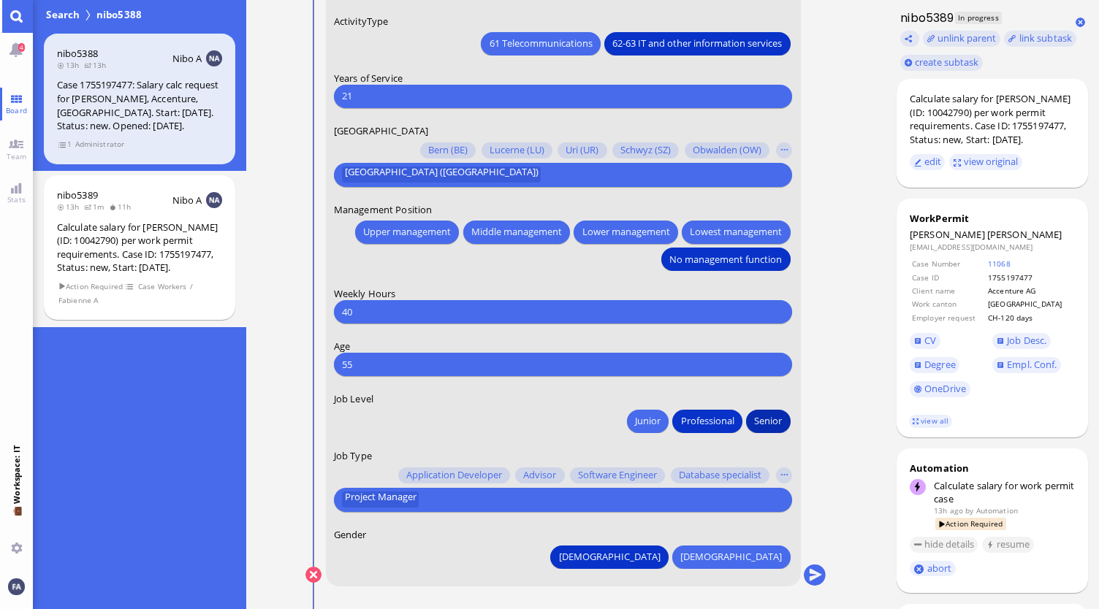
type input "21"
click at [778, 427] on span "Senior" at bounding box center [769, 421] width 28 height 15
click at [788, 473] on button "button" at bounding box center [784, 476] width 16 height 16
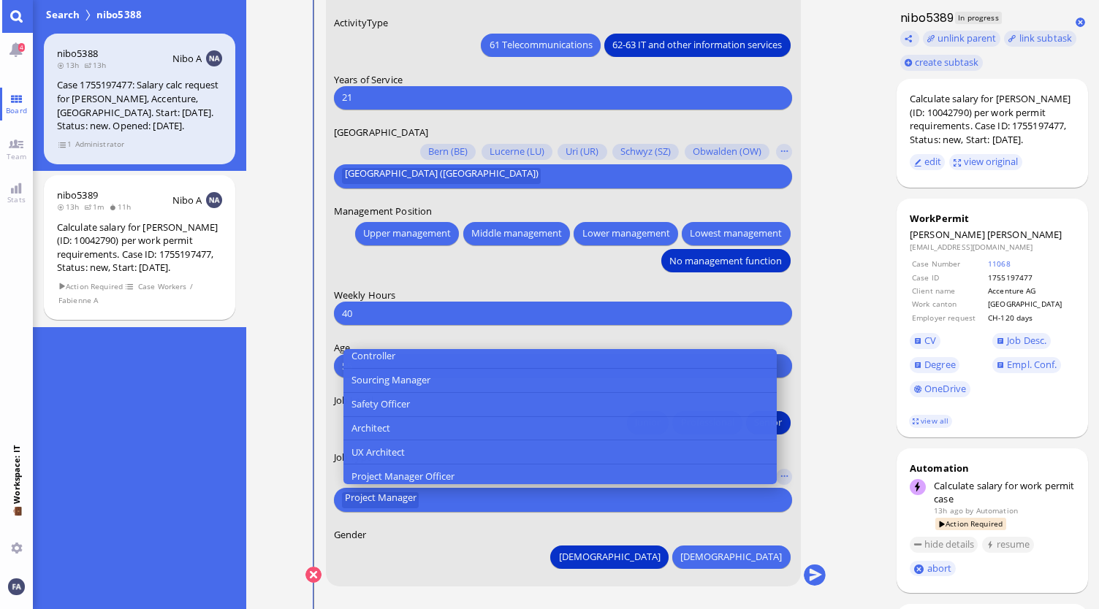
scroll to position [438, 0]
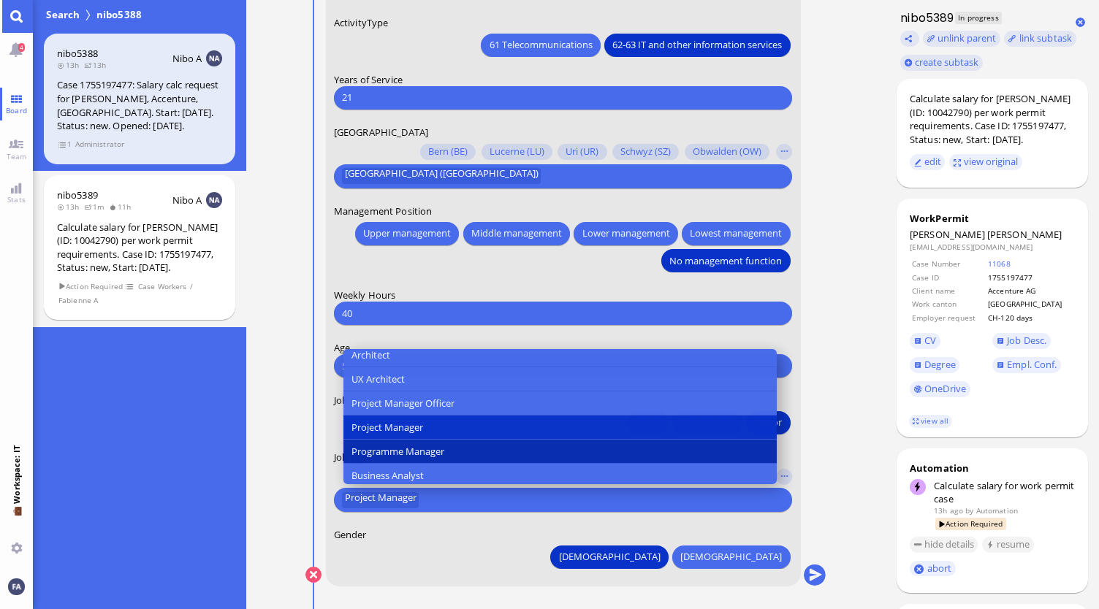
click at [399, 449] on span "Programme Manager" at bounding box center [397, 451] width 93 height 15
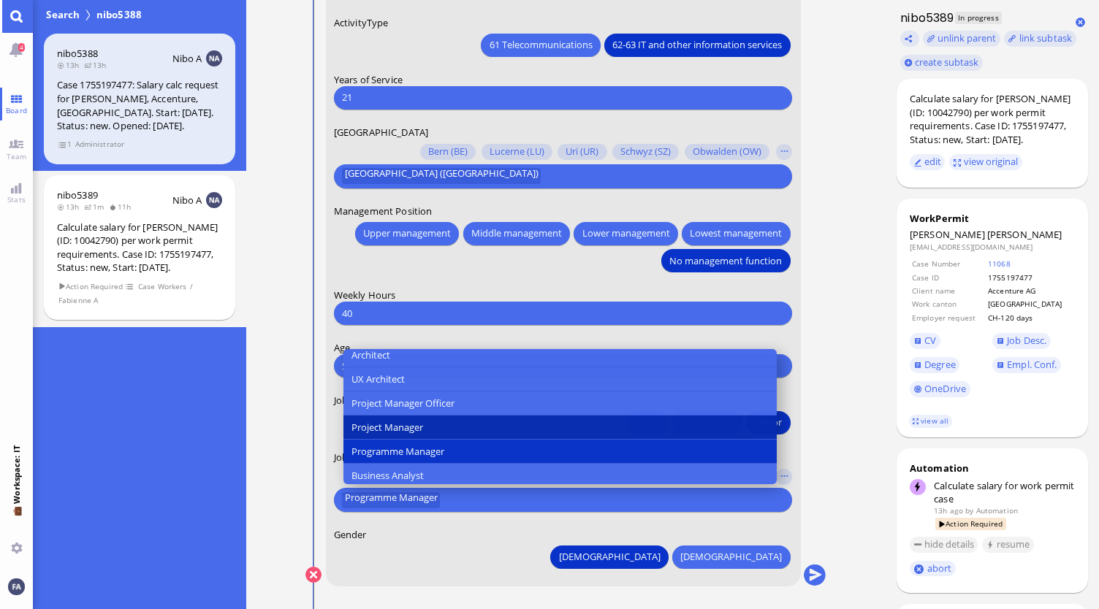
click at [399, 426] on span "Project Manager" at bounding box center [387, 427] width 72 height 15
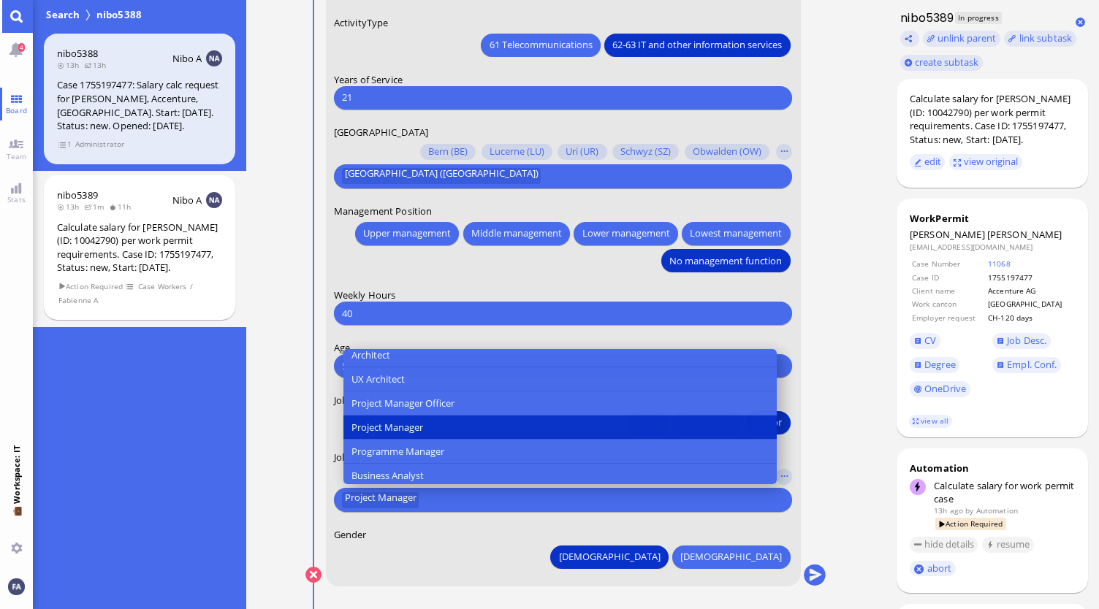
click at [604, 561] on div "[DEMOGRAPHIC_DATA] [DEMOGRAPHIC_DATA]" at bounding box center [563, 554] width 459 height 27
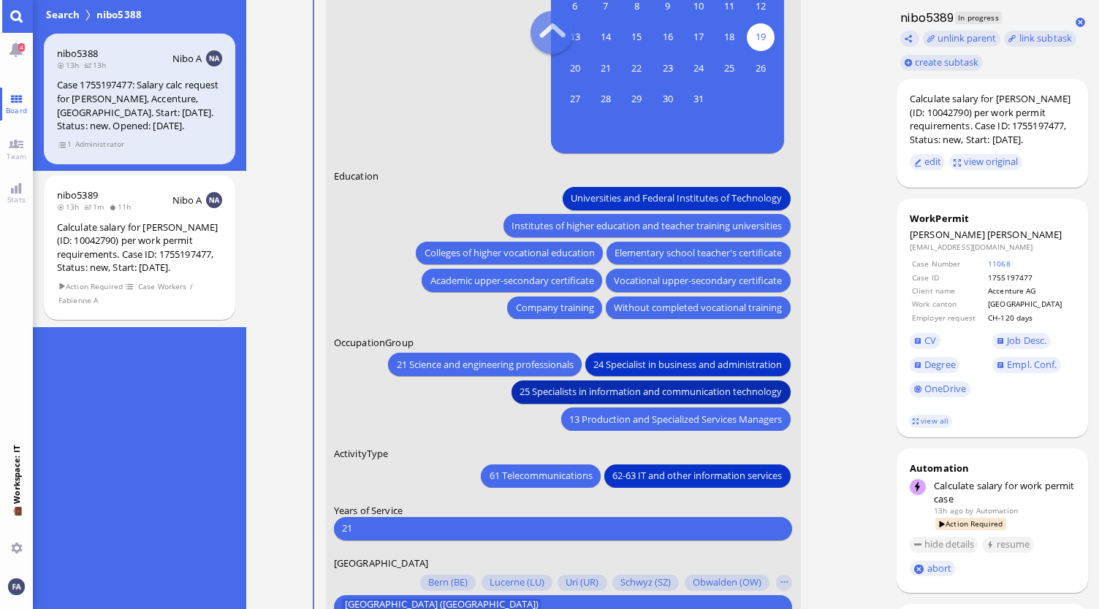
scroll to position [-438, 0]
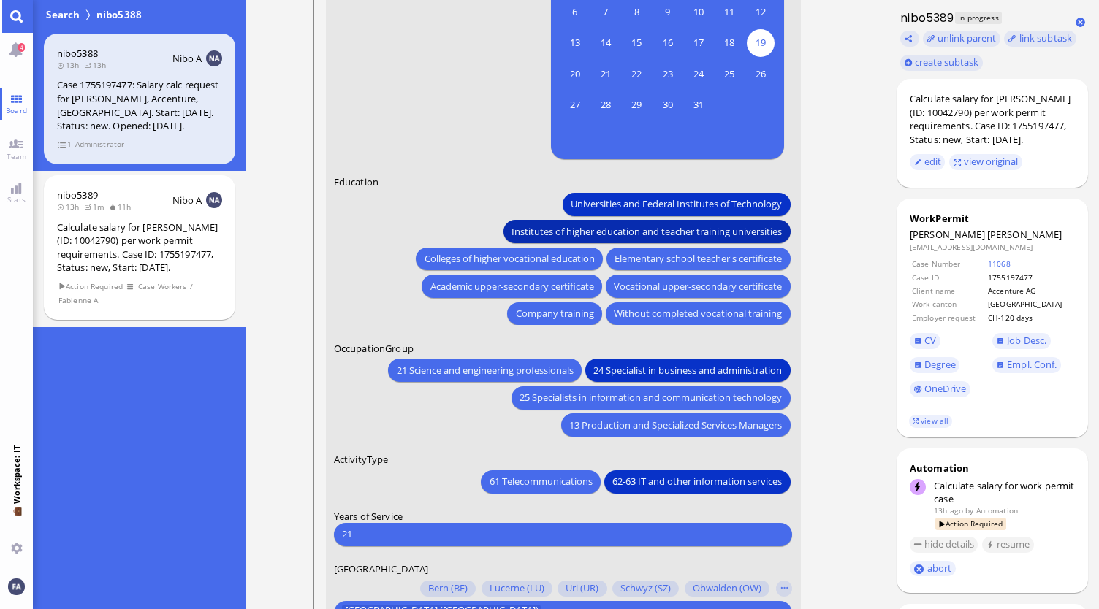
click at [523, 229] on span "Institutes of higher education and teacher training universities" at bounding box center [647, 231] width 270 height 15
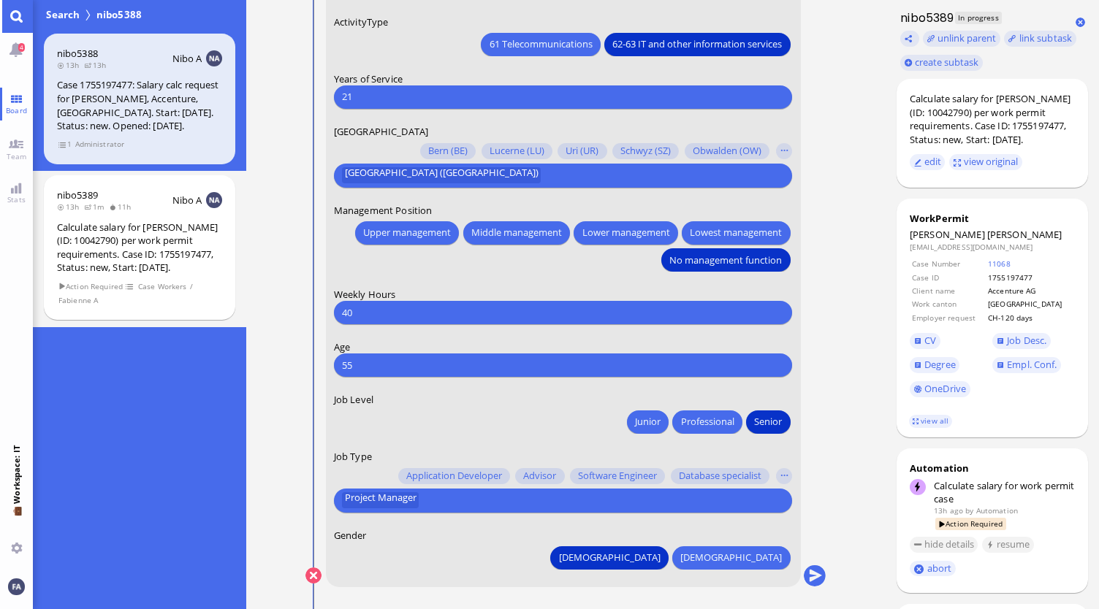
scroll to position [0, 0]
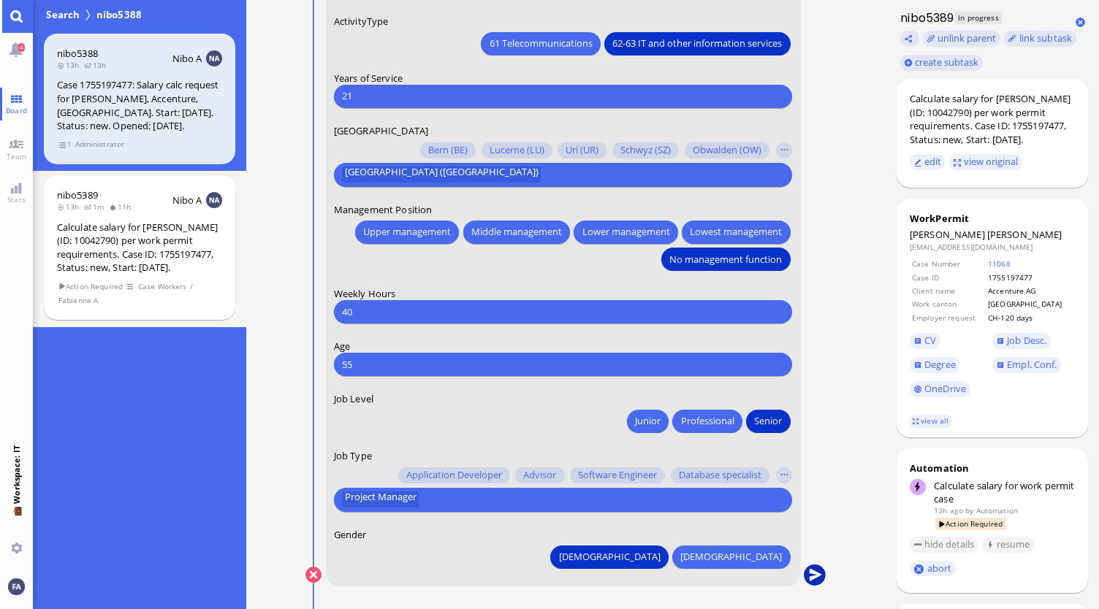
click at [816, 578] on button "submit" at bounding box center [815, 576] width 22 height 22
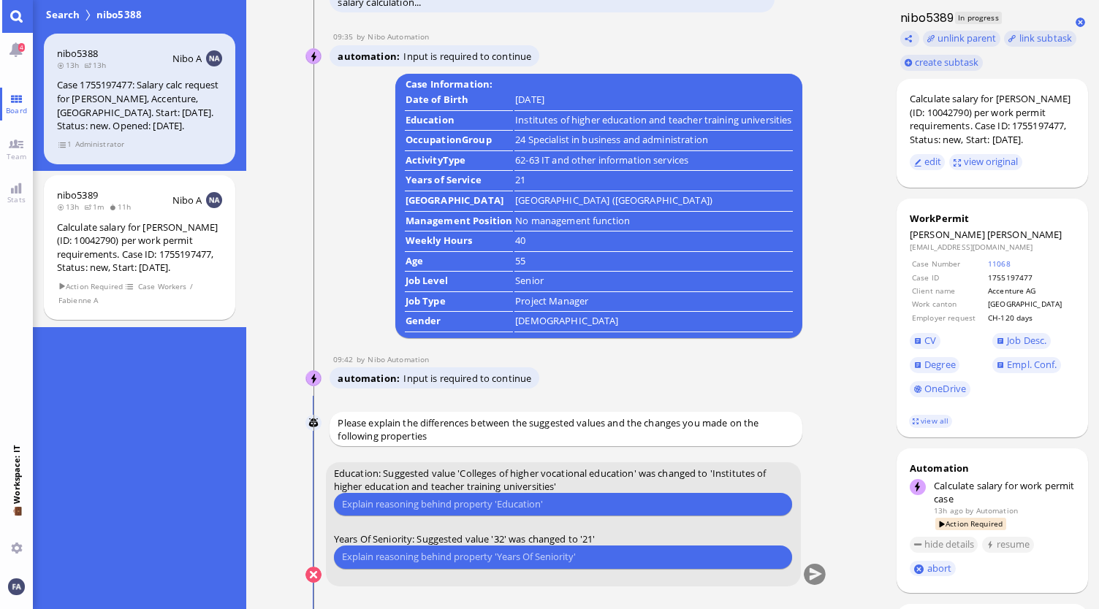
click at [547, 505] on input "text" at bounding box center [563, 504] width 442 height 15
type input "His degree is equivalent to a Bachelor at Uni."
click at [561, 561] on input "text" at bounding box center [563, 556] width 442 height 15
click at [586, 553] on input "text" at bounding box center [563, 556] width 442 height 15
click at [568, 549] on div "Please type something" at bounding box center [563, 557] width 459 height 23
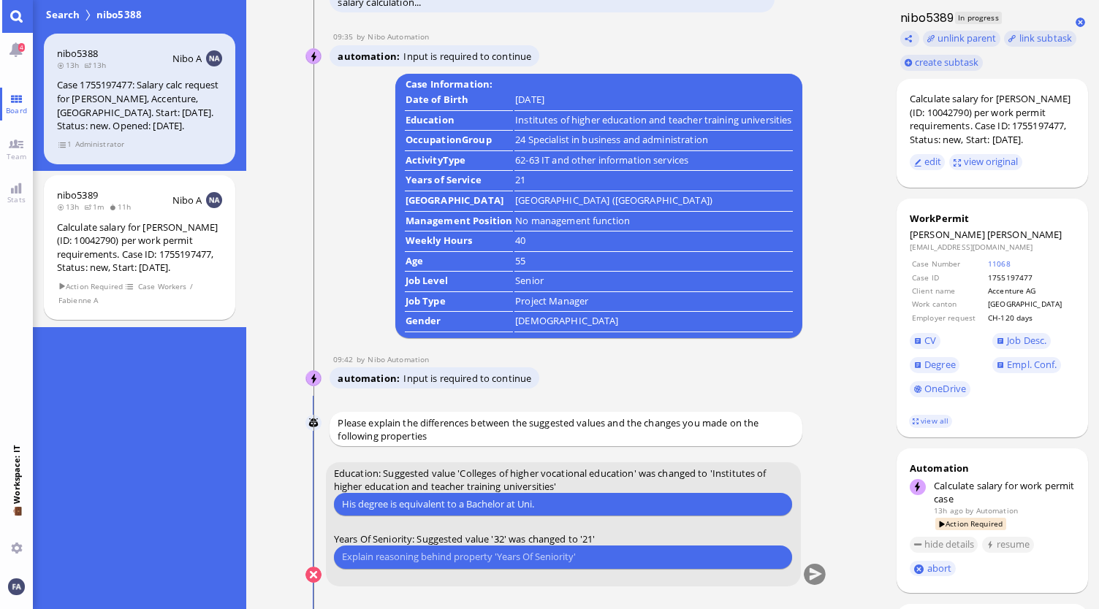
click at [567, 557] on input "text" at bounding box center [563, 556] width 442 height 15
type input "Required start date is when he finished his education"
click at [823, 574] on button "submit" at bounding box center [815, 576] width 22 height 22
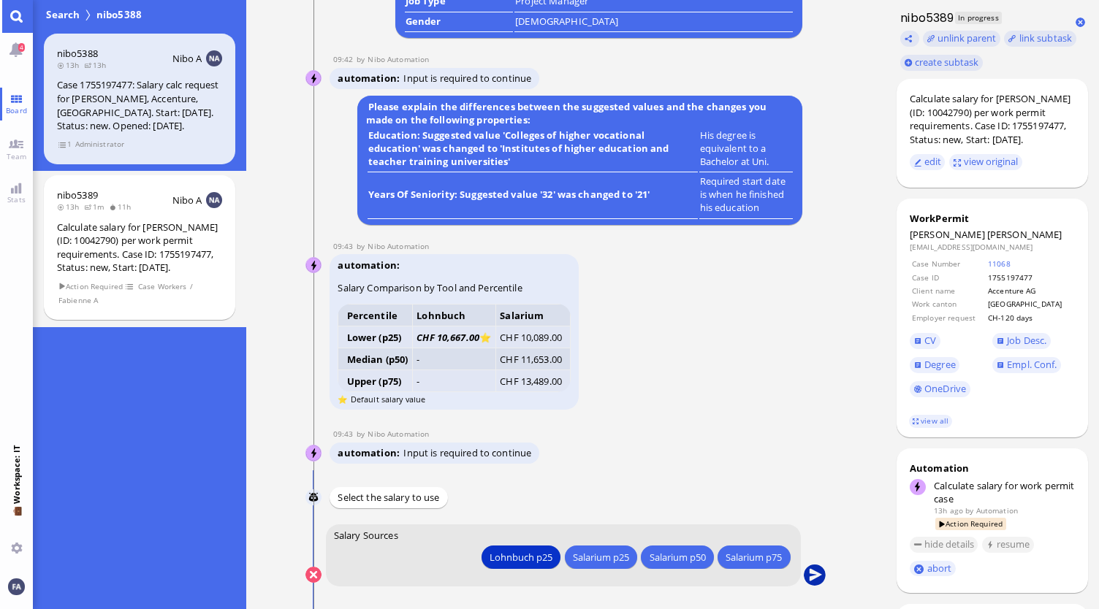
click at [818, 578] on button "submit" at bounding box center [815, 576] width 22 height 22
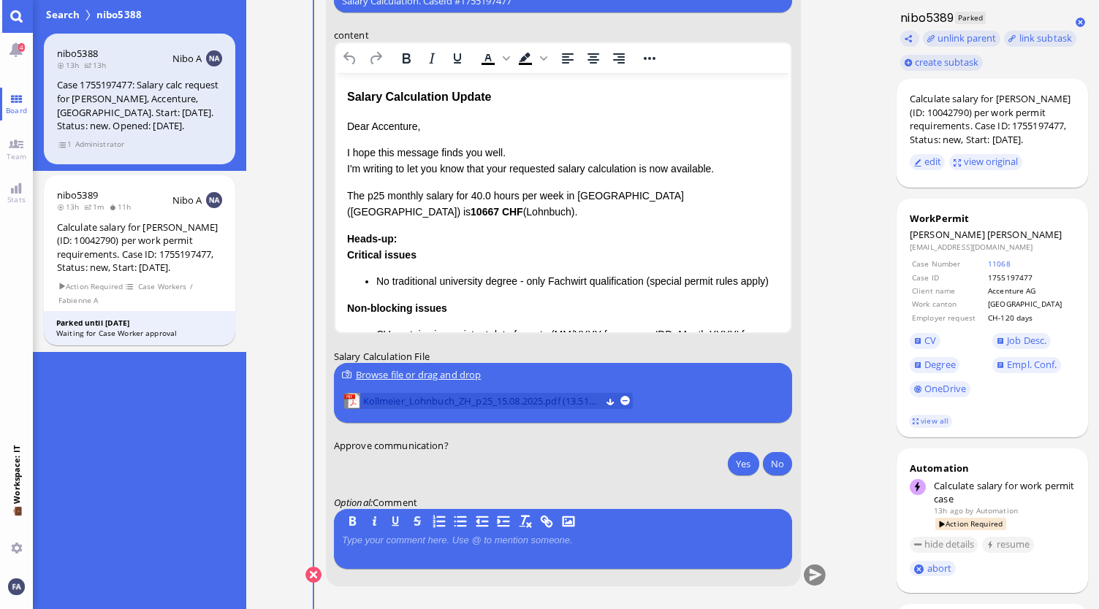
click at [418, 398] on span "Kollmeier_Lohnbuch_ZH_p25_15.08.2025.pdf (13.51 kB)" at bounding box center [481, 401] width 237 height 16
click at [524, 237] on div "Heads-up: Critical issues No traditional university degree - only Fachwirt qual…" at bounding box center [562, 295] width 433 height 129
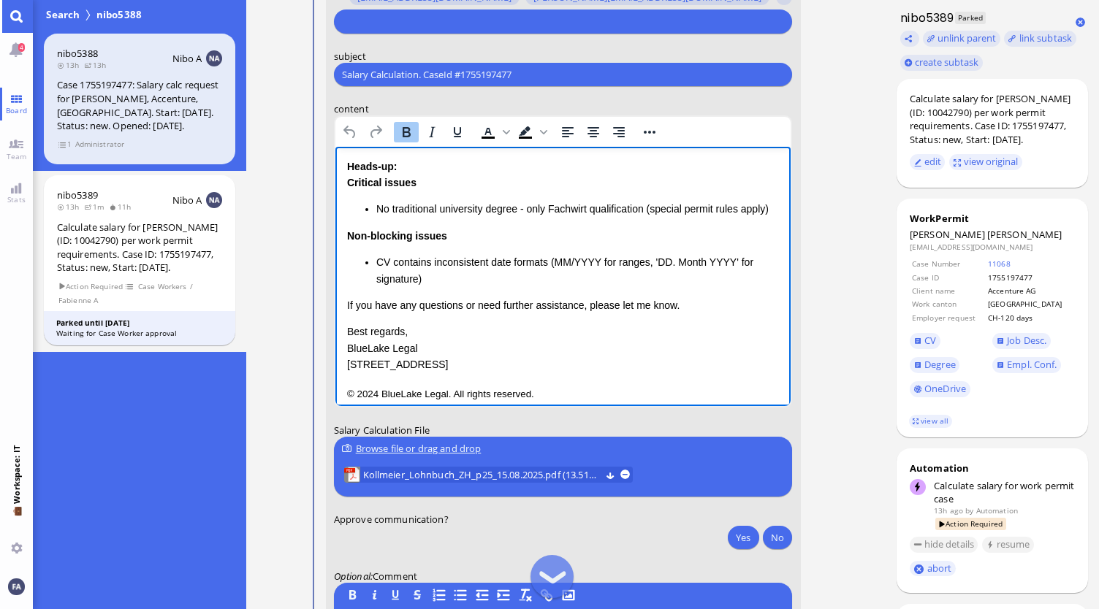
scroll to position [-73, 0]
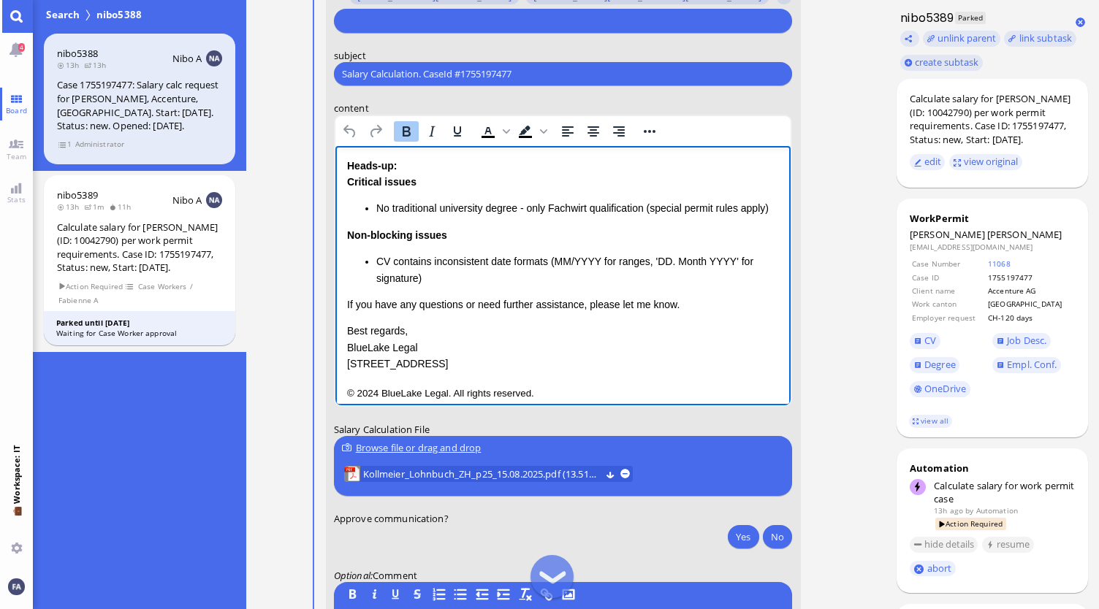
click at [421, 443] on div "Browse file or drag and drop" at bounding box center [563, 448] width 442 height 15
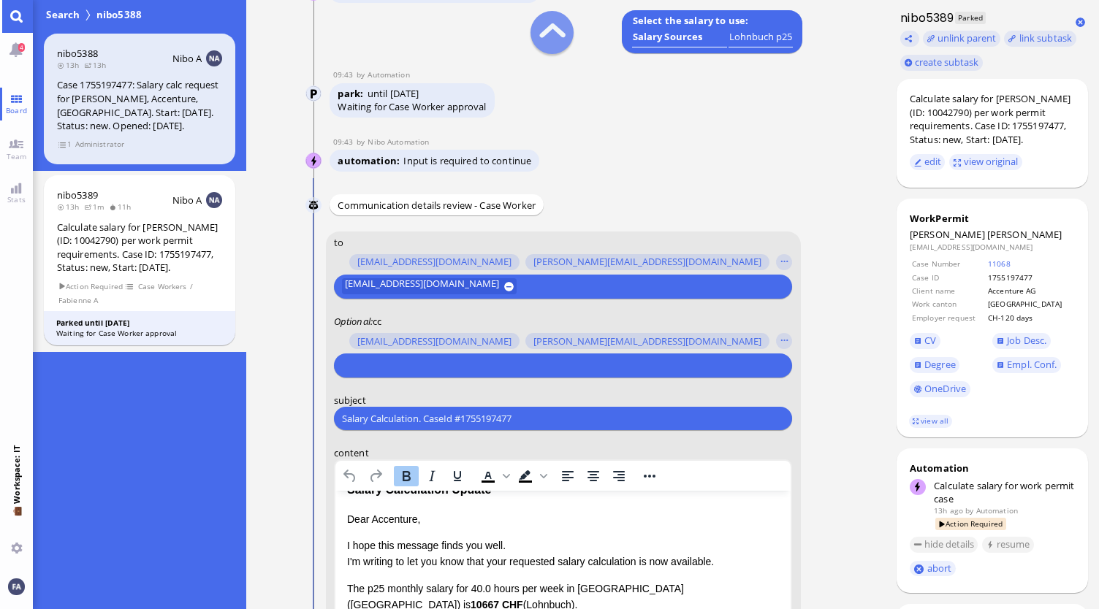
scroll to position [0, 0]
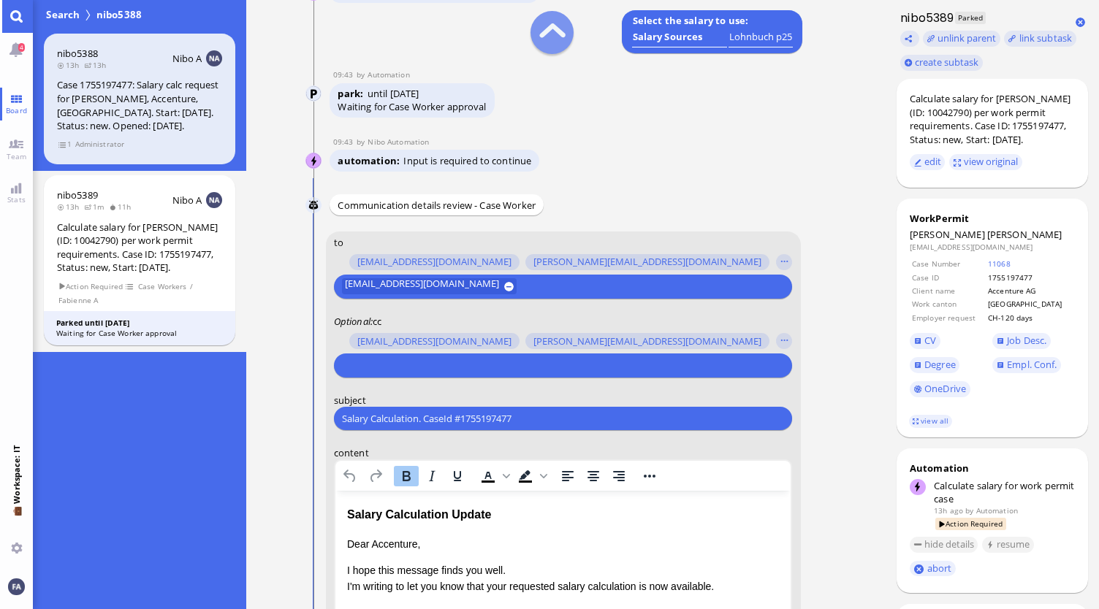
click at [703, 365] on input "text" at bounding box center [561, 365] width 438 height 15
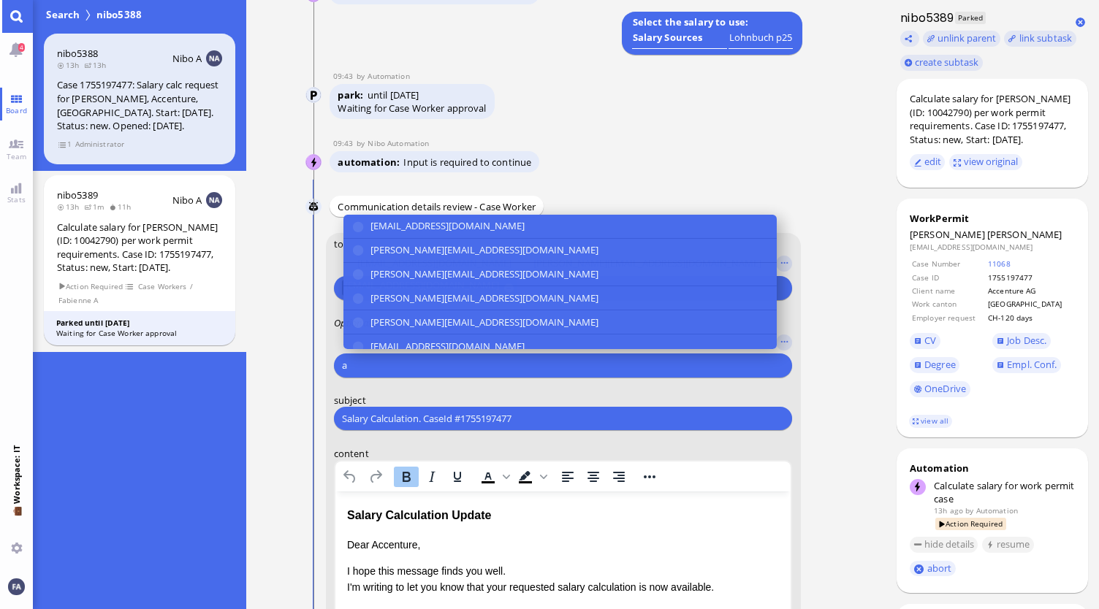
scroll to position [-436, 0]
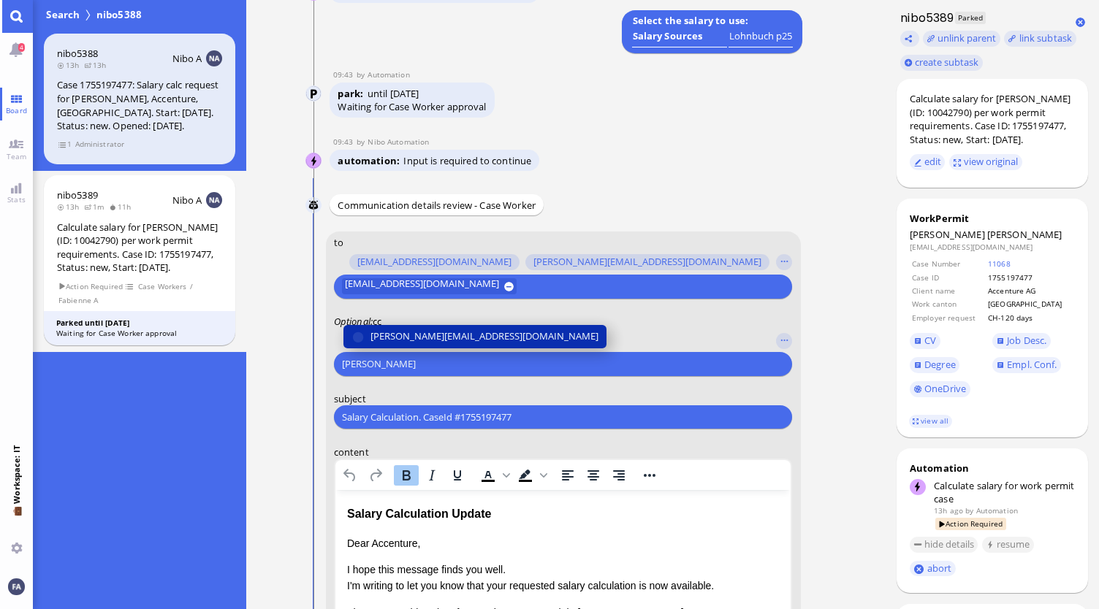
type input "[PERSON_NAME]"
click at [492, 337] on span "[PERSON_NAME][EMAIL_ADDRESS][DOMAIN_NAME]" at bounding box center [484, 337] width 228 height 15
type input "den"
click at [492, 337] on span "[EMAIL_ADDRESS][DOMAIN_NAME]" at bounding box center [447, 337] width 154 height 15
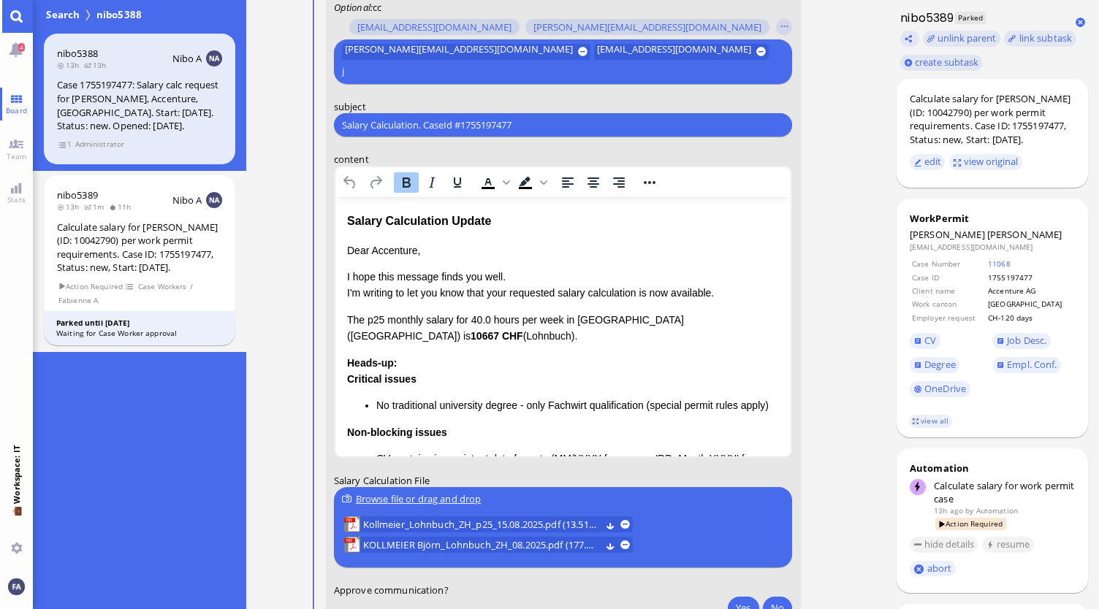
scroll to position [-142, 0]
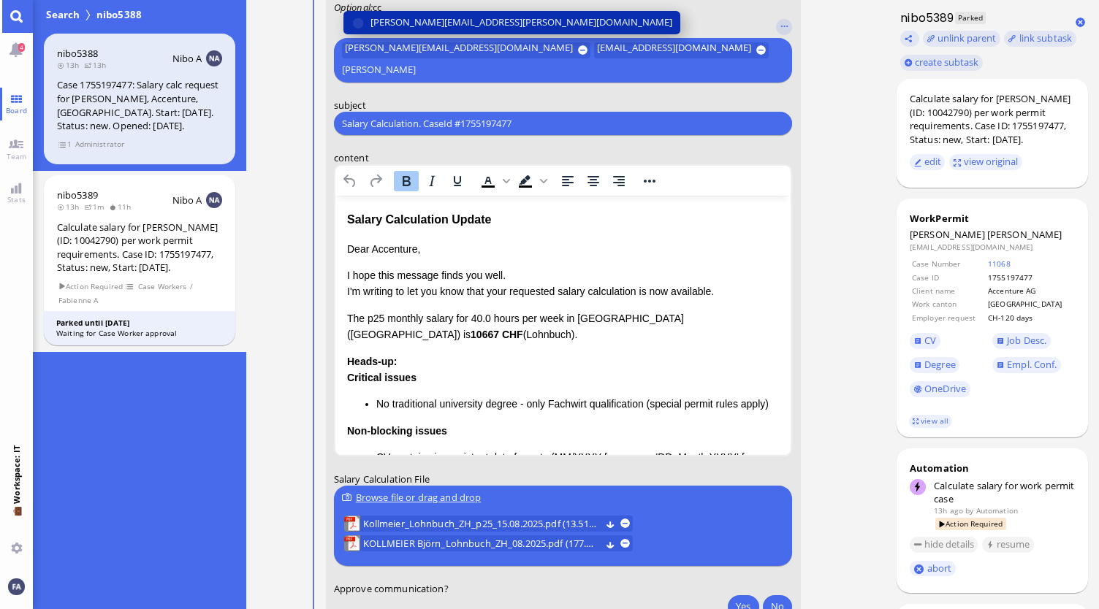
type input "[PERSON_NAME]"
click at [425, 23] on span "[PERSON_NAME][EMAIL_ADDRESS][PERSON_NAME][DOMAIN_NAME]" at bounding box center [521, 22] width 302 height 15
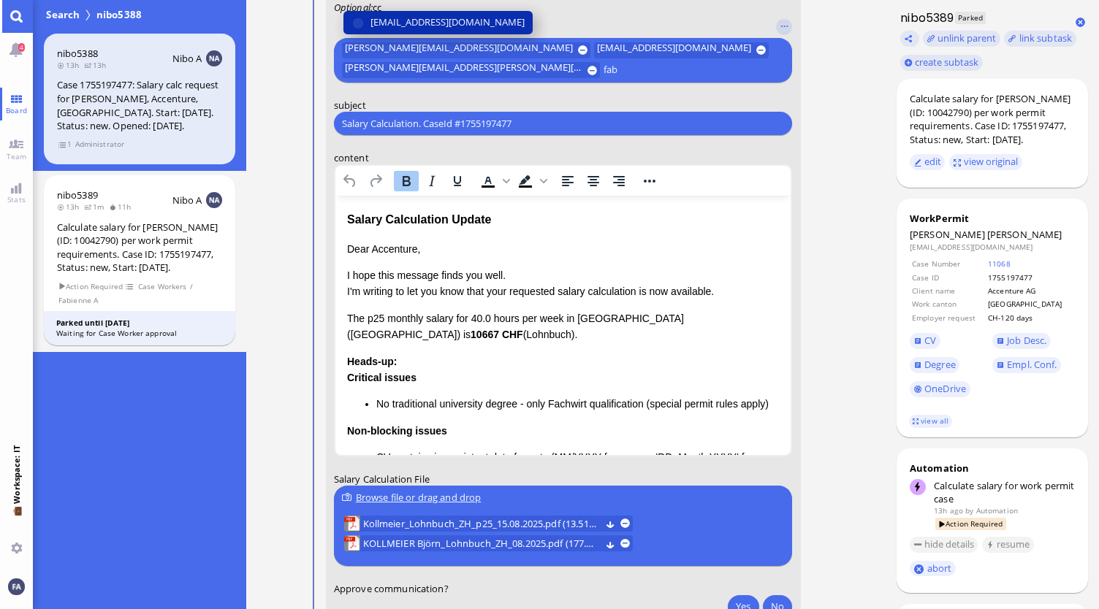
type input "fab"
click at [421, 17] on span "[EMAIL_ADDRESS][DOMAIN_NAME]" at bounding box center [447, 22] width 154 height 15
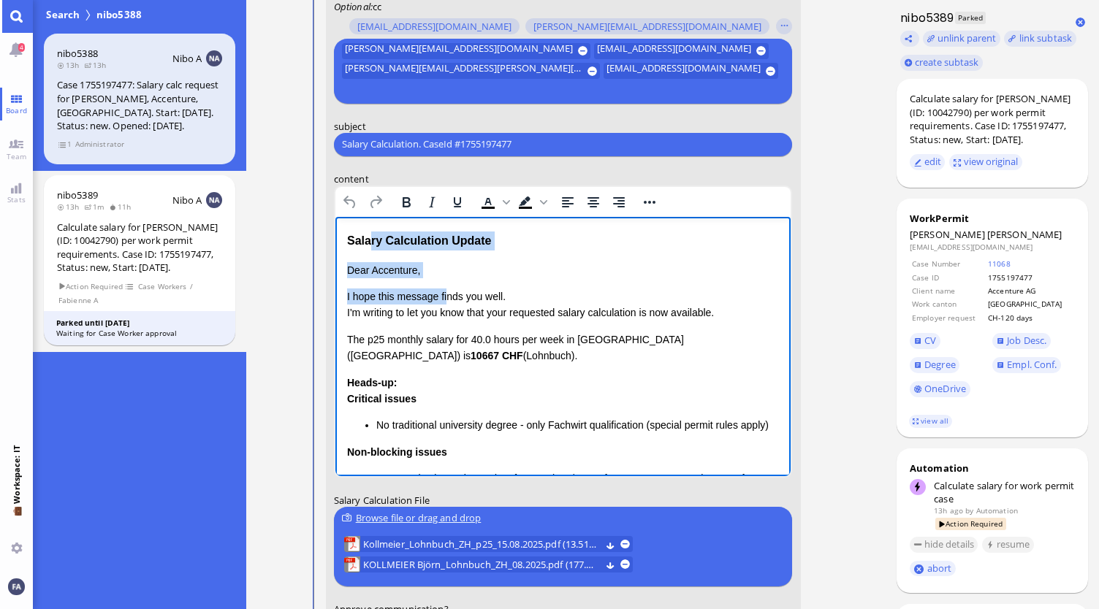
drag, startPoint x: 446, startPoint y: 279, endPoint x: 368, endPoint y: 245, distance: 86.1
click at [368, 245] on div "Salary Calculation Update Dear Accenture, I hope this message finds you well. I…" at bounding box center [562, 425] width 433 height 388
click at [448, 271] on p "Dear Accenture," at bounding box center [562, 270] width 433 height 16
click at [522, 265] on p "Dear Accenture," at bounding box center [562, 270] width 433 height 16
click at [546, 314] on p "I hope this message finds you well. I'm writing to let you know that your reque…" at bounding box center [562, 304] width 433 height 33
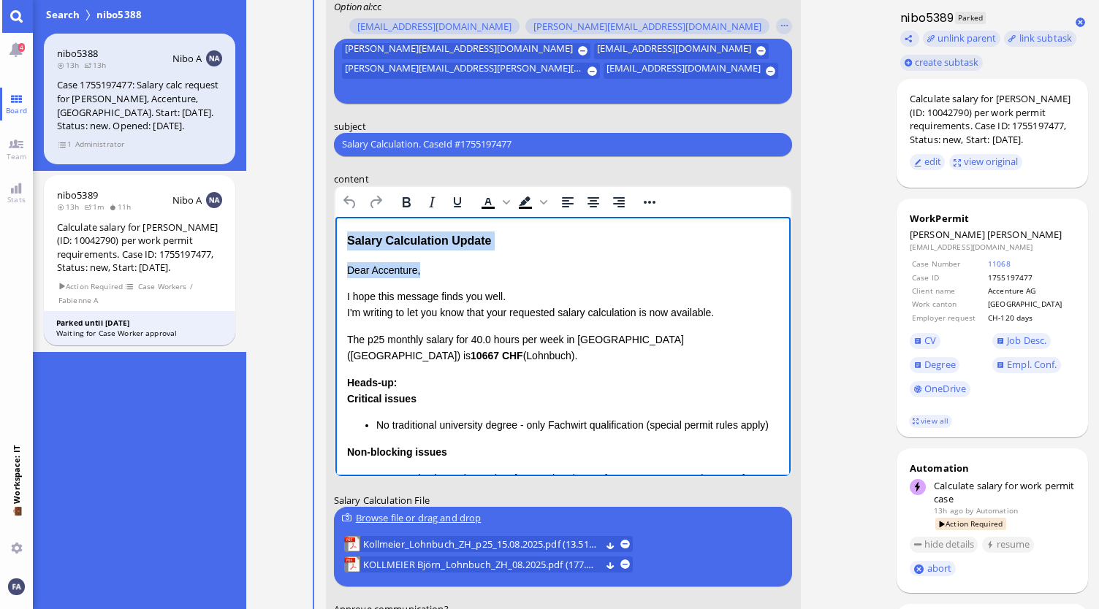
drag, startPoint x: 432, startPoint y: 266, endPoint x: 341, endPoint y: 241, distance: 93.9
click at [341, 241] on html "Salary Calculation Update Dear Accenture, I hope this message finds you well. I…" at bounding box center [563, 424] width 456 height 417
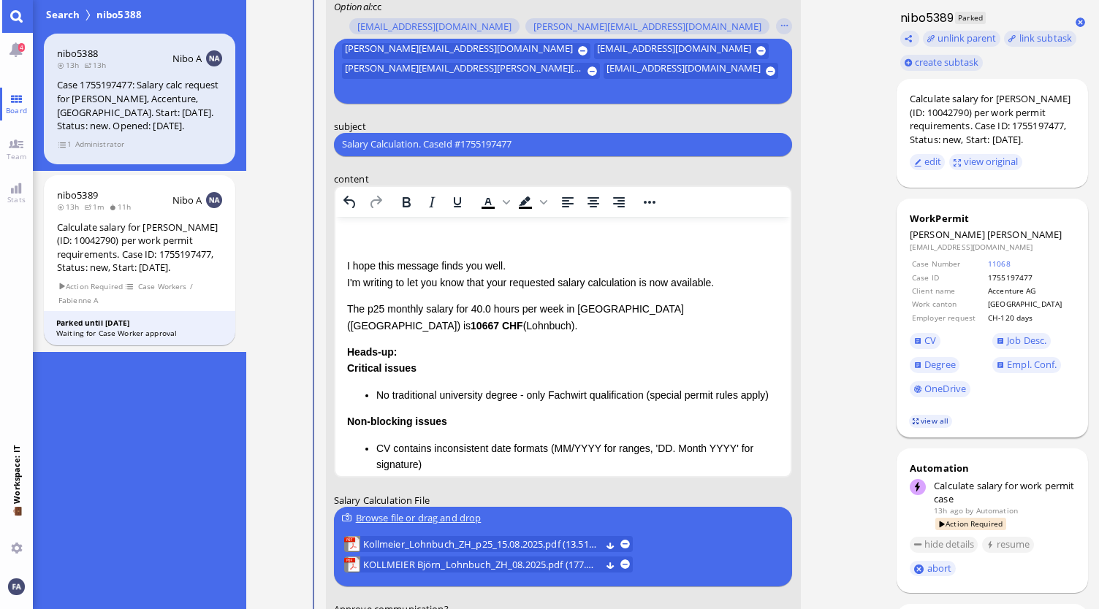
click at [926, 423] on link "view all" at bounding box center [930, 421] width 42 height 12
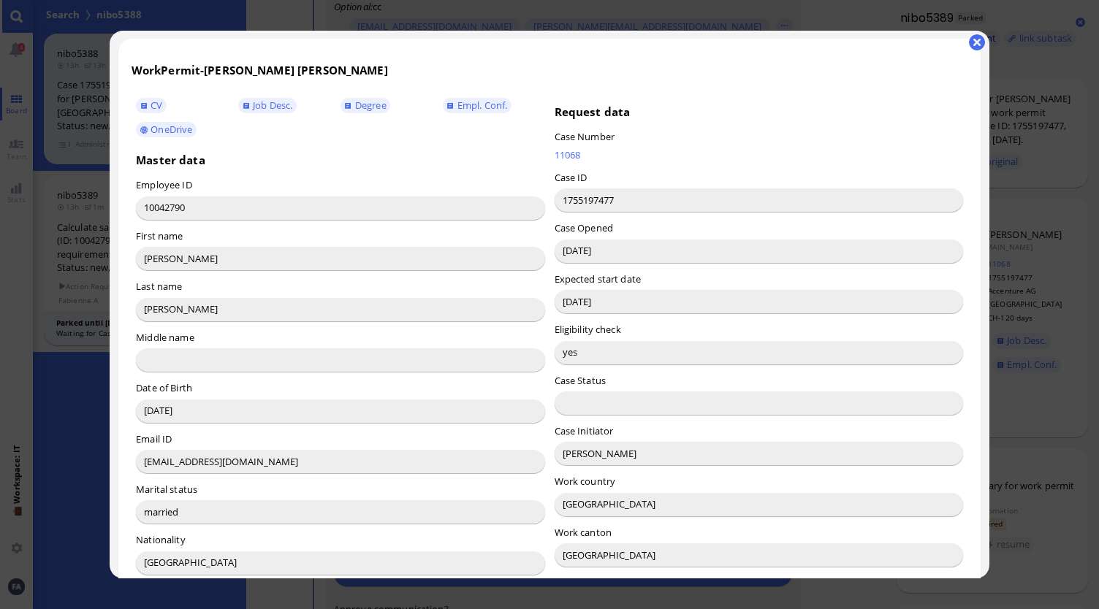
click at [974, 40] on button "button" at bounding box center [977, 42] width 16 height 16
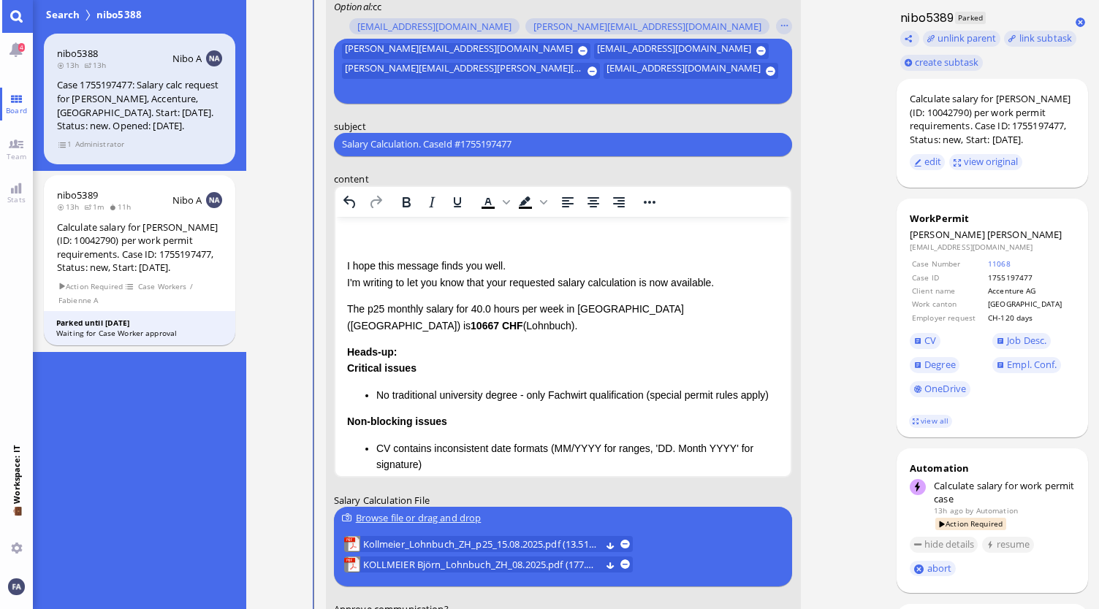
click at [359, 236] on p "Rich Text Area. Press ALT-0 for help." at bounding box center [562, 239] width 433 height 16
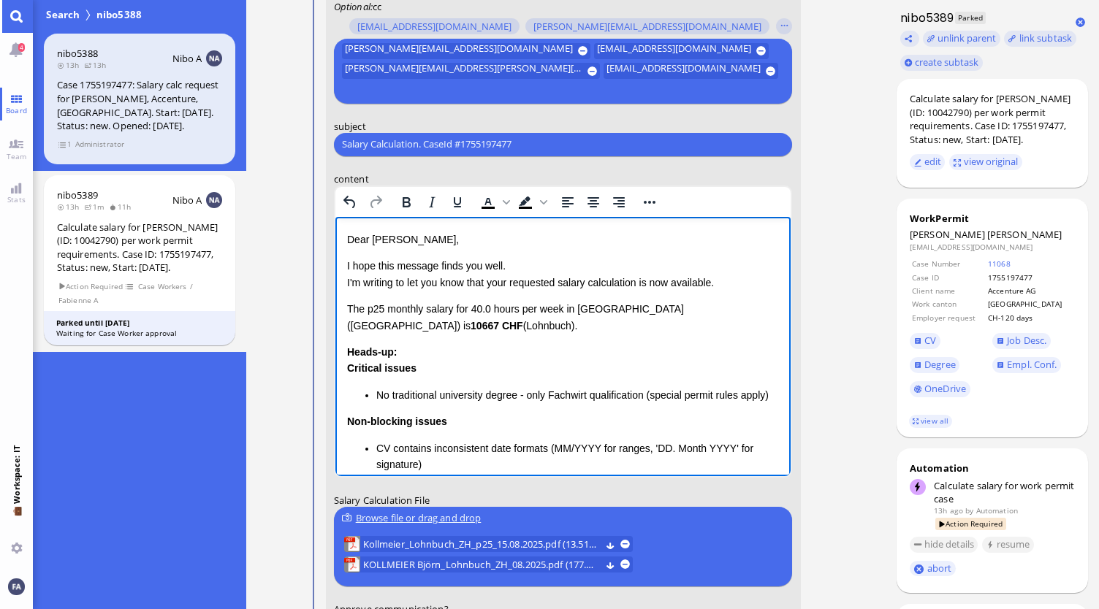
click at [515, 283] on p "I hope this message finds you well. I'm writing to let you know that your reque…" at bounding box center [562, 273] width 433 height 33
drag, startPoint x: 714, startPoint y: 284, endPoint x: 636, endPoint y: 278, distance: 77.7
click at [636, 278] on p "I hope this message finds you well. I'm writing to let you know that the reques…" at bounding box center [562, 273] width 433 height 33
click at [636, 279] on p "I hope this message finds you well. I'm writing to let you know that the reques…" at bounding box center [562, 273] width 433 height 33
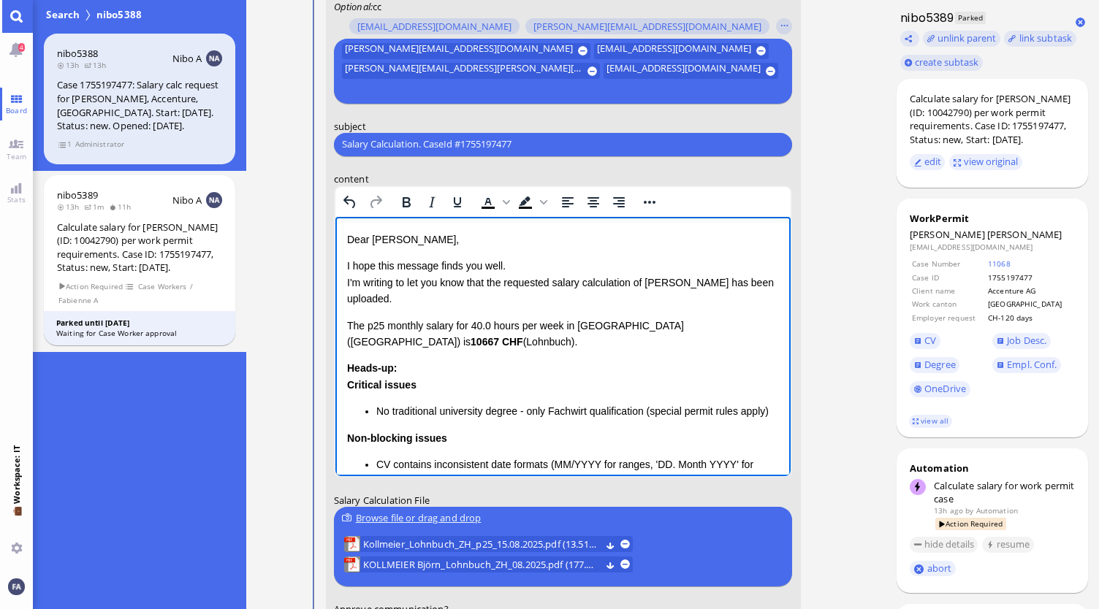
click at [704, 300] on p "I hope this message finds you well. I'm writing to let you know that the reques…" at bounding box center [562, 281] width 433 height 49
click at [705, 286] on p "I hope this message finds you well. I'm writing to let you know that the reques…" at bounding box center [562, 281] width 433 height 49
click at [647, 285] on p "I hope this message finds you well. I'm writing to let you know that the reques…" at bounding box center [562, 281] width 433 height 49
click at [655, 304] on p "I hope this message finds you well. I'm writing to let you know that the reques…" at bounding box center [562, 281] width 433 height 49
click at [474, 332] on p "The p25 monthly salary for 40.0 hours per week in [GEOGRAPHIC_DATA] ([GEOGRAPHI…" at bounding box center [562, 333] width 433 height 33
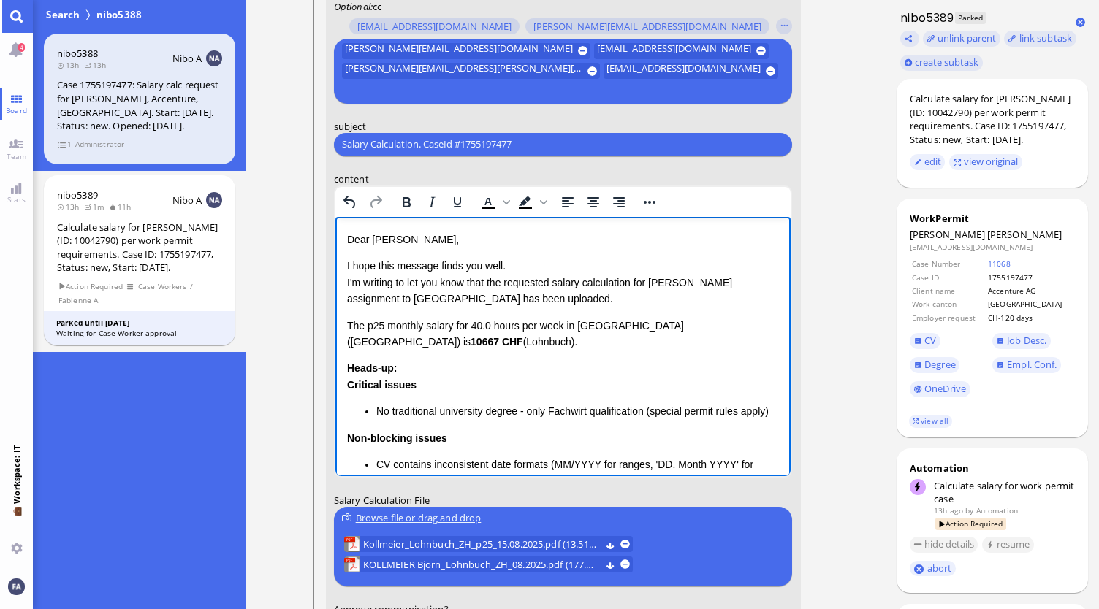
click at [460, 337] on p "The p25 monthly salary for 40.0 hours per week in [GEOGRAPHIC_DATA] ([GEOGRAPHI…" at bounding box center [562, 333] width 433 height 33
click at [630, 294] on p "I hope this message finds you well. I'm writing to let you know that the reques…" at bounding box center [562, 281] width 433 height 49
drag, startPoint x: 427, startPoint y: 340, endPoint x: 343, endPoint y: 327, distance: 84.2
click at [343, 327] on html "Dear [PERSON_NAME], I hope this message finds you well. I'm writing to let you …" at bounding box center [563, 417] width 456 height 403
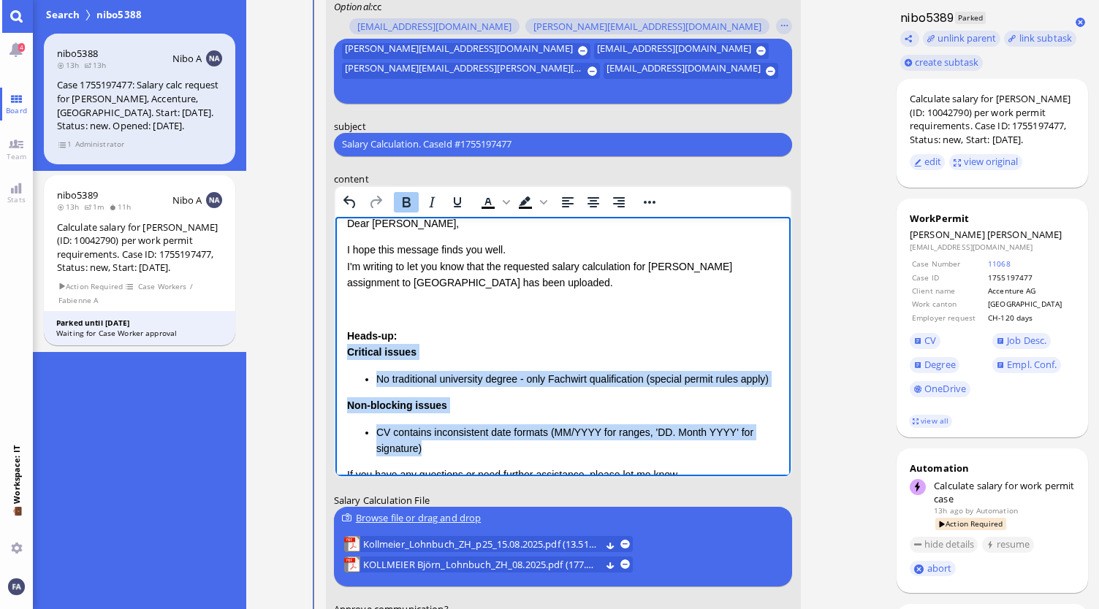
scroll to position [0, 0]
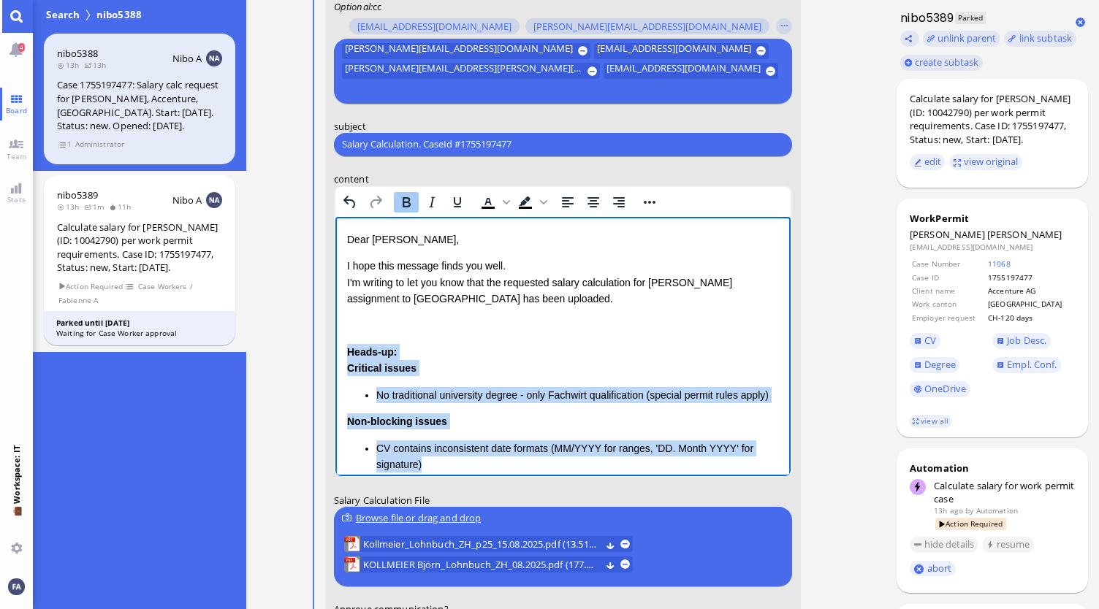
drag, startPoint x: 483, startPoint y: 343, endPoint x: 347, endPoint y: 359, distance: 136.8
click at [347, 359] on div "Heads-up: Critical issues No traditional university degree - only Fachwirt qual…" at bounding box center [562, 407] width 433 height 129
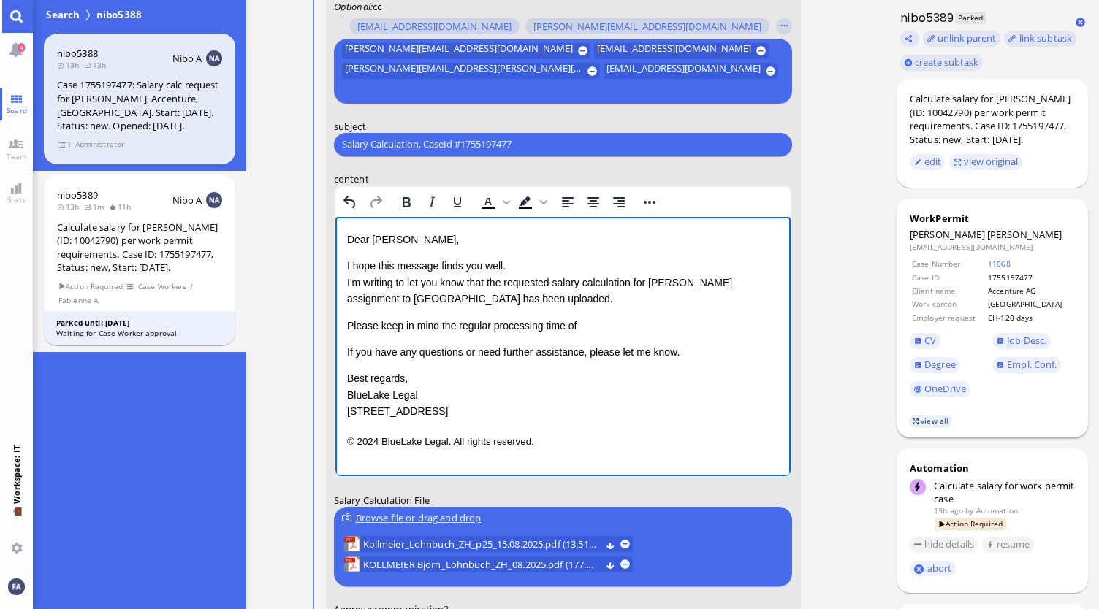
click at [927, 425] on link "view all" at bounding box center [930, 421] width 42 height 12
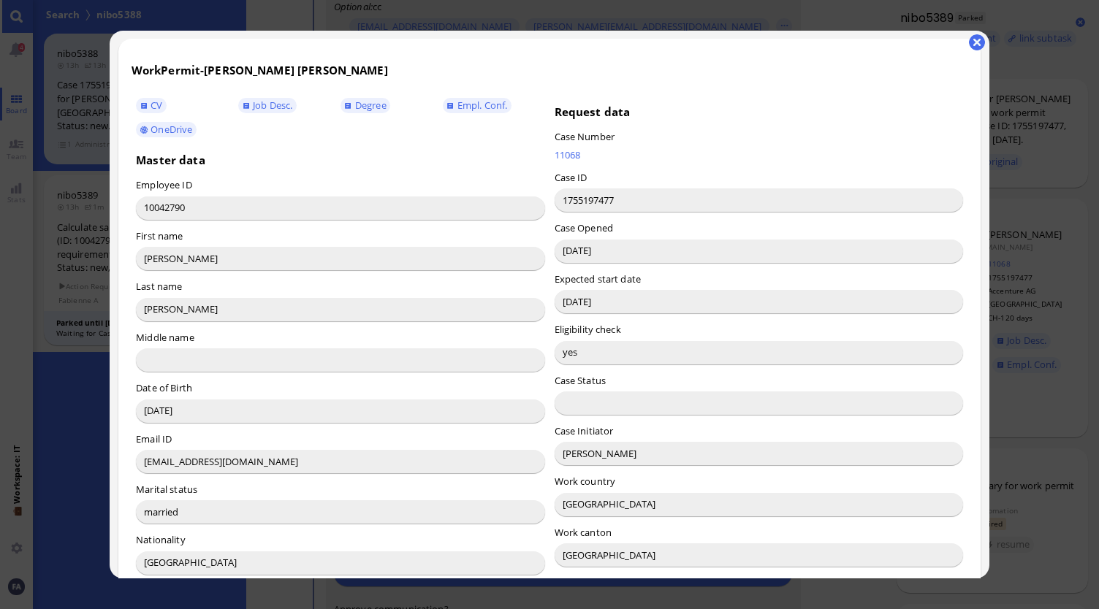
scroll to position [146, 0]
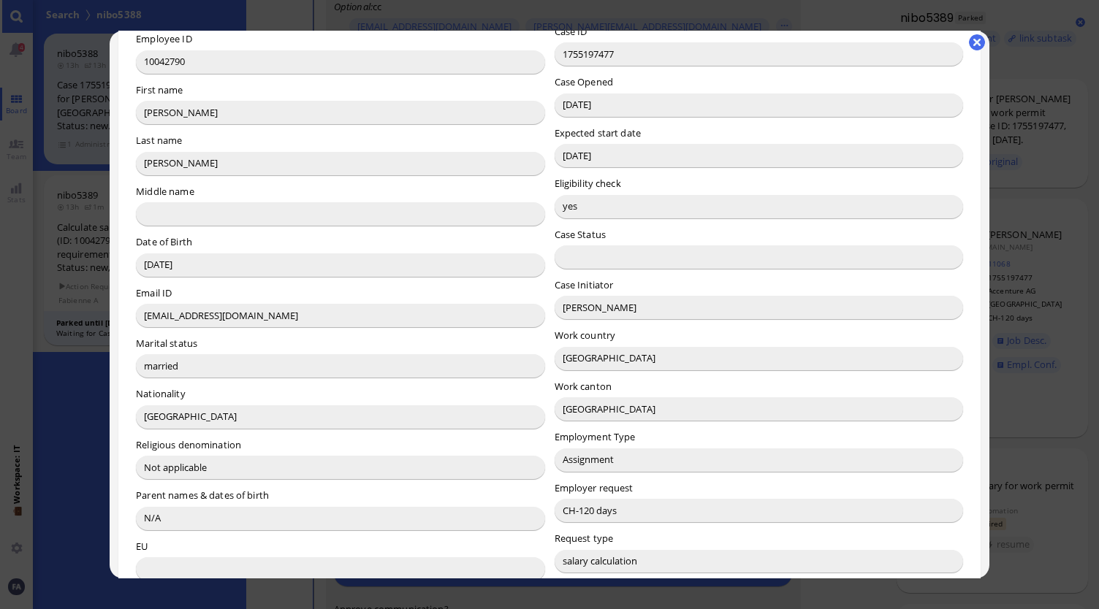
click at [70, 427] on div at bounding box center [549, 304] width 1099 height 609
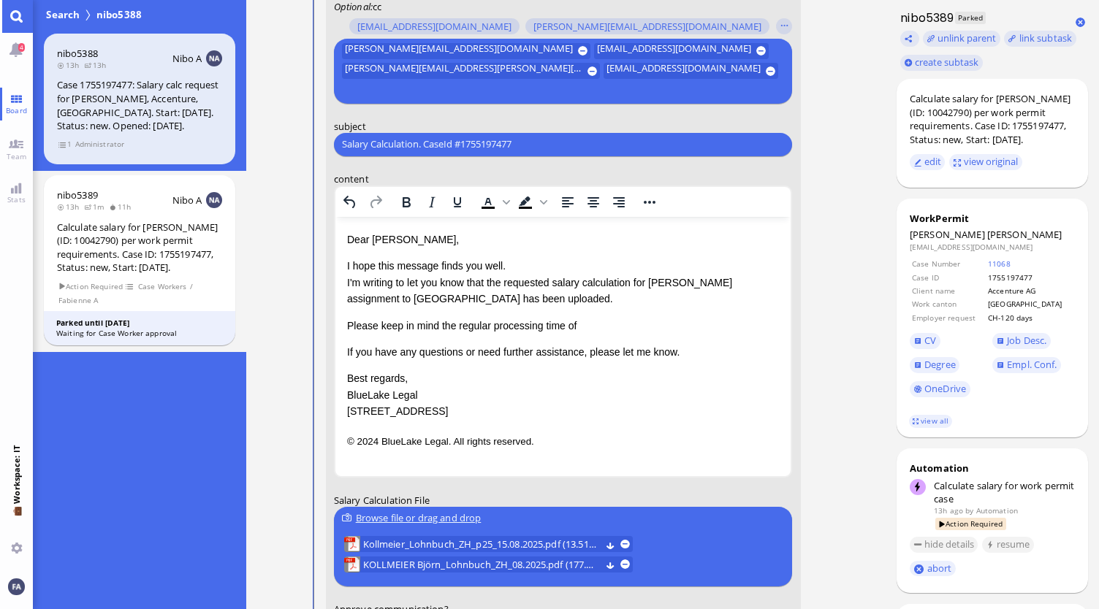
click at [654, 385] on p "Best regards, BlueLake Legal [STREET_ADDRESS]" at bounding box center [562, 394] width 433 height 49
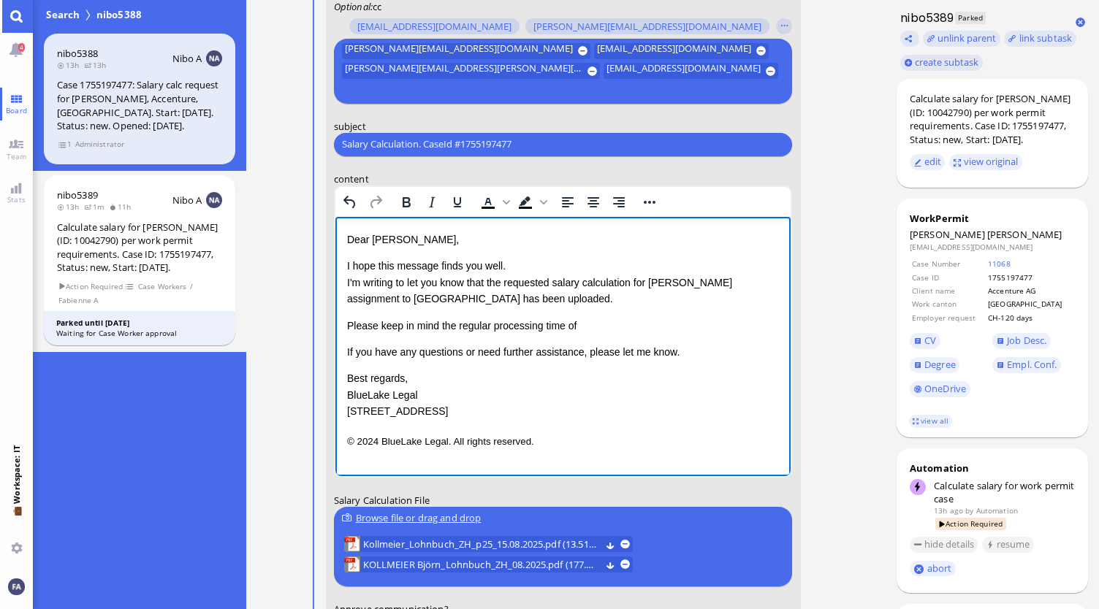
click at [639, 325] on div "Please keep in mind the regular processing time of" at bounding box center [562, 325] width 433 height 16
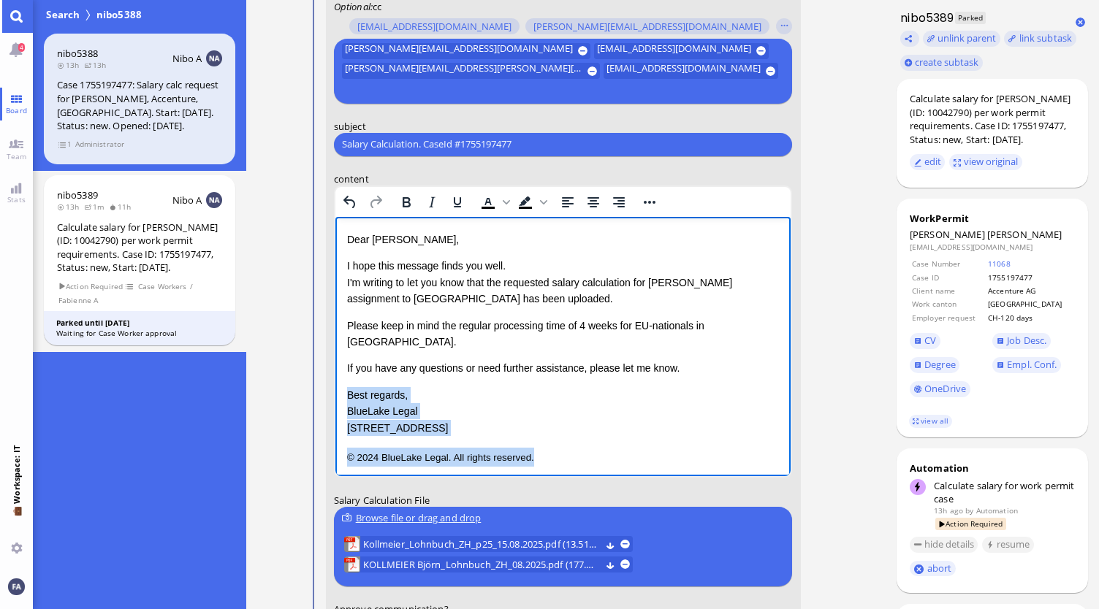
drag, startPoint x: 551, startPoint y: 441, endPoint x: 338, endPoint y: 380, distance: 221.1
click at [338, 380] on html "Dear [PERSON_NAME], I hope this message finds you well. I'm writing to let you …" at bounding box center [563, 348] width 456 height 265
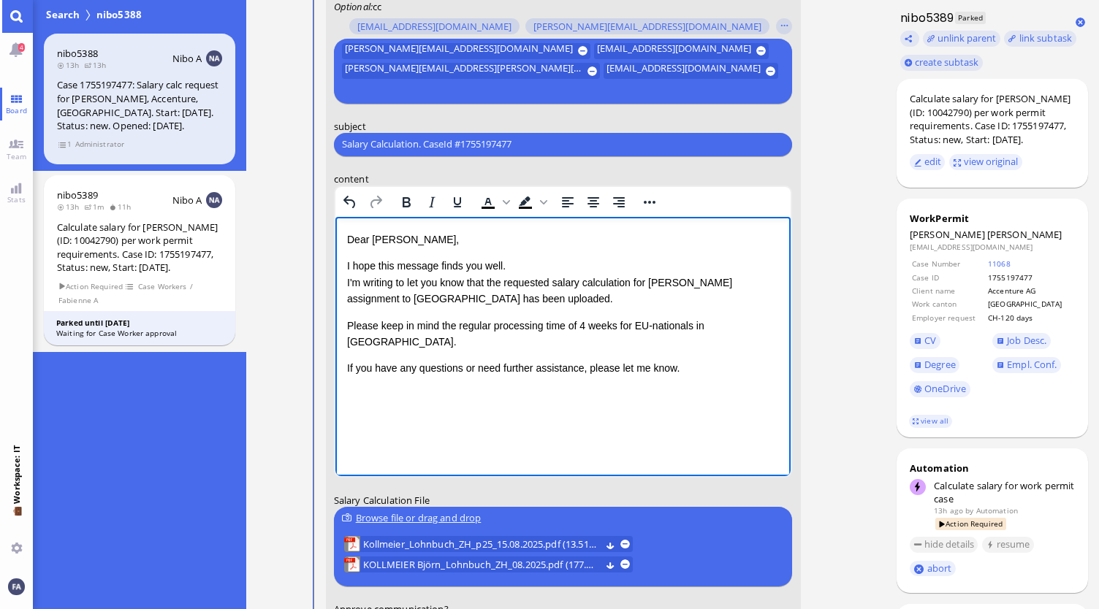
click at [533, 302] on p "I hope this message finds you well. I'm writing to let you know that the reques…" at bounding box center [562, 281] width 433 height 49
click at [638, 337] on div "Dear [PERSON_NAME], I hope this message finds you well. I'm writing to let you …" at bounding box center [562, 303] width 433 height 145
drag, startPoint x: 670, startPoint y: 325, endPoint x: 712, endPoint y: 311, distance: 44.8
click at [670, 324] on div "Please keep in mind the regular processing time of 4 weeks for EU-nationals in …" at bounding box center [562, 333] width 433 height 33
click at [750, 305] on p "I hope this message finds you well. I'm writing to let you know that the reques…" at bounding box center [562, 281] width 433 height 49
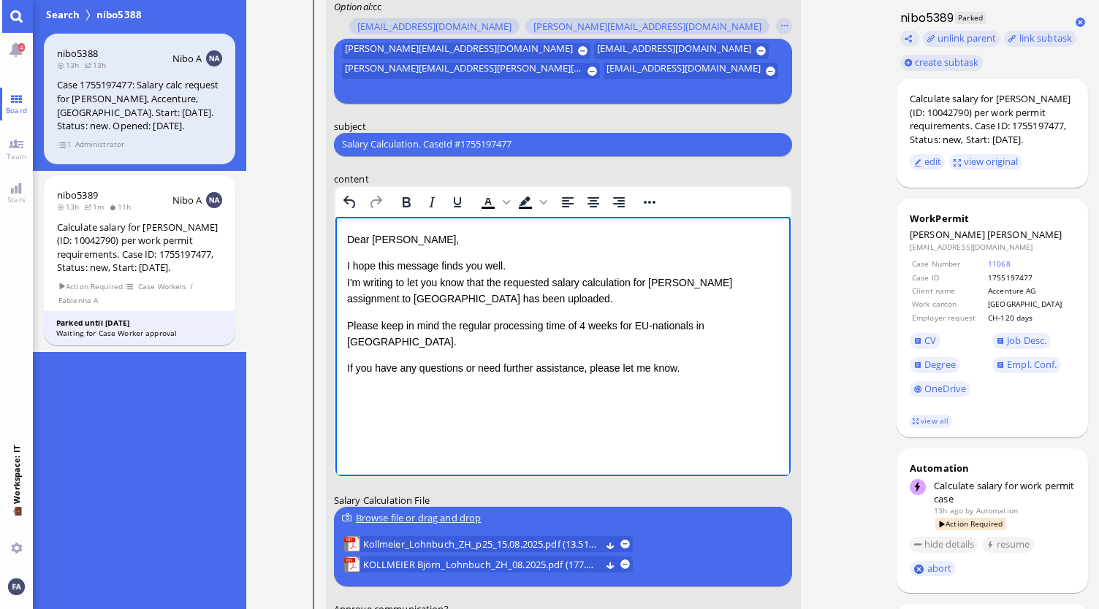
click at [737, 332] on div "Please keep in mind the regular processing time of 4 weeks for EU-nationals in …" at bounding box center [562, 333] width 433 height 33
click at [711, 359] on p "If you have any questions or need further assistance, please let me know." at bounding box center [562, 367] width 433 height 16
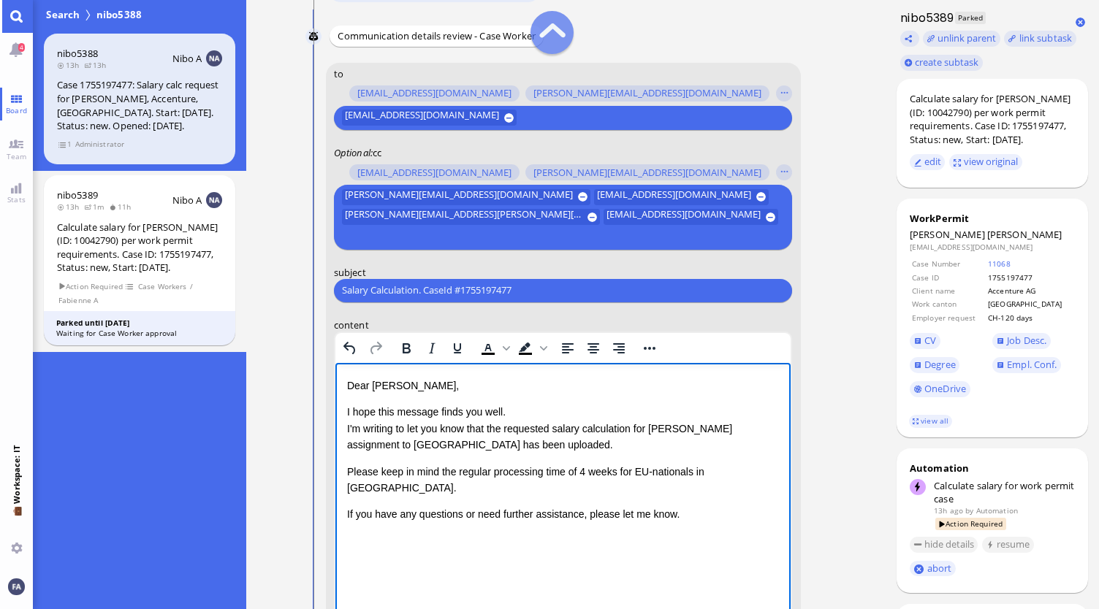
scroll to position [-18, 0]
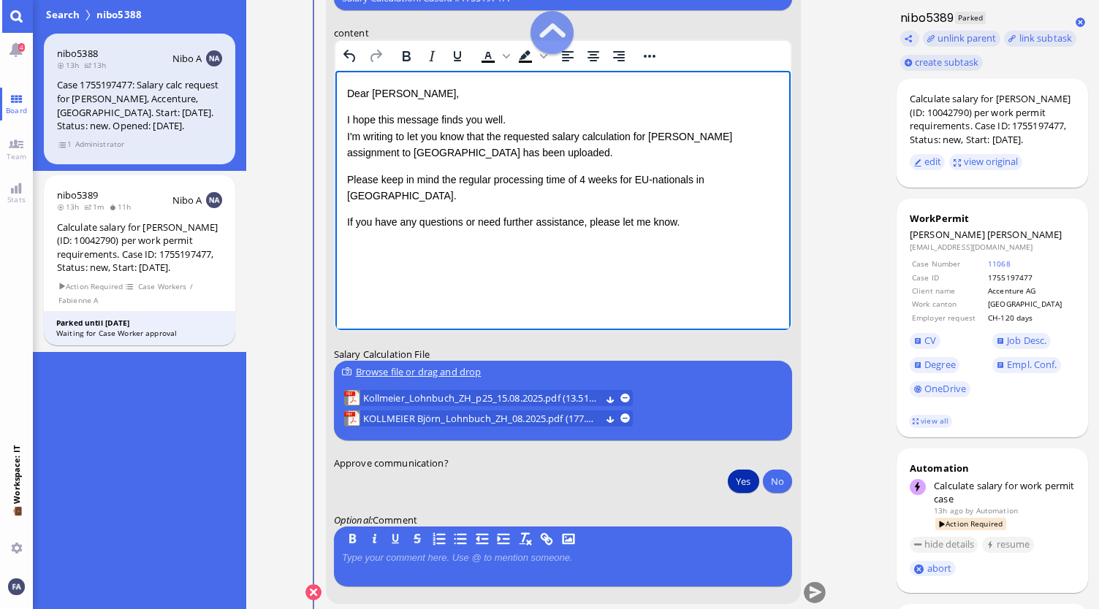
click at [736, 484] on button "Yes" at bounding box center [743, 481] width 31 height 23
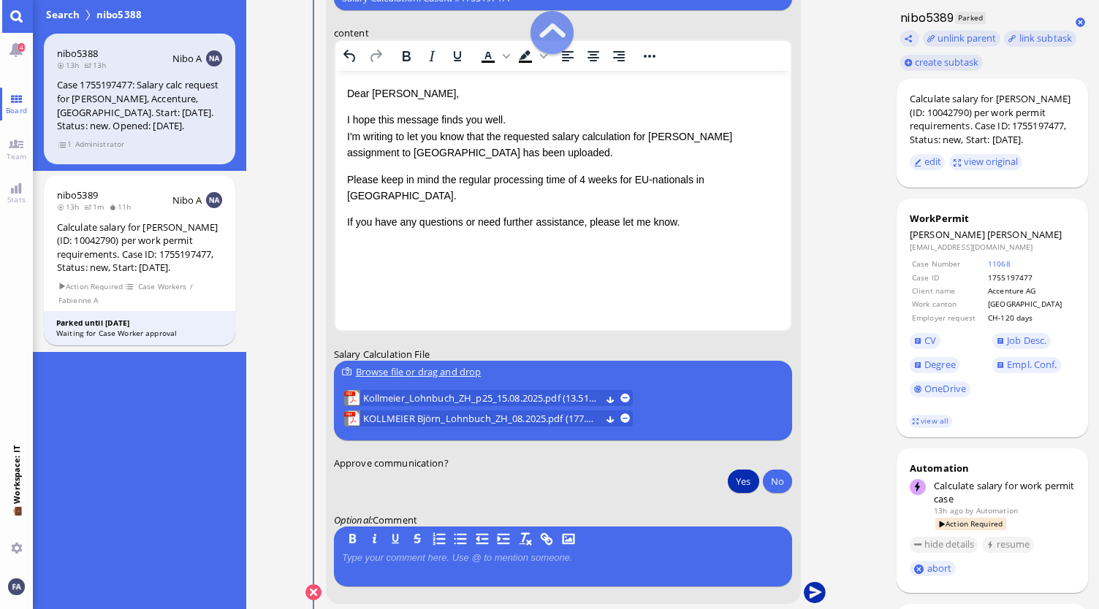
click at [818, 597] on button "submit" at bounding box center [815, 593] width 22 height 22
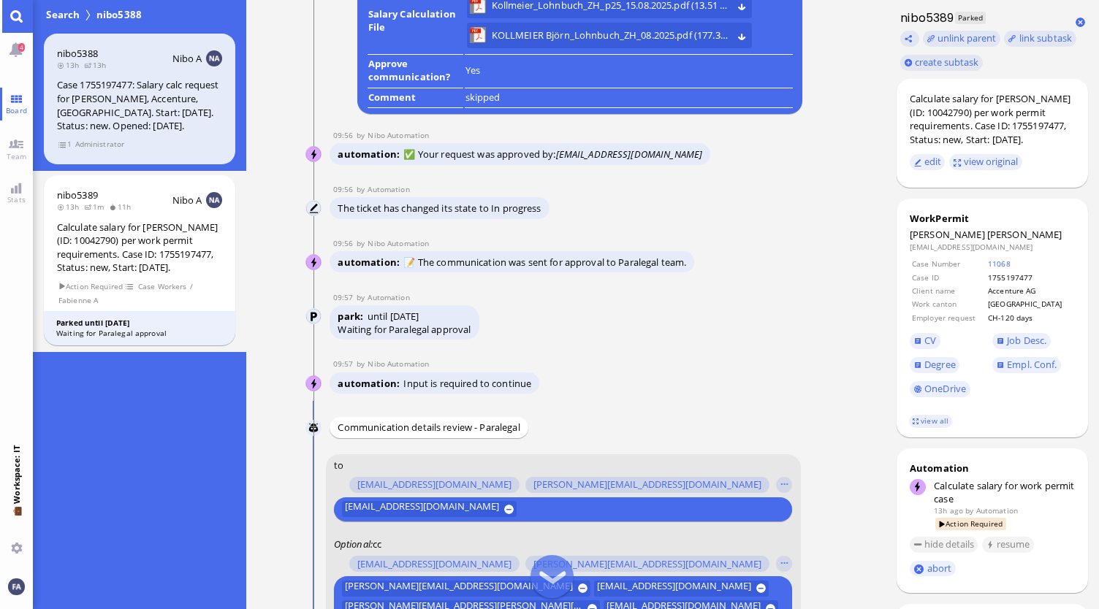
scroll to position [-699, 0]
